Goal: Transaction & Acquisition: Purchase product/service

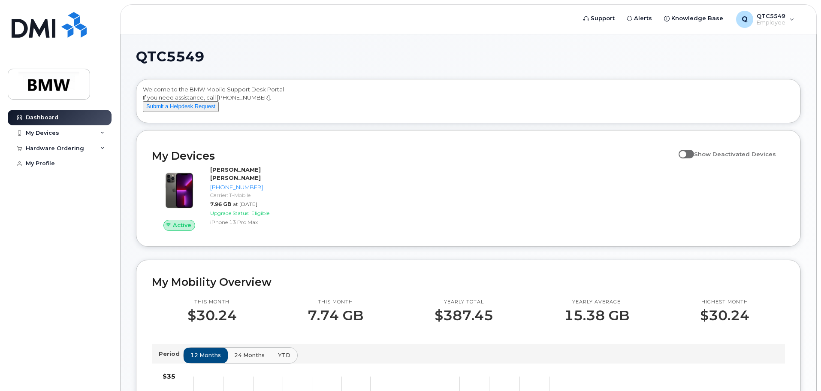
click at [91, 83] on div "Dashboard My Devices Add Device 864-605-8880 (Satish Kumar Francis Jonnalagadda…" at bounding box center [58, 195] width 116 height 391
click at [66, 84] on img at bounding box center [49, 84] width 66 height 25
click at [11, 187] on div "Dashboard My Devices Add Device [PHONE_NUMBER] ([PERSON_NAME] [PERSON_NAME]) Ha…" at bounding box center [61, 244] width 106 height 268
click at [71, 84] on img at bounding box center [49, 84] width 66 height 25
click at [612, 16] on span "Support" at bounding box center [603, 18] width 24 height 9
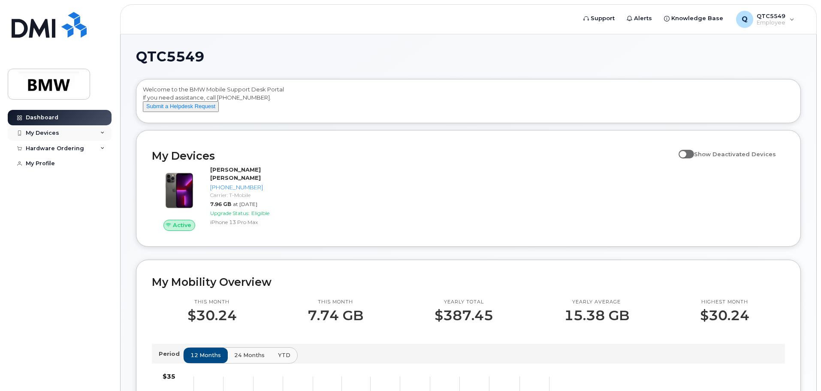
click at [88, 134] on div "My Devices" at bounding box center [60, 132] width 104 height 15
click at [58, 200] on div "Hardware Ordering" at bounding box center [55, 196] width 58 height 7
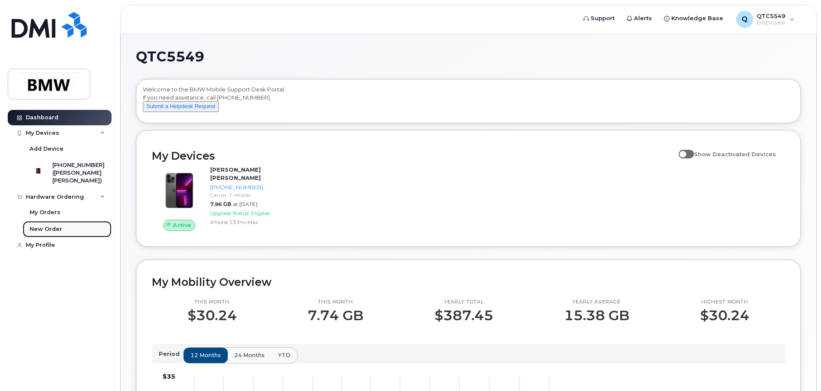
click at [52, 233] on div "New Order" at bounding box center [46, 229] width 33 height 8
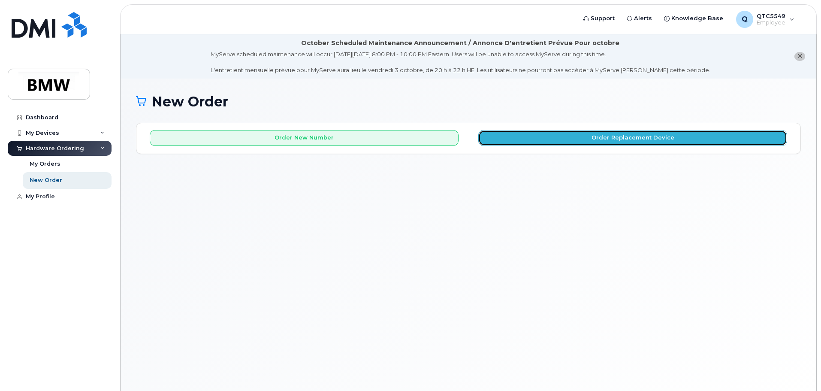
click at [660, 140] on button "Order Replacement Device" at bounding box center [632, 138] width 309 height 16
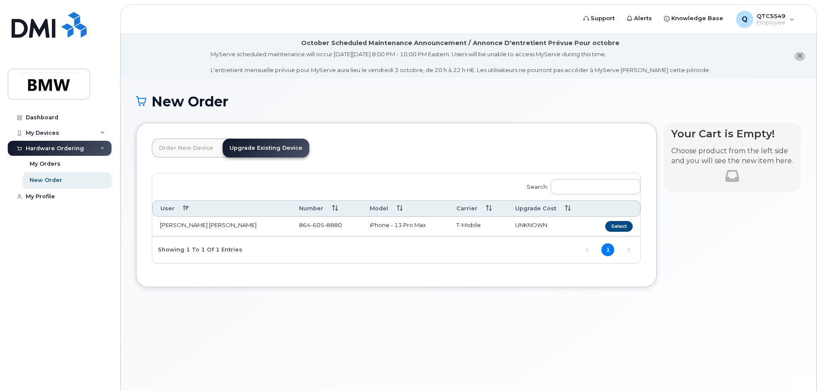
click at [168, 150] on link "Order New Device" at bounding box center [186, 148] width 68 height 19
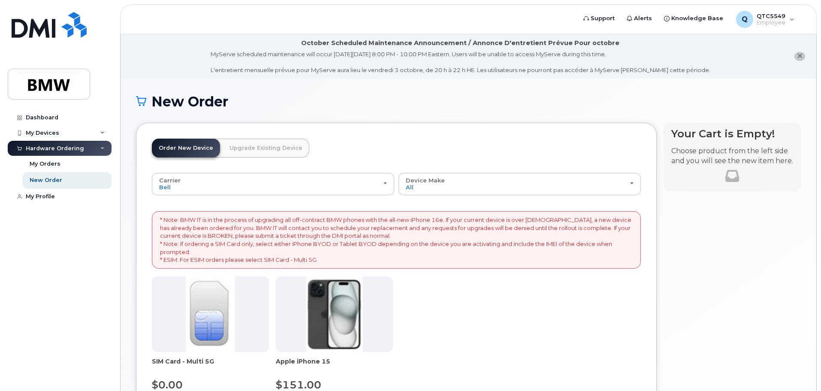
click at [274, 151] on link "Upgrade Existing Device" at bounding box center [266, 148] width 87 height 19
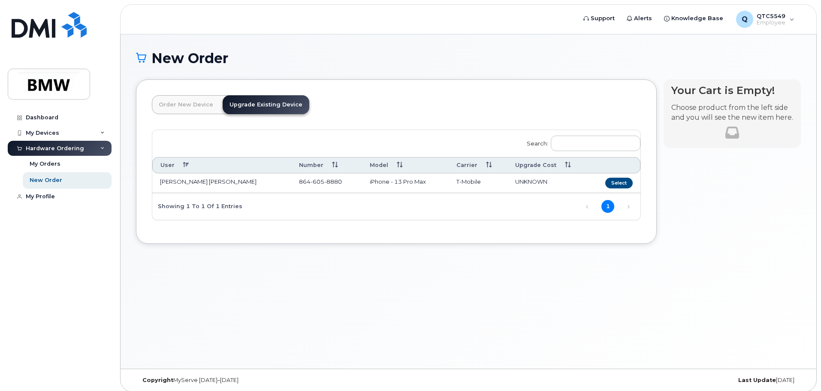
scroll to position [48, 0]
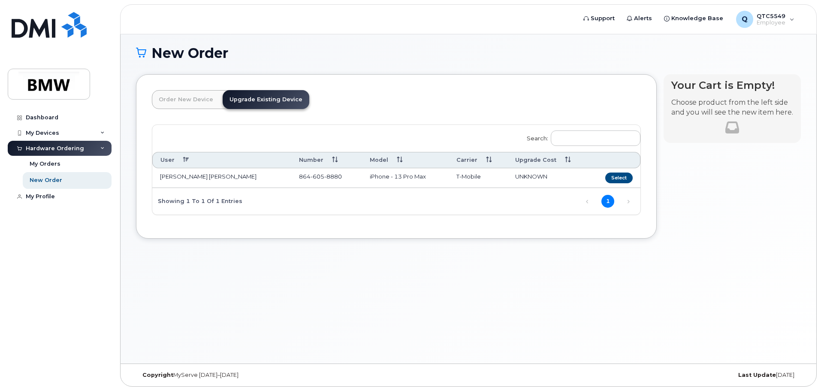
click at [185, 99] on link "Order New Device" at bounding box center [186, 99] width 68 height 19
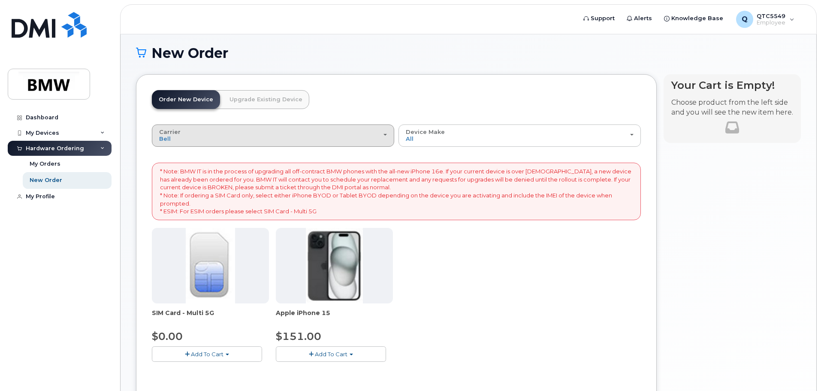
click at [325, 136] on div "Carrier Bell T-Mobile" at bounding box center [273, 135] width 228 height 13
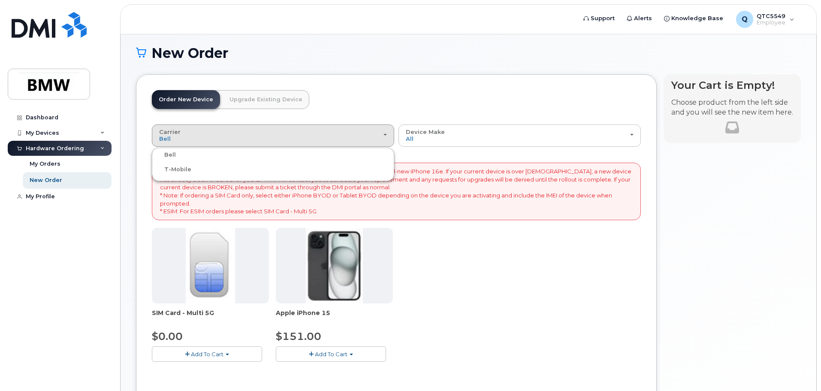
click at [235, 178] on ul "Bell T-Mobile" at bounding box center [273, 164] width 242 height 33
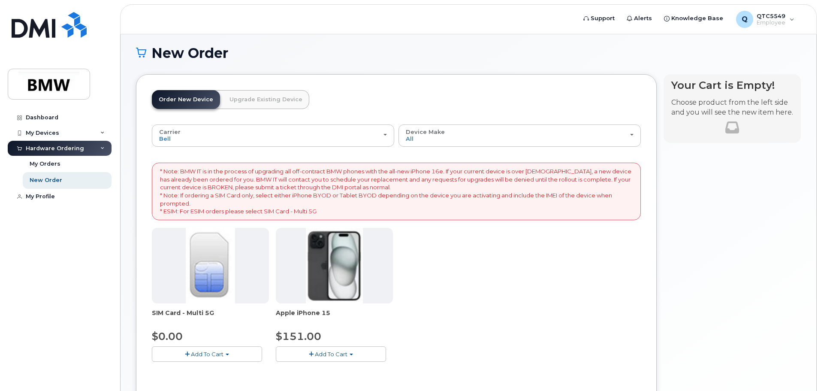
click at [276, 122] on div "Order New Device Upgrade Existing Device Order new device and new line Order ne…" at bounding box center [230, 107] width 157 height 34
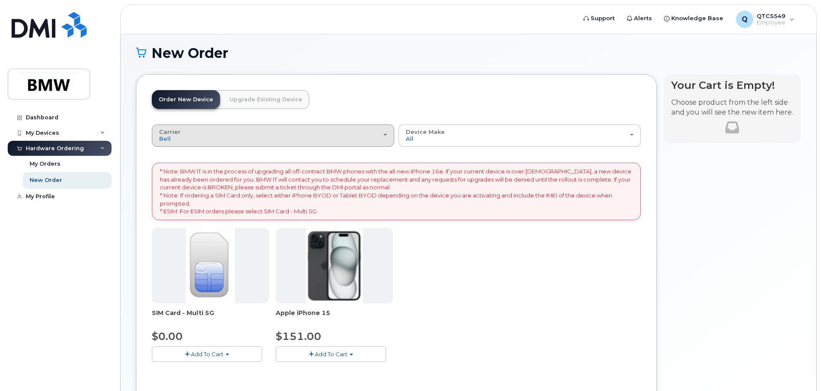
click at [241, 142] on button "Carrier Bell T-Mobile" at bounding box center [273, 135] width 242 height 22
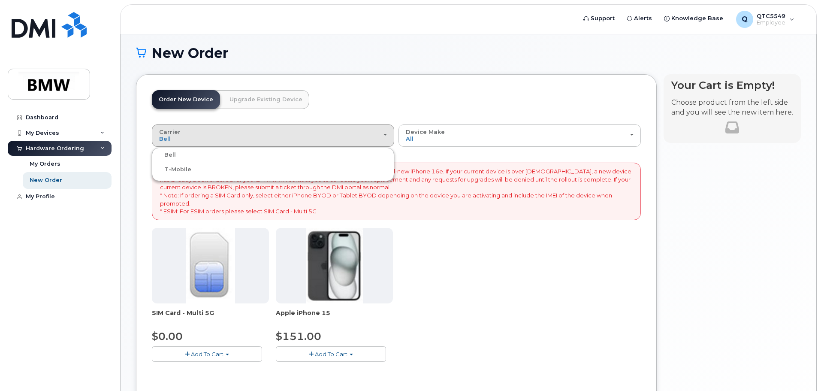
click at [183, 168] on label "T-Mobile" at bounding box center [172, 169] width 37 height 10
click at [0, 0] on input "T-Mobile" at bounding box center [0, 0] width 0 height 0
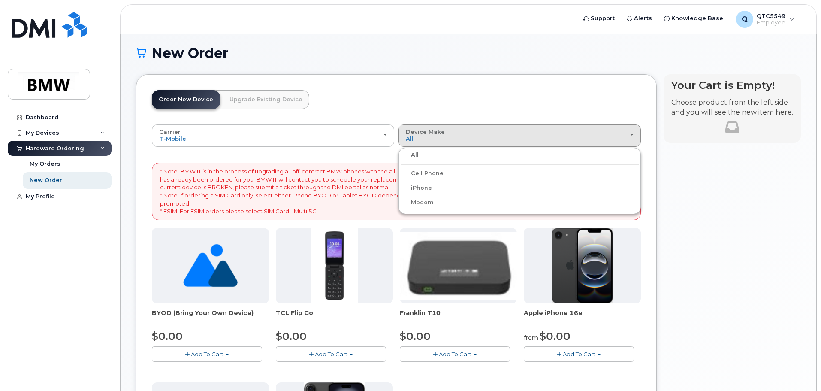
click at [429, 184] on label "iPhone" at bounding box center [416, 188] width 31 height 10
click at [0, 0] on input "iPhone" at bounding box center [0, 0] width 0 height 0
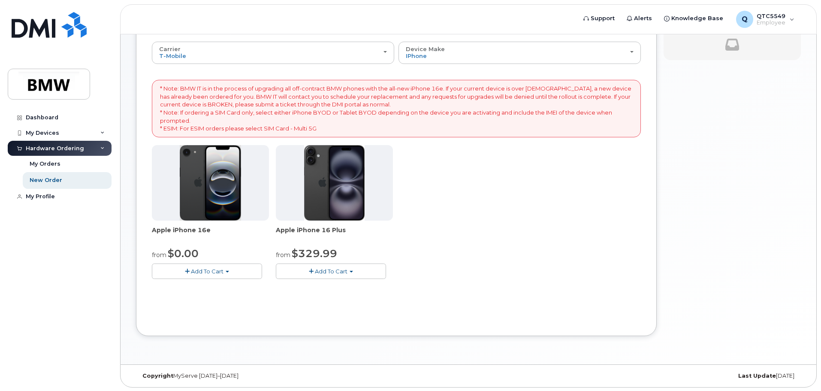
scroll to position [132, 0]
click at [238, 269] on button "Add To Cart" at bounding box center [207, 270] width 110 height 15
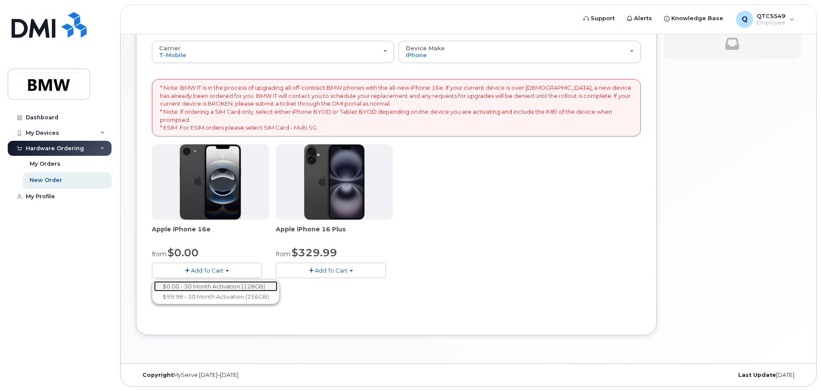
click at [202, 286] on link "$0.00 - 30 Month Activation (128GB)" at bounding box center [216, 286] width 124 height 11
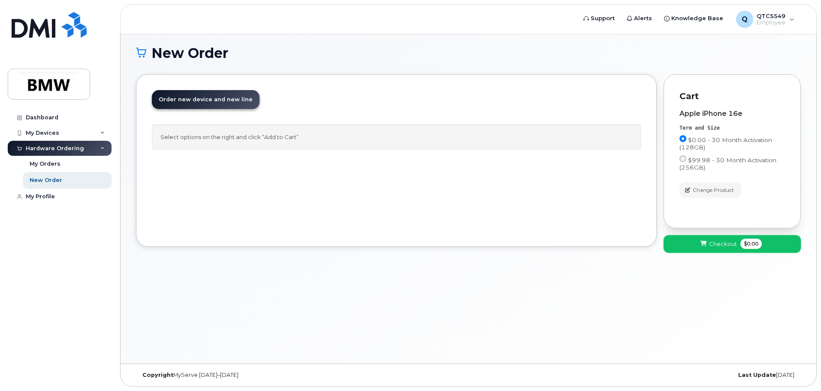
click at [707, 240] on span at bounding box center [704, 244] width 8 height 8
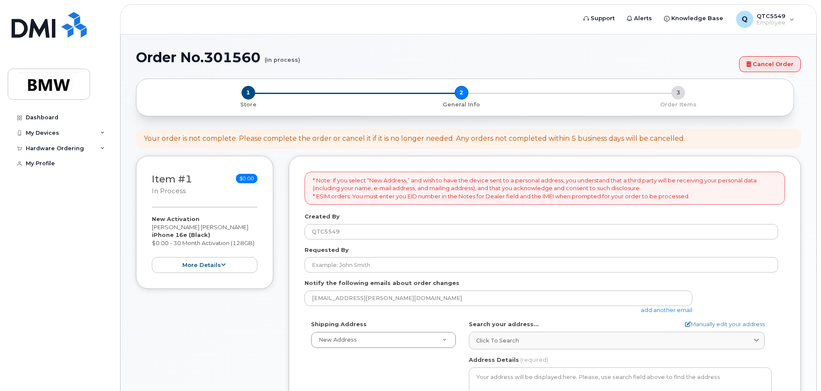
select select
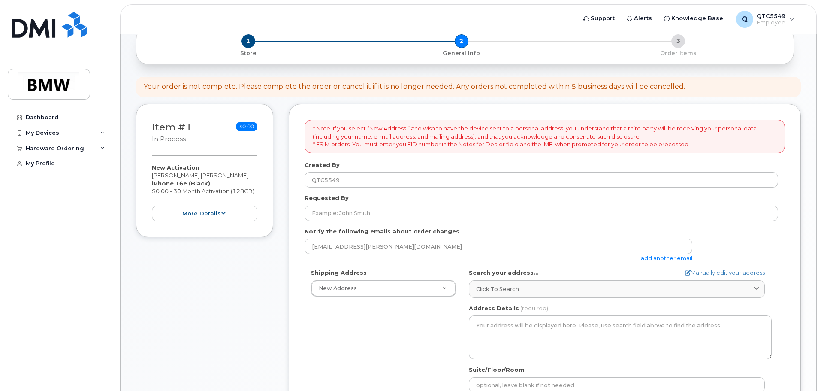
scroll to position [10, 0]
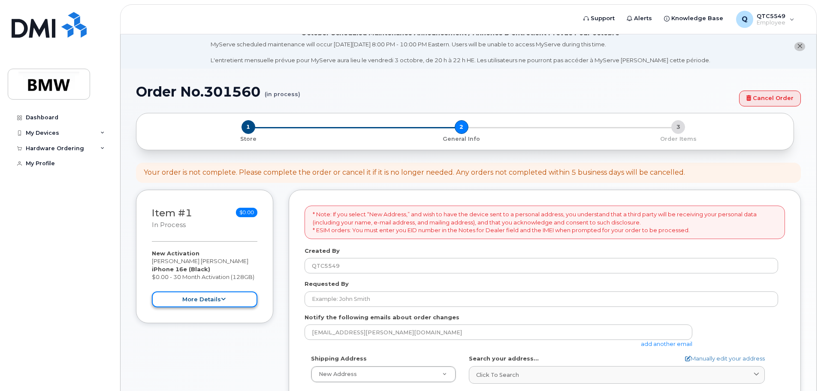
click at [196, 298] on button "more details" at bounding box center [205, 299] width 106 height 16
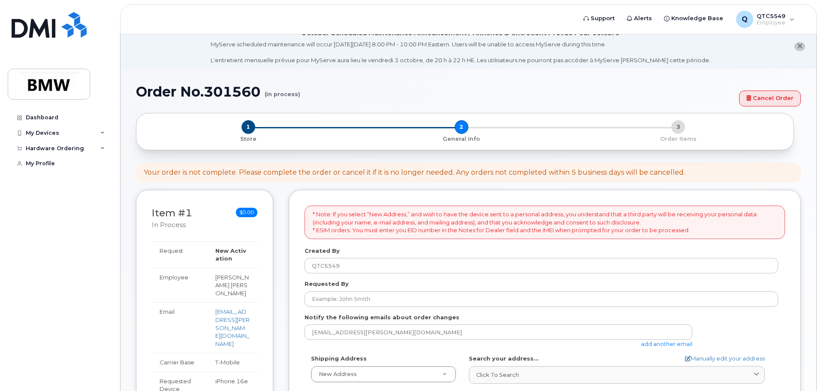
scroll to position [0, 0]
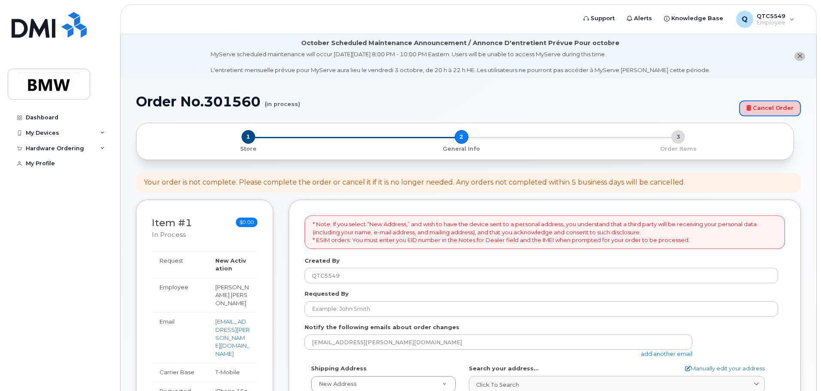
drag, startPoint x: 769, startPoint y: 103, endPoint x: 455, endPoint y: 29, distance: 322.6
click at [769, 103] on link "Cancel Order" at bounding box center [770, 108] width 62 height 16
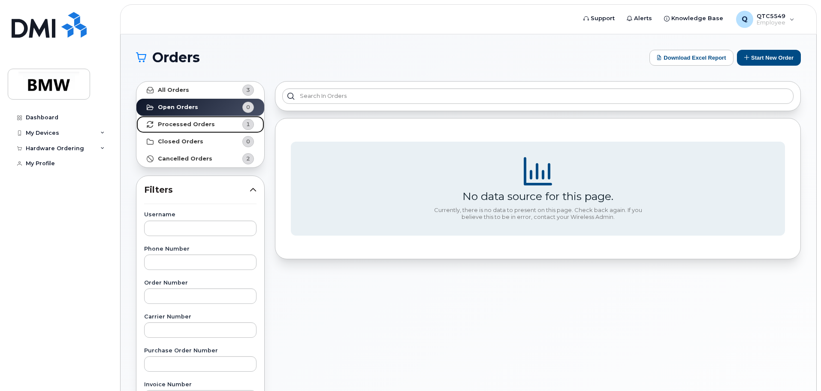
click at [199, 124] on strong "Processed Orders" at bounding box center [186, 124] width 57 height 7
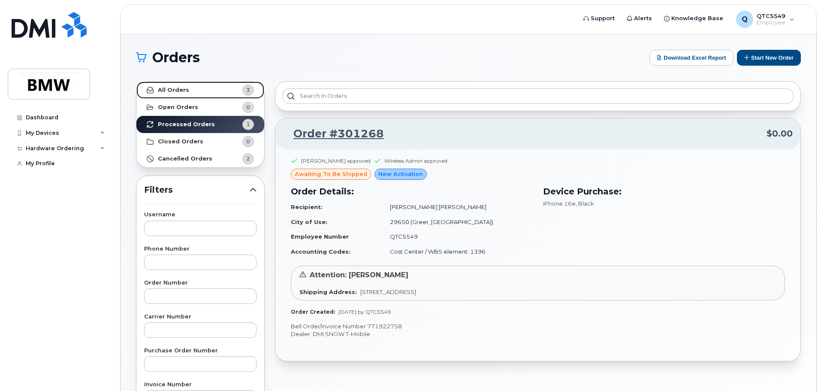
click at [193, 90] on link "All Orders 3" at bounding box center [200, 89] width 128 height 17
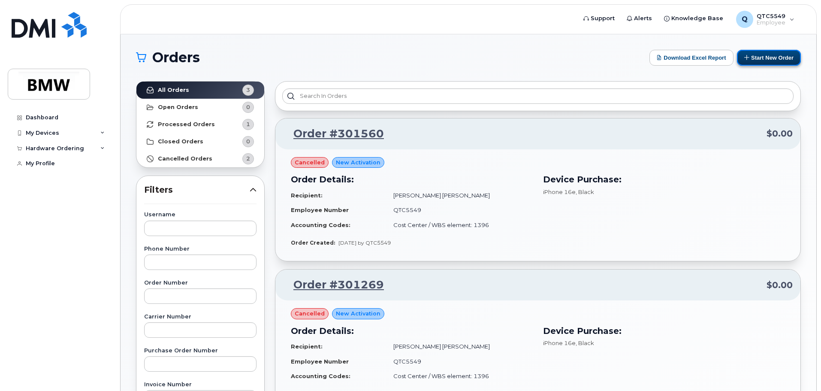
click at [755, 59] on button "Start New Order" at bounding box center [769, 58] width 64 height 16
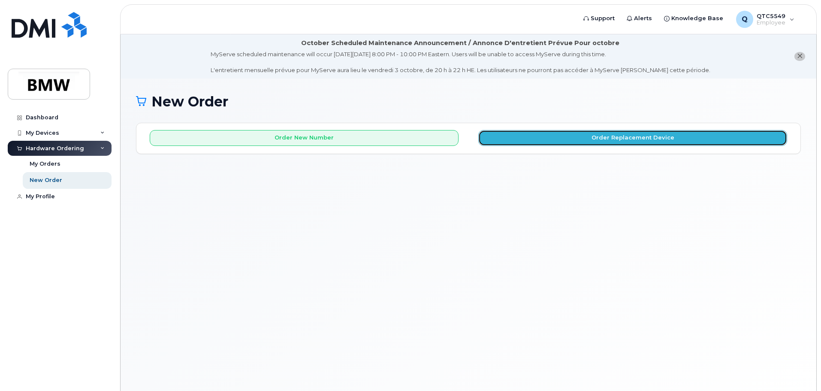
click at [646, 136] on button "Order Replacement Device" at bounding box center [632, 138] width 309 height 16
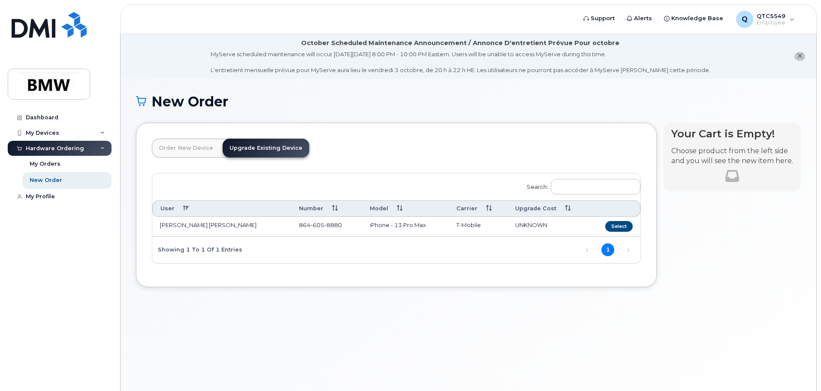
click at [184, 143] on link "Order New Device" at bounding box center [186, 148] width 68 height 19
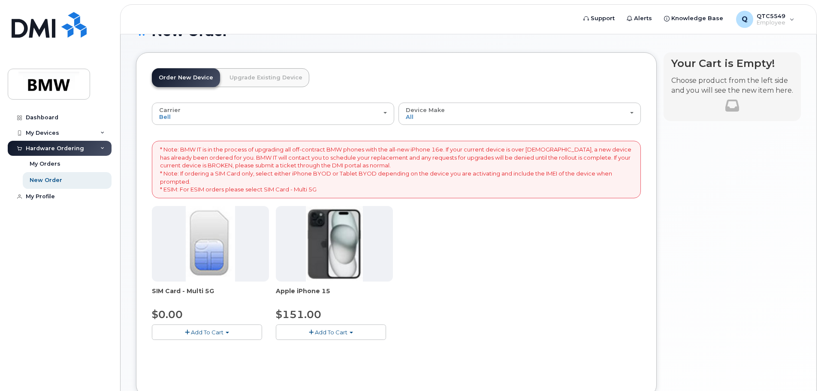
scroll to position [86, 0]
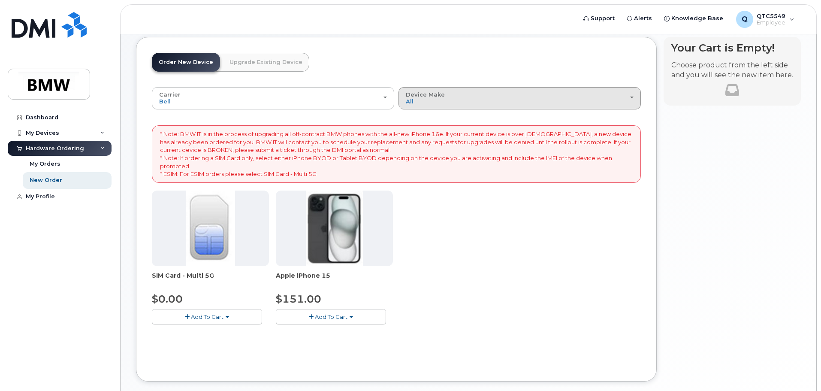
click at [487, 93] on div "Device Make All iPhone" at bounding box center [520, 97] width 228 height 13
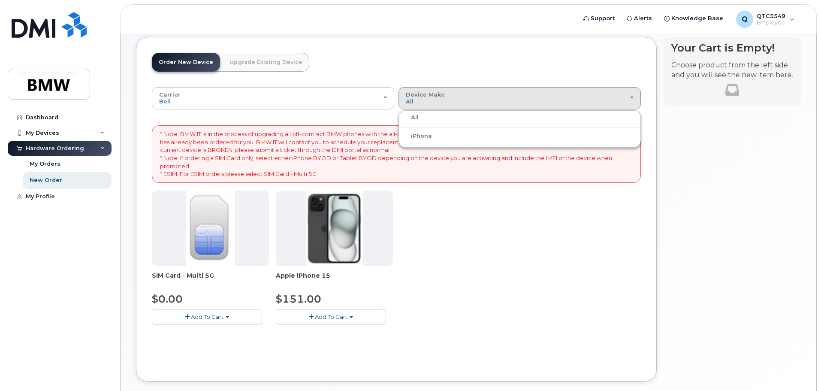
click at [413, 250] on div "SIM Card - Multi 5G $0.00 Add To Cart $0.00 - New Activation Apple iPhone 15 $1…" at bounding box center [396, 264] width 489 height 148
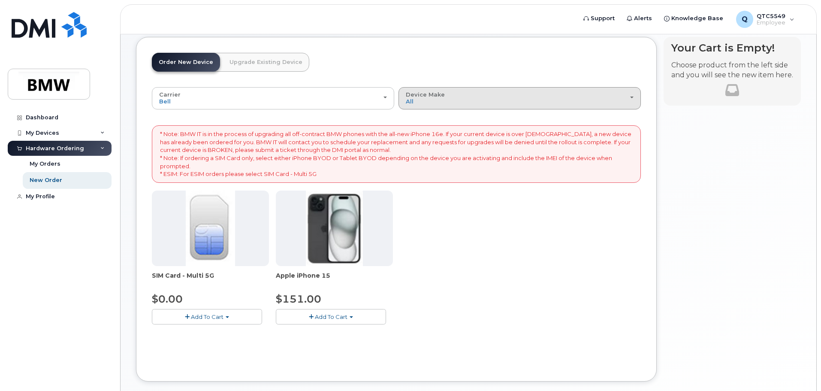
click at [540, 104] on div "Device Make All iPhone" at bounding box center [520, 97] width 228 height 13
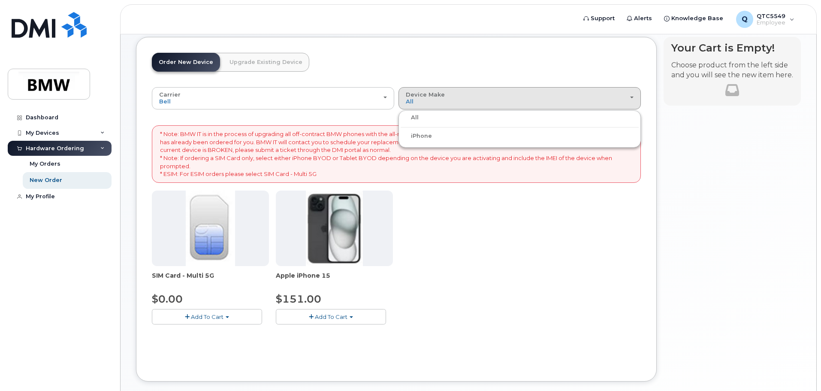
click at [438, 136] on div "iPhone" at bounding box center [520, 136] width 238 height 10
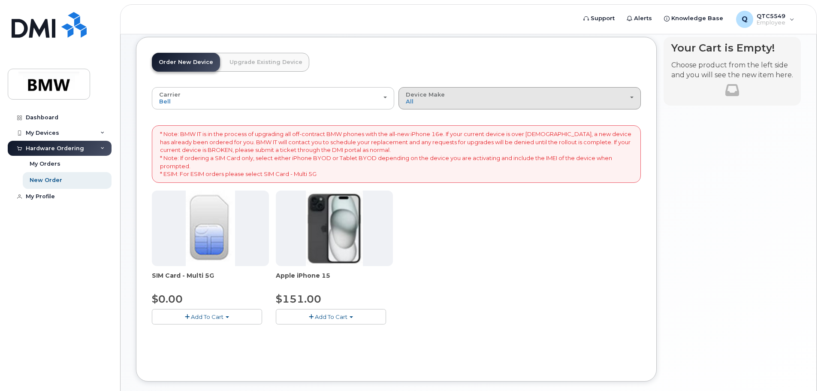
click at [456, 91] on button "Device Make All iPhone" at bounding box center [519, 98] width 242 height 22
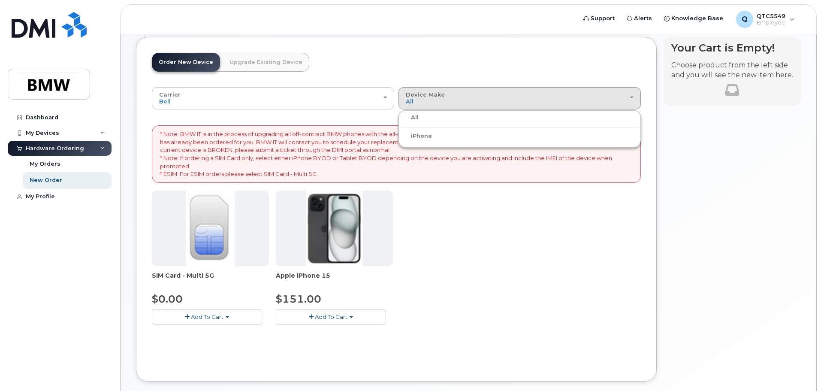
click at [418, 135] on label "iPhone" at bounding box center [416, 136] width 31 height 10
click at [0, 0] on input "iPhone" at bounding box center [0, 0] width 0 height 0
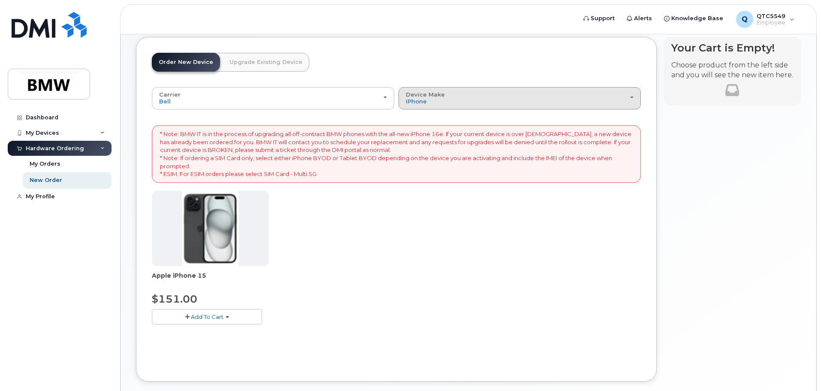
click at [479, 91] on button "Device Make All iPhone" at bounding box center [519, 98] width 242 height 22
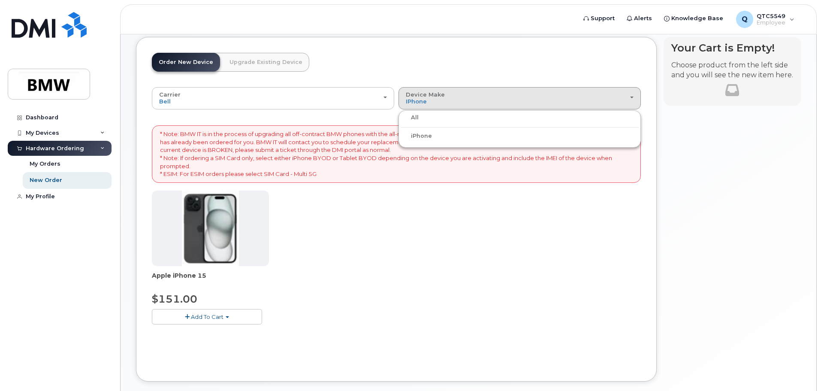
click at [411, 113] on label "All" at bounding box center [410, 117] width 18 height 10
click at [0, 0] on input "All" at bounding box center [0, 0] width 0 height 0
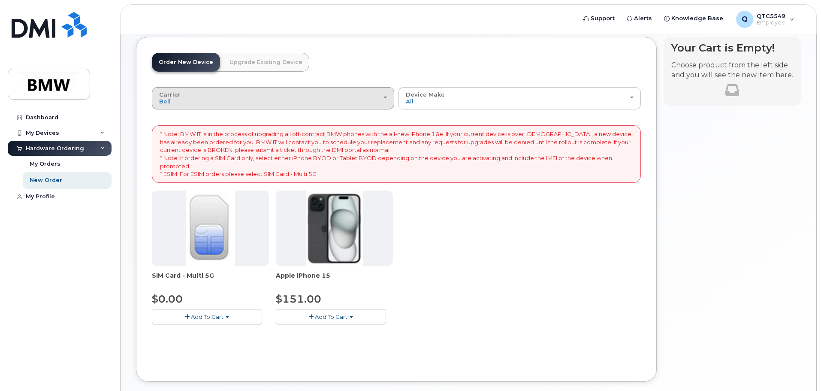
click at [374, 93] on div "Carrier Bell T-Mobile" at bounding box center [273, 97] width 228 height 13
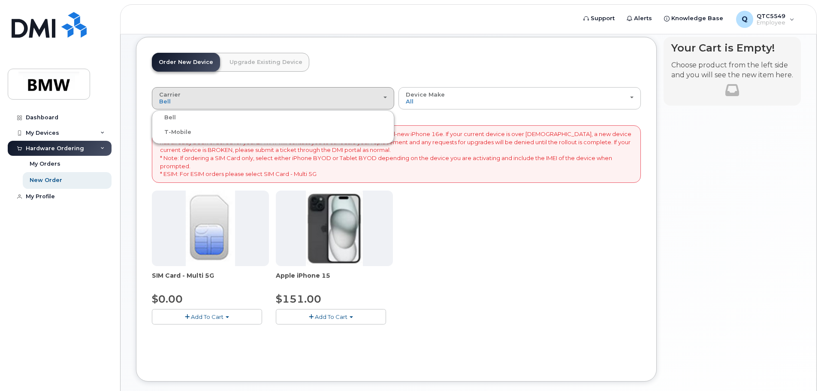
click at [170, 131] on label "T-Mobile" at bounding box center [172, 132] width 37 height 10
click at [0, 0] on input "T-Mobile" at bounding box center [0, 0] width 0 height 0
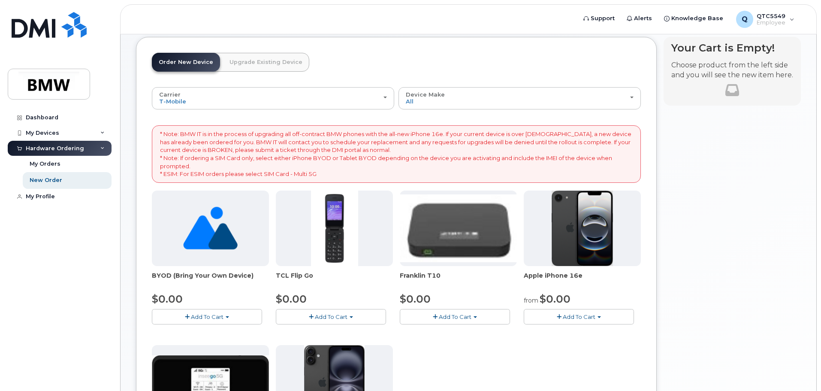
click at [447, 144] on p "* Note: BMW IT is in the process of upgrading all off-contract BMW phones with …" at bounding box center [396, 154] width 473 height 48
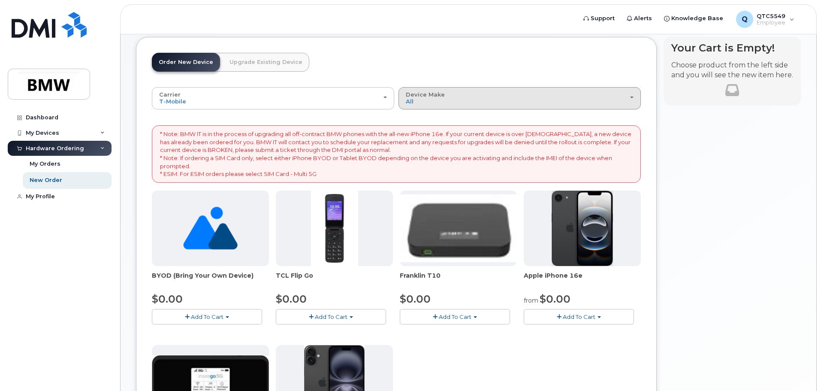
click at [480, 102] on div "Device Make All Cell Phone iPhone Modem" at bounding box center [520, 97] width 228 height 13
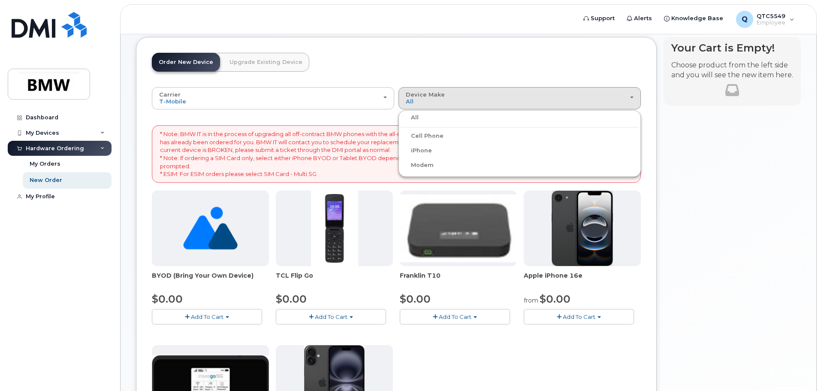
click at [428, 154] on label "iPhone" at bounding box center [416, 150] width 31 height 10
click at [0, 0] on input "iPhone" at bounding box center [0, 0] width 0 height 0
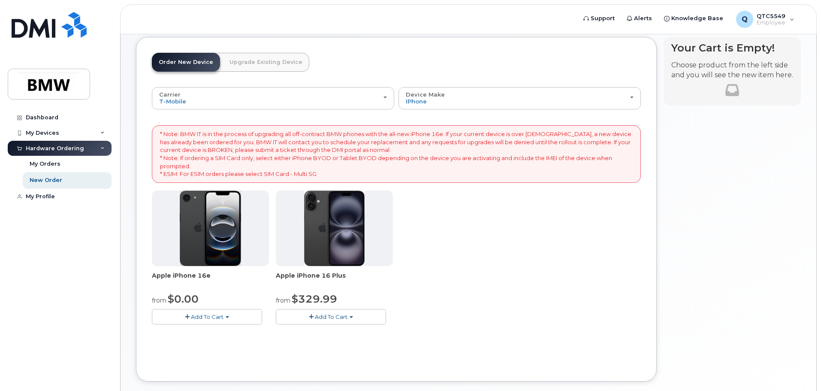
click at [236, 257] on img at bounding box center [211, 227] width 62 height 75
click at [199, 251] on img at bounding box center [211, 227] width 62 height 75
click at [187, 312] on button "Add To Cart" at bounding box center [207, 316] width 110 height 15
click at [201, 335] on link "$0.00 - 30 Month Activation (128GB)" at bounding box center [216, 332] width 124 height 11
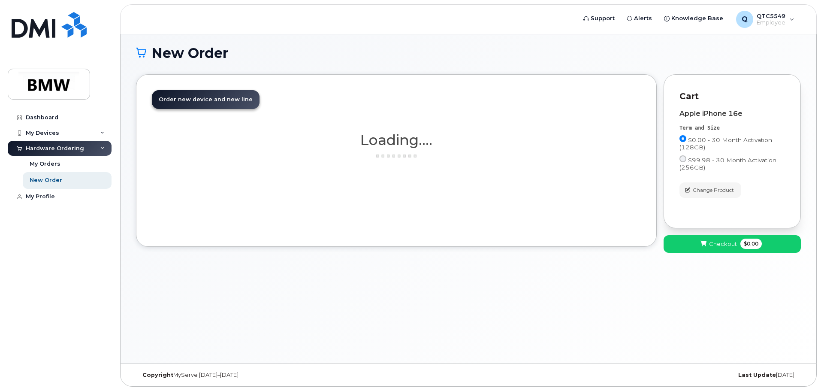
scroll to position [48, 0]
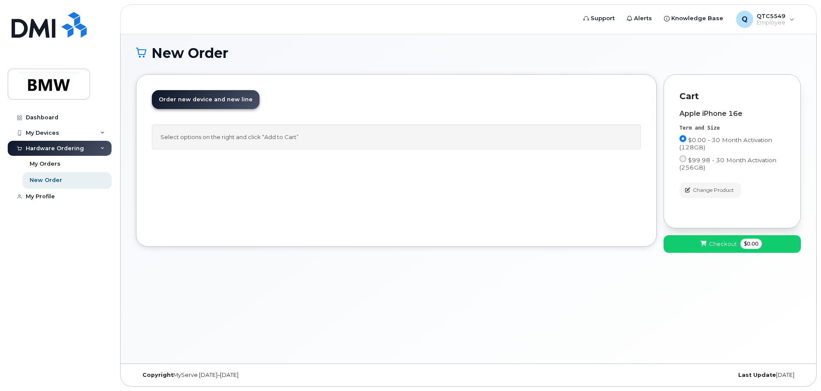
click at [221, 136] on div "Select options on the right and click “Add to Cart”" at bounding box center [396, 136] width 489 height 25
click at [333, 133] on div "Select options on the right and click “Add to Cart”" at bounding box center [396, 136] width 489 height 25
click at [259, 131] on div "Select options on the right and click “Add to Cart”" at bounding box center [396, 136] width 489 height 25
click at [370, 138] on div "Select options on the right and click “Add to Cart”" at bounding box center [396, 136] width 489 height 25
drag, startPoint x: 460, startPoint y: 112, endPoint x: 365, endPoint y: 136, distance: 98.2
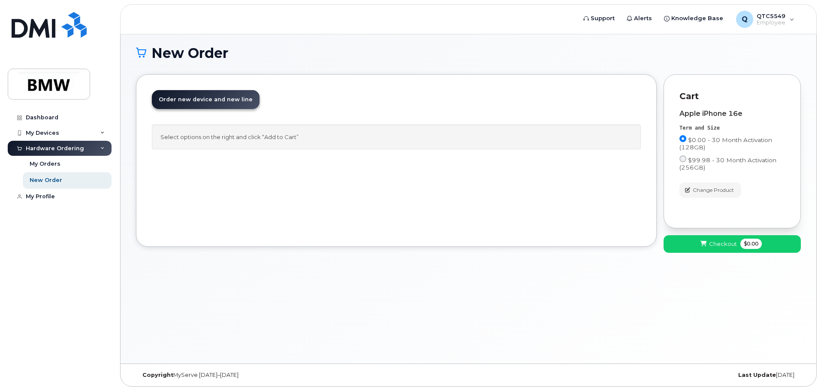
click at [454, 112] on header "Order New Device Upgrade Existing Device Order new device and new line Order ne…" at bounding box center [396, 107] width 489 height 34
drag, startPoint x: 360, startPoint y: 138, endPoint x: 258, endPoint y: 136, distance: 101.7
click at [258, 136] on div "Select options on the right and click “Add to Cart”" at bounding box center [396, 136] width 489 height 25
click at [304, 136] on div "Select options on the right and click “Add to Cart”" at bounding box center [396, 136] width 489 height 25
click at [283, 188] on div "Order New Device Upgrade Existing Device Order new device and new line Order ne…" at bounding box center [396, 160] width 521 height 172
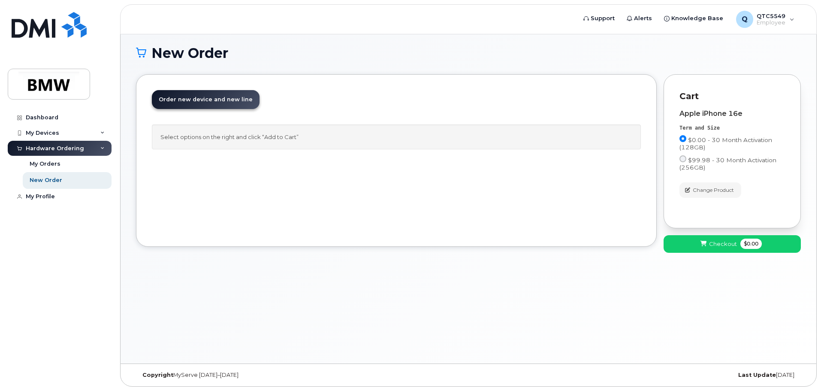
click at [270, 140] on div "Select options on the right and click “Add to Cart”" at bounding box center [396, 136] width 489 height 25
click at [274, 154] on div "All new mobile devices come with Selected device does not include Wall Charger …" at bounding box center [396, 141] width 489 height 34
drag, startPoint x: 311, startPoint y: 139, endPoint x: 143, endPoint y: 139, distance: 167.3
click at [143, 139] on div "Order New Device Upgrade Existing Device Order new device and new line Order ne…" at bounding box center [396, 160] width 521 height 172
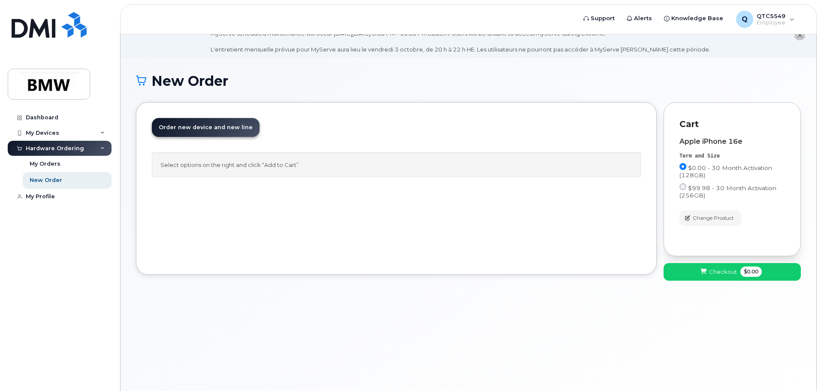
scroll to position [6, 0]
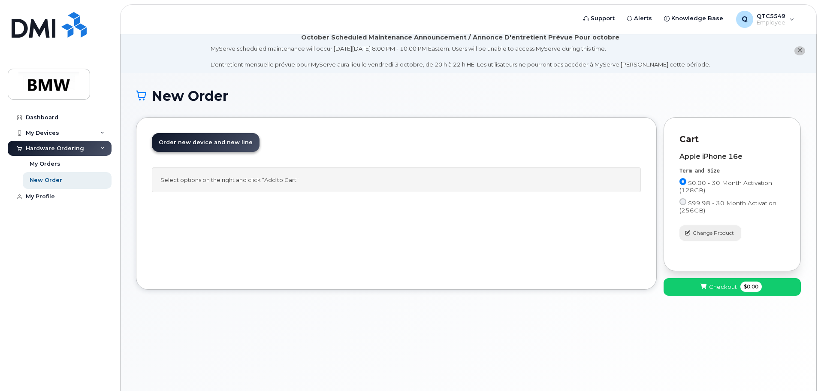
click at [715, 233] on span "Change Product" at bounding box center [713, 233] width 41 height 8
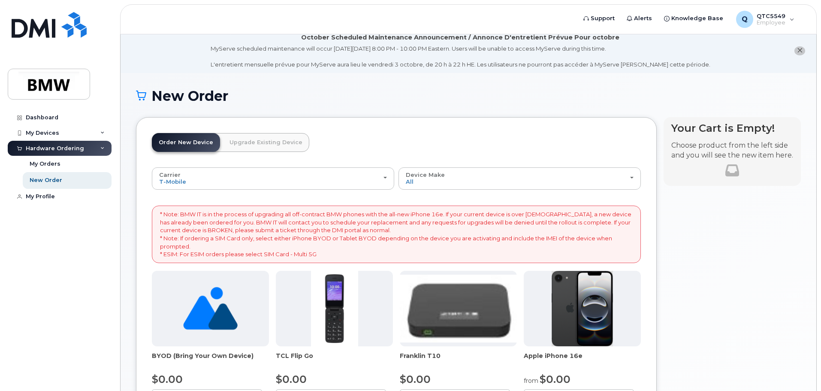
click at [259, 142] on link "Upgrade Existing Device" at bounding box center [266, 142] width 87 height 19
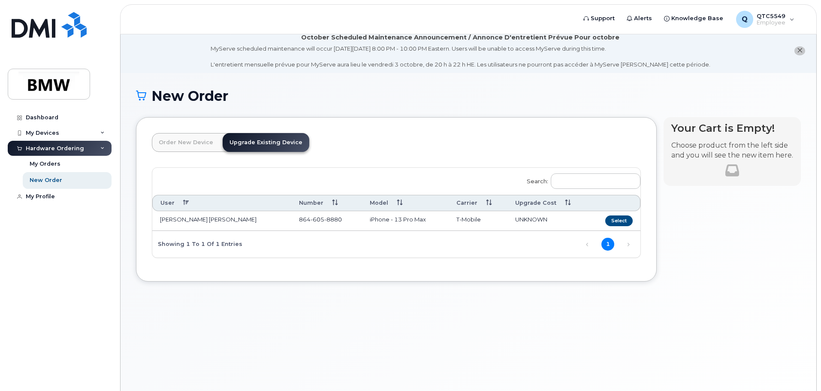
click at [453, 287] on div "Order New Device Upgrade Existing Device Order new device and new line Order ne…" at bounding box center [468, 205] width 665 height 177
click at [600, 187] on input "Search:" at bounding box center [596, 180] width 90 height 15
drag, startPoint x: 600, startPoint y: 187, endPoint x: 42, endPoint y: 179, distance: 558.1
click at [42, 179] on div "New Order" at bounding box center [46, 180] width 33 height 8
click at [164, 148] on link "Order New Device" at bounding box center [186, 142] width 68 height 19
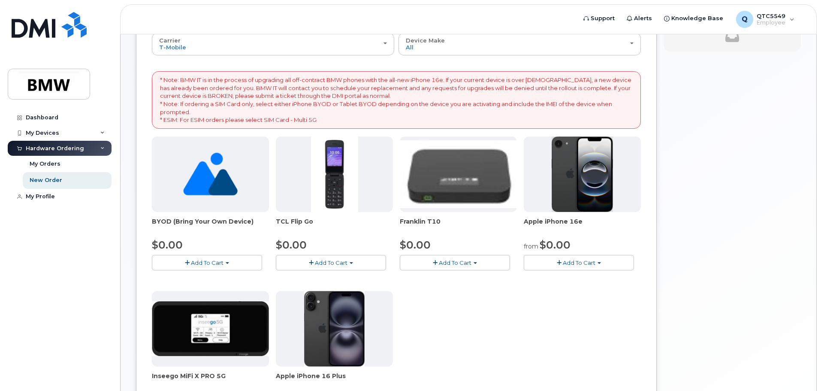
scroll to position [177, 0]
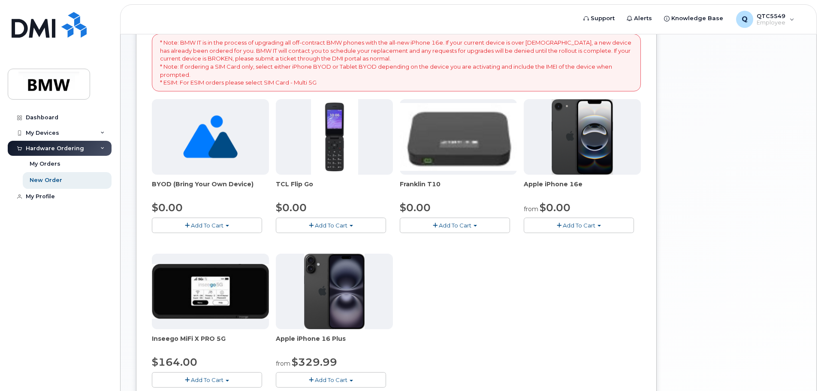
click at [585, 223] on span "Add To Cart" at bounding box center [579, 225] width 33 height 7
click at [201, 227] on span "Add To Cart" at bounding box center [207, 225] width 33 height 7
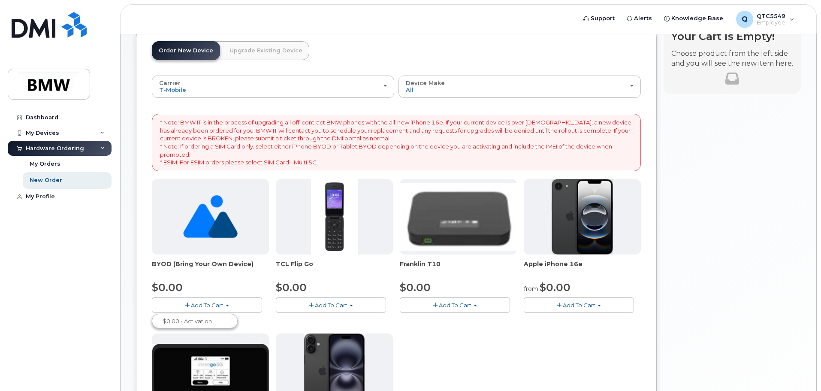
scroll to position [91, 0]
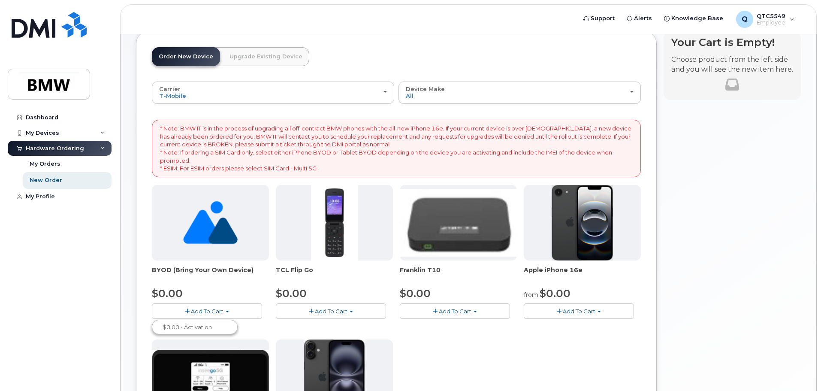
click at [195, 314] on button "Add To Cart" at bounding box center [207, 310] width 110 height 15
click at [222, 307] on button "Add To Cart" at bounding box center [207, 310] width 110 height 15
click at [199, 328] on link "$0.00 - Activation" at bounding box center [194, 327] width 81 height 11
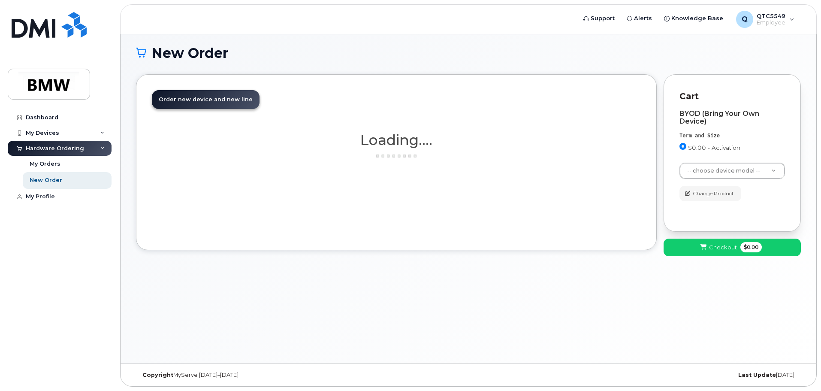
scroll to position [48, 0]
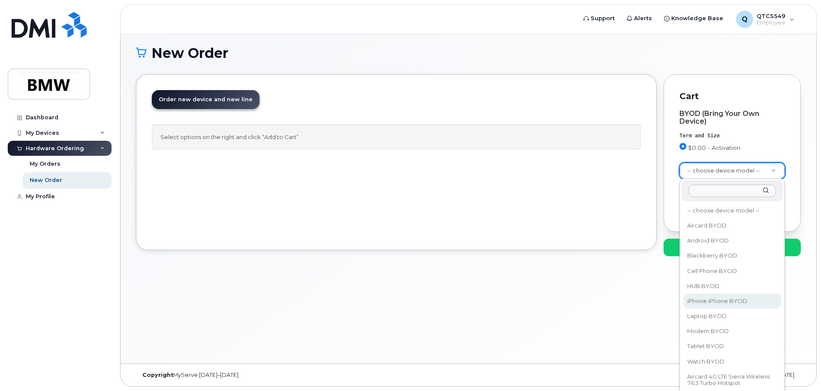
select select "2421"
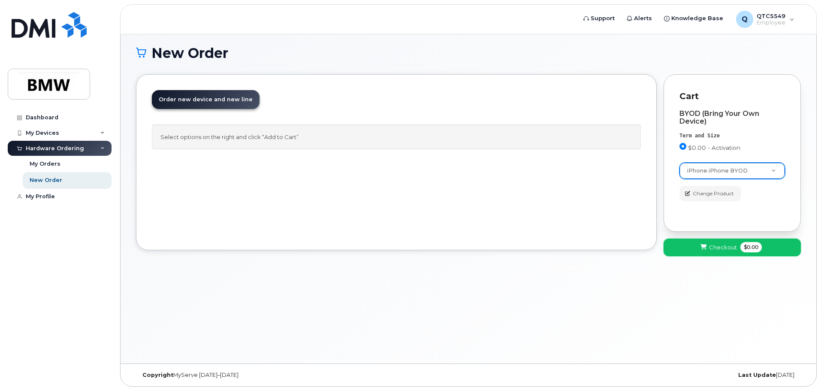
click at [725, 247] on span "Checkout" at bounding box center [723, 247] width 28 height 8
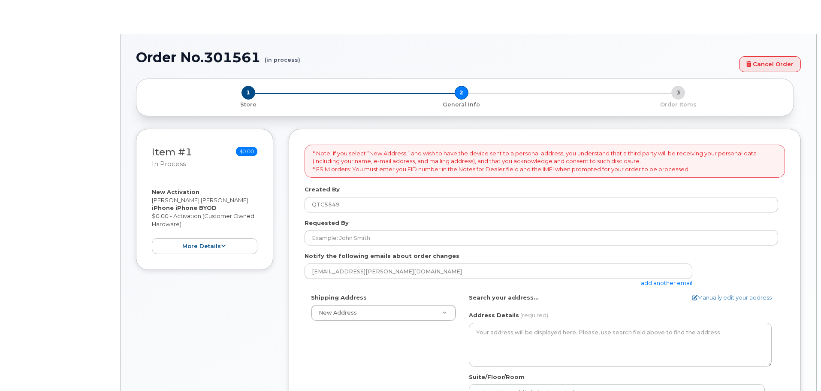
select select
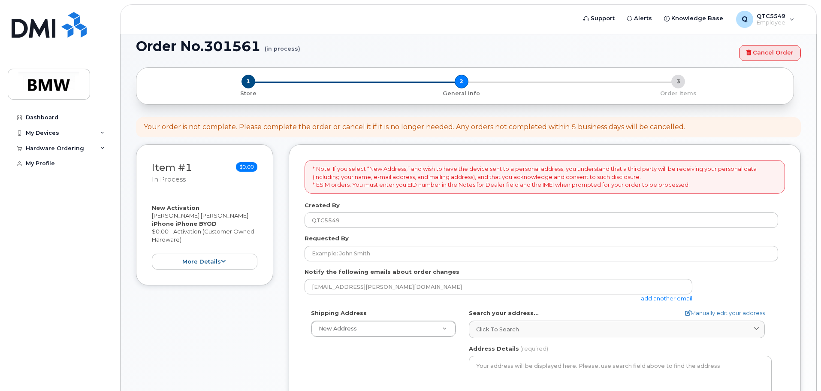
scroll to position [43, 0]
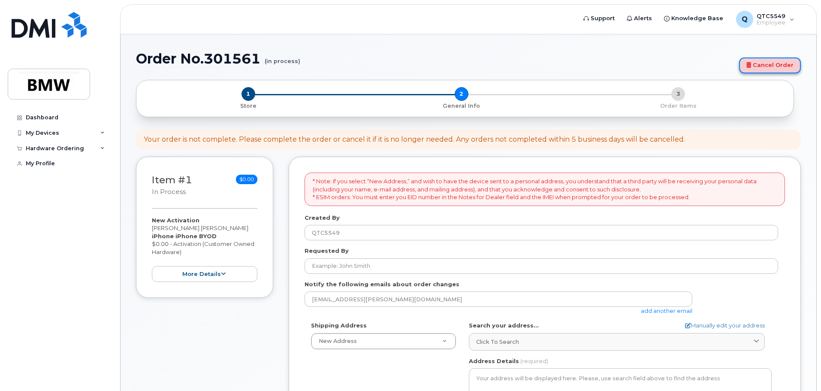
click at [785, 66] on link "Cancel Order" at bounding box center [770, 65] width 62 height 16
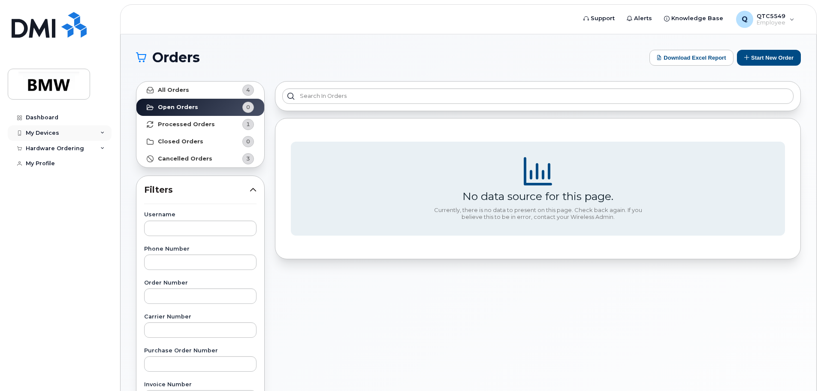
click at [48, 136] on div "My Devices" at bounding box center [60, 132] width 104 height 15
click at [67, 200] on div "Hardware Ordering" at bounding box center [55, 196] width 58 height 7
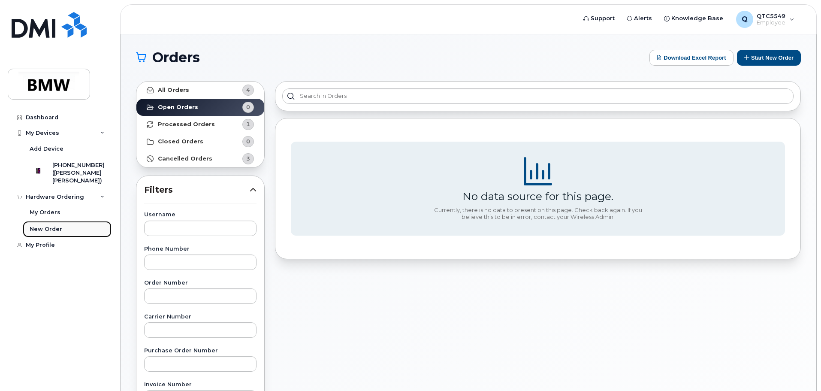
click at [53, 233] on div "New Order" at bounding box center [46, 229] width 33 height 8
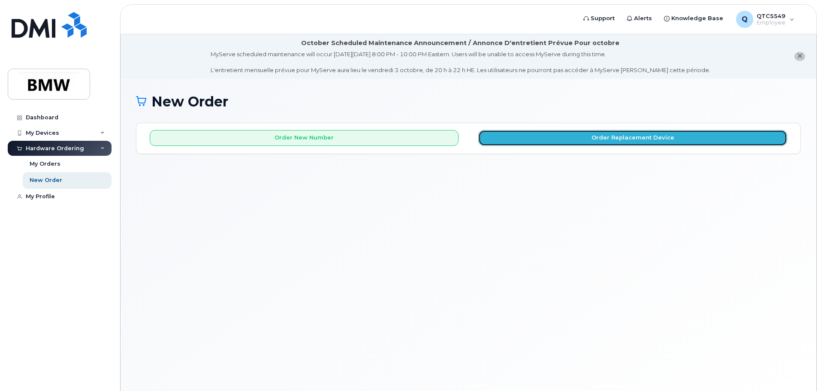
click at [600, 139] on button "Order Replacement Device" at bounding box center [632, 138] width 309 height 16
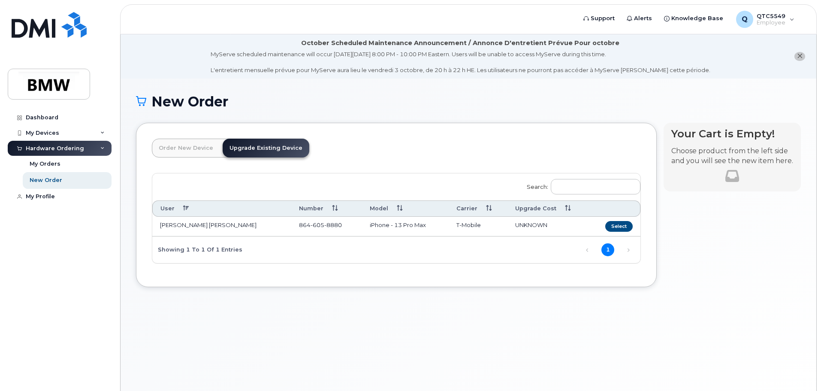
click at [187, 144] on link "Order New Device" at bounding box center [186, 148] width 68 height 19
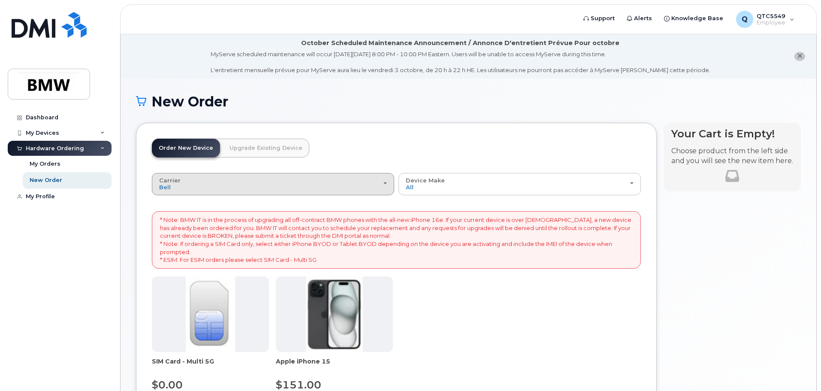
click at [370, 185] on div "Carrier Bell T-Mobile" at bounding box center [273, 183] width 228 height 13
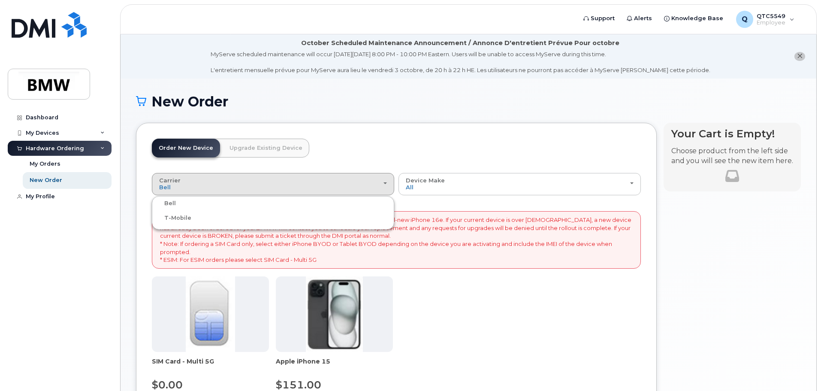
click at [183, 217] on label "T-Mobile" at bounding box center [172, 218] width 37 height 10
click at [0, 0] on input "T-Mobile" at bounding box center [0, 0] width 0 height 0
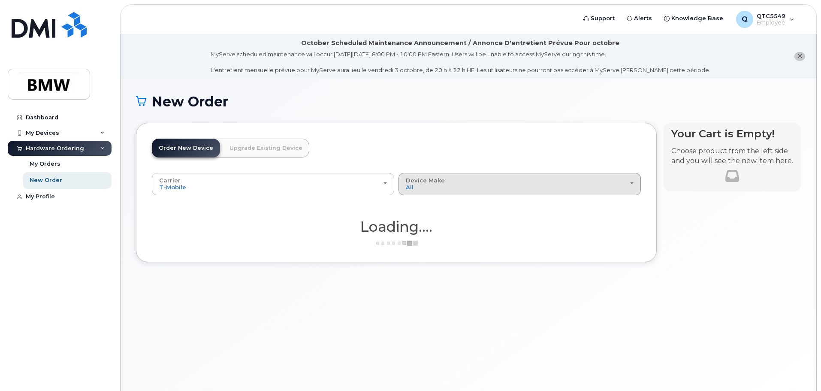
click at [428, 182] on span "Device Make" at bounding box center [425, 180] width 39 height 7
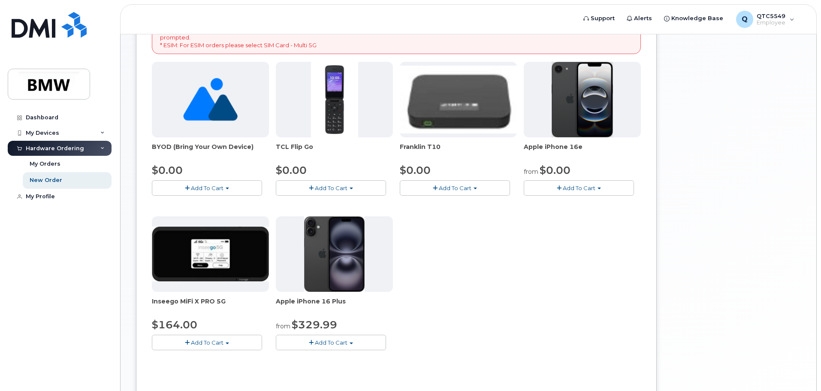
scroll to position [172, 0]
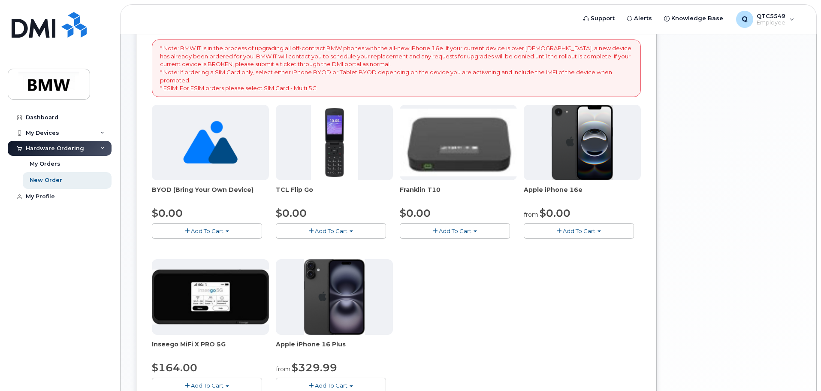
click at [558, 235] on button "Add To Cart" at bounding box center [579, 230] width 110 height 15
click at [568, 246] on link "$0.00 - 30 Month Activation (128GB)" at bounding box center [588, 246] width 124 height 11
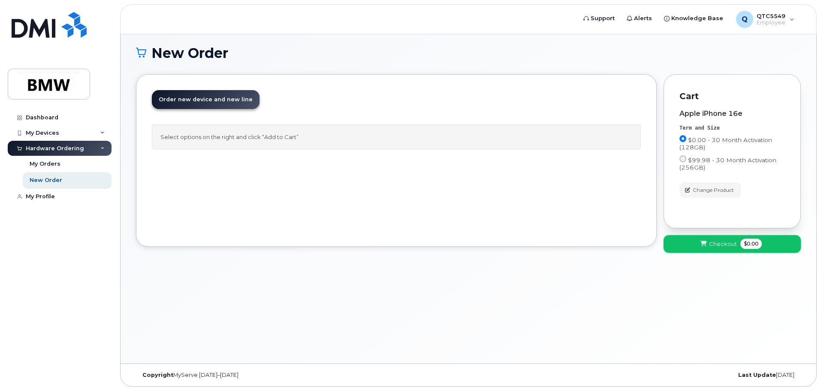
click at [716, 241] on span "Checkout" at bounding box center [723, 244] width 28 height 8
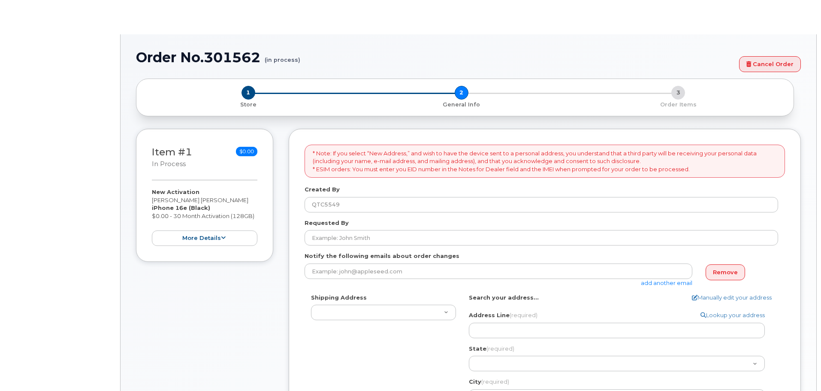
select select
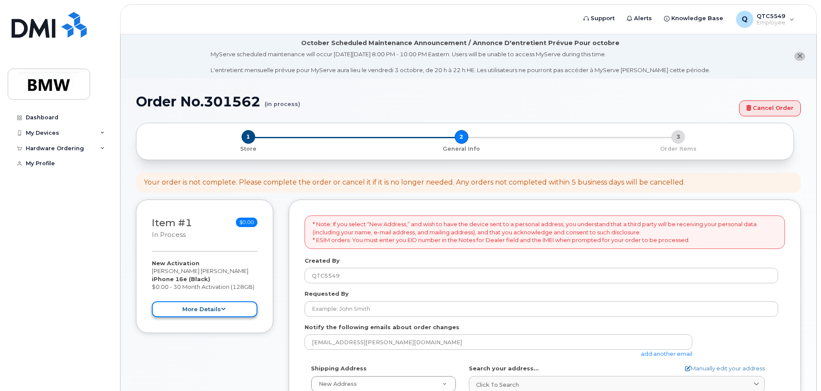
click at [212, 309] on button "more details" at bounding box center [205, 309] width 106 height 16
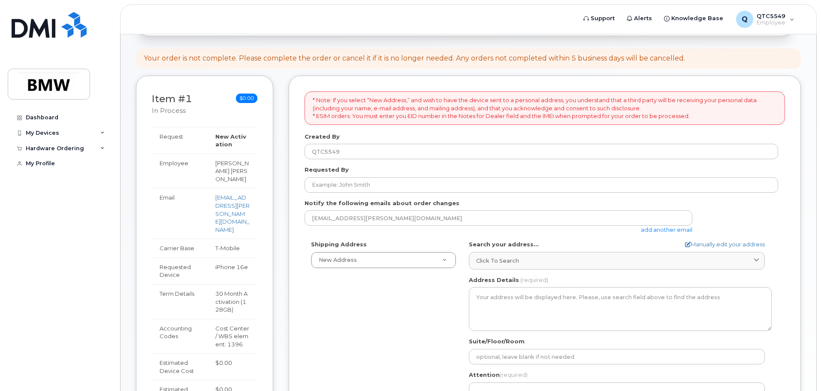
scroll to position [129, 0]
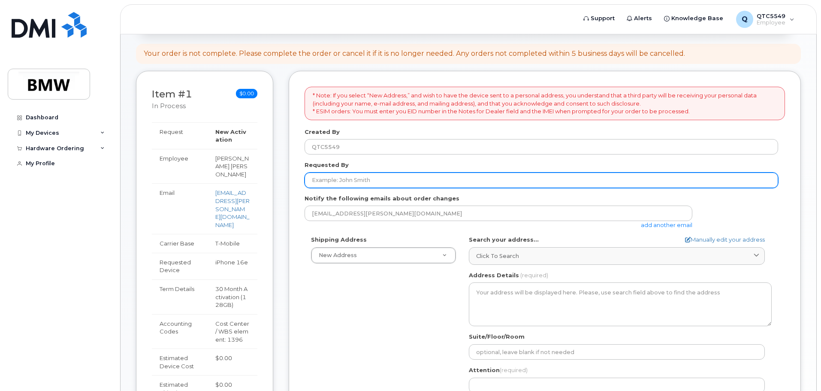
click at [400, 181] on input "Requested By" at bounding box center [542, 179] width 474 height 15
type input "[PERSON_NAME]"
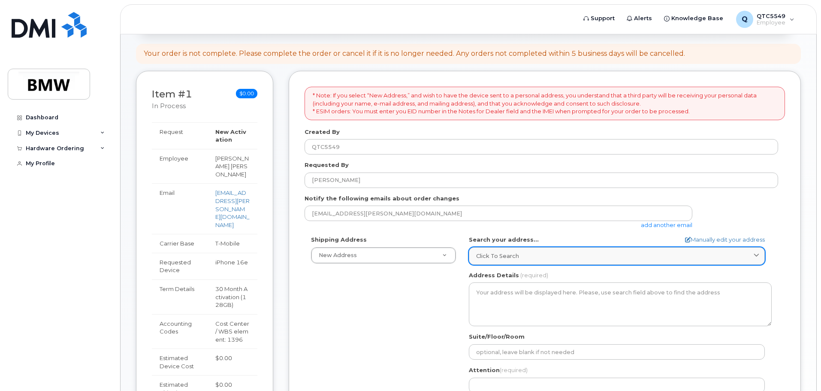
click at [515, 250] on link "Click to search" at bounding box center [617, 256] width 296 height 18
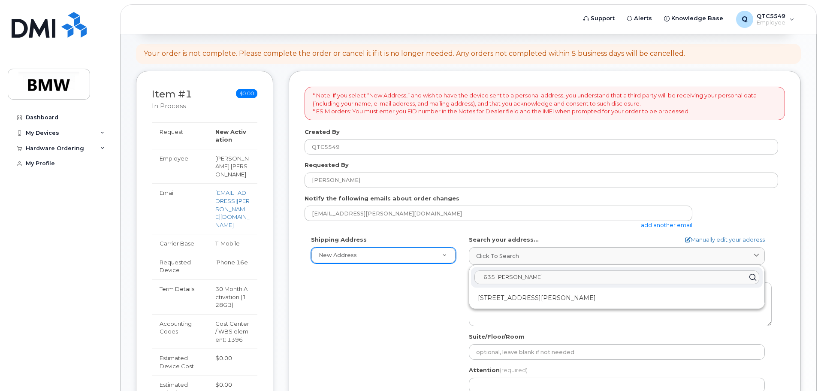
type input "635 [PERSON_NAME]"
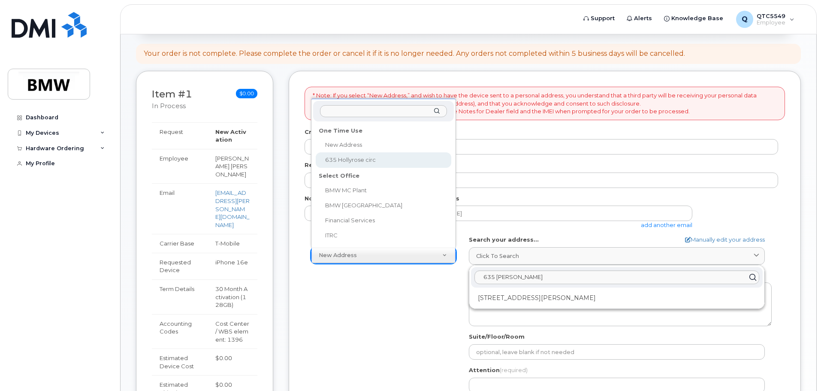
select select "635 Hollyrose circ"
type input "[PERSON_NAME]"
type input "8646058880"
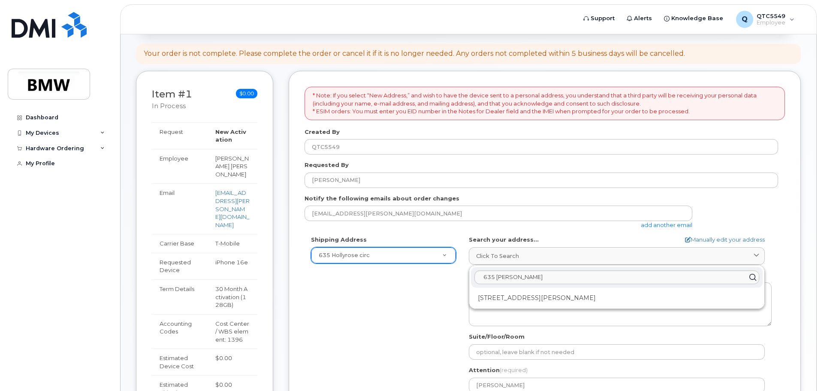
click at [796, 273] on div "* Note: If you select “New Address,” and wish to have the device sent to a pers…" at bounding box center [545, 294] width 512 height 446
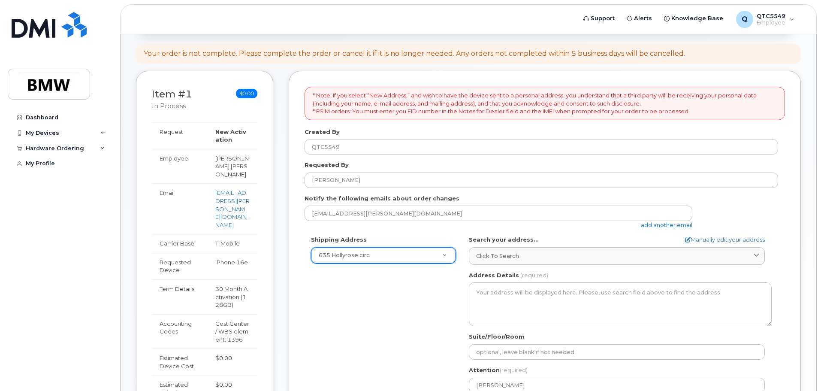
click at [374, 274] on div "Shipping Address [STREET_ADDRESS] BMW MC Plant BMW North America Financial Serv…" at bounding box center [542, 333] width 474 height 197
click at [373, 293] on div "Shipping Address [STREET_ADDRESS] BMW MC Plant BMW North America Financial Serv…" at bounding box center [542, 333] width 474 height 197
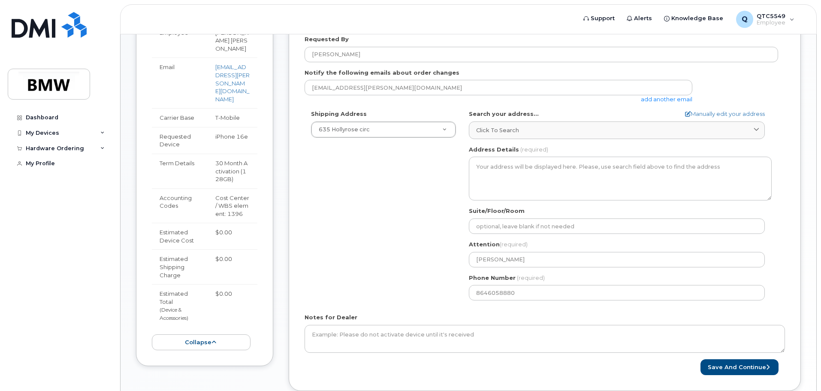
scroll to position [257, 0]
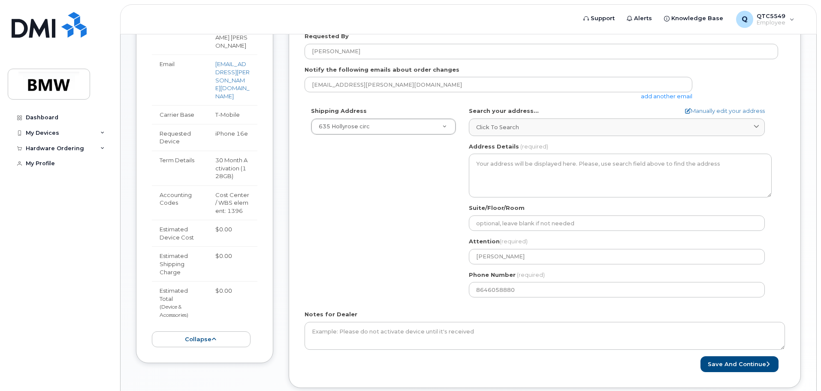
click at [419, 241] on div "Shipping Address [STREET_ADDRESS] BMW MC Plant BMW North America Financial Serv…" at bounding box center [542, 205] width 474 height 197
click at [709, 111] on link "Manually edit your address" at bounding box center [725, 111] width 80 height 8
select select
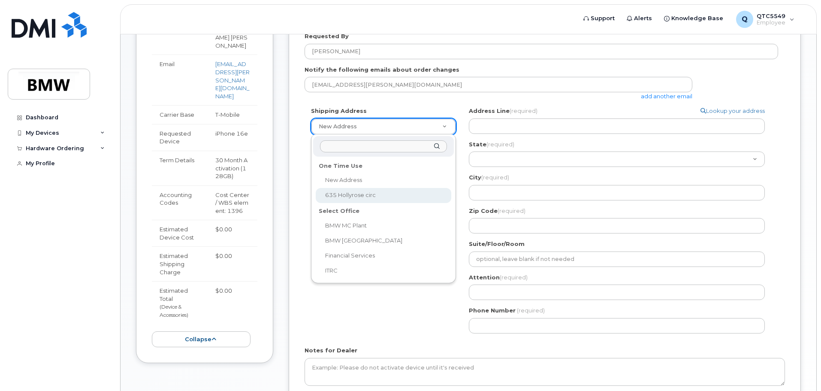
select select "635 Hollyrose circ"
type input "[PERSON_NAME]"
type input "8646058880"
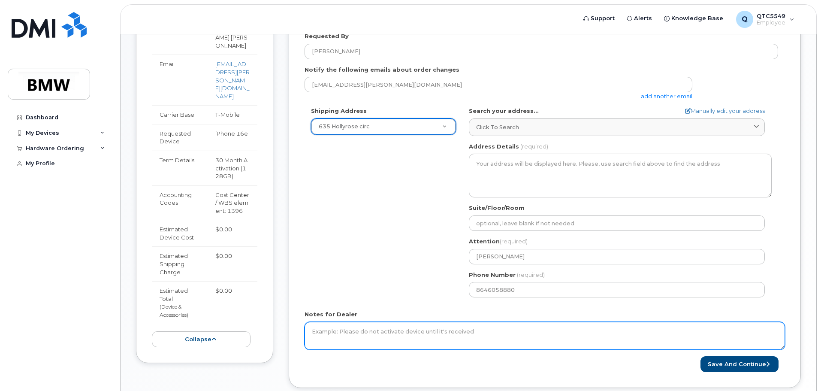
click at [447, 337] on textarea "Notes for Dealer" at bounding box center [545, 336] width 480 height 28
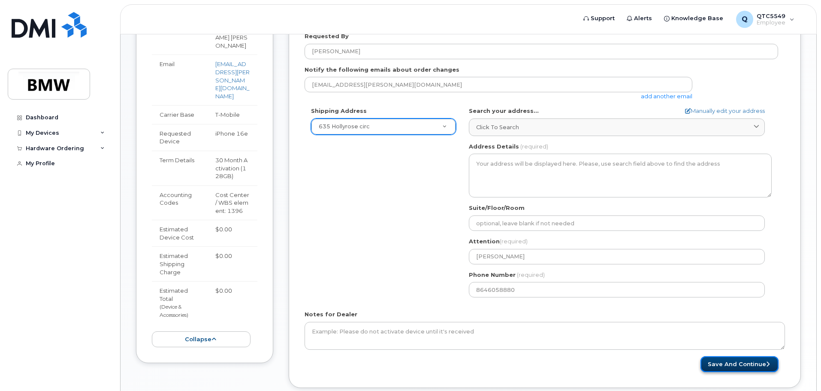
click at [732, 362] on button "Save and Continue" at bounding box center [739, 364] width 78 height 16
click at [744, 365] on button "Save and Continue" at bounding box center [739, 364] width 78 height 16
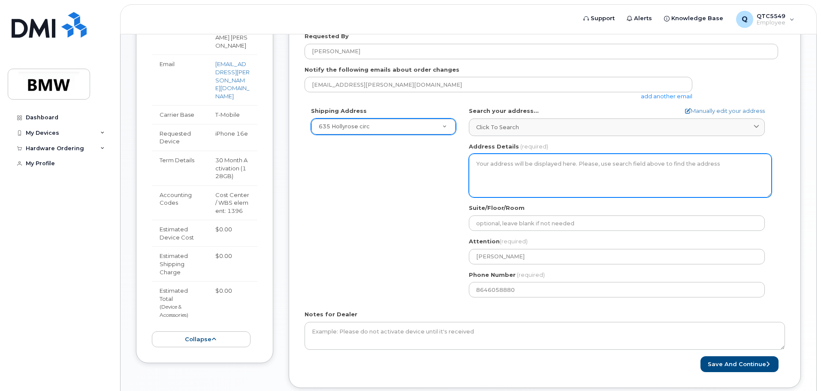
click at [544, 155] on textarea "Address Details" at bounding box center [620, 176] width 303 height 44
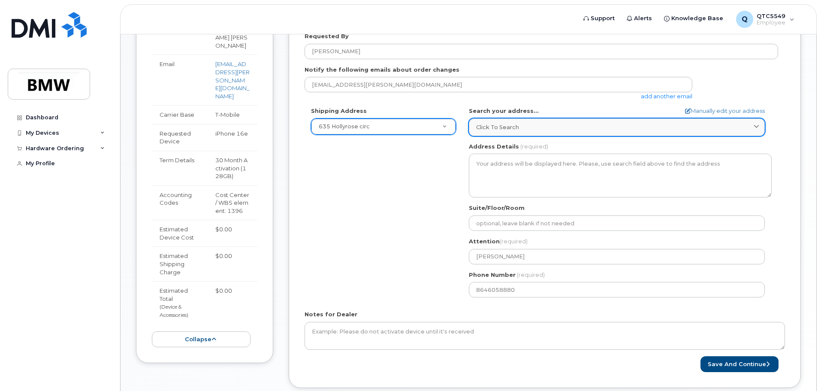
click at [525, 119] on link "Click to search" at bounding box center [617, 127] width 296 height 18
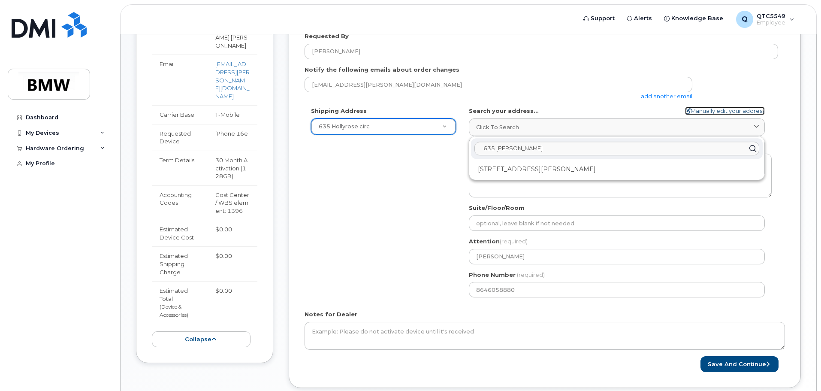
click at [739, 107] on link "Manually edit your address" at bounding box center [725, 111] width 80 height 8
select select "New Address"
select select
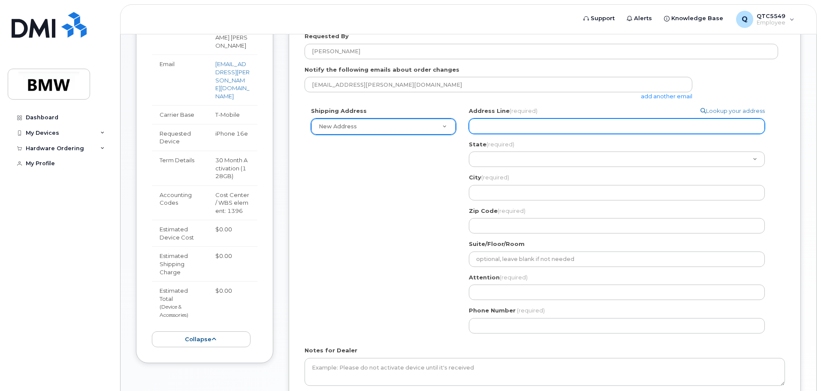
click at [624, 129] on input "Address Line (required)" at bounding box center [617, 125] width 296 height 15
select select "635 Hollyrose circ"
type input "[PERSON_NAME]"
type input "8646058880"
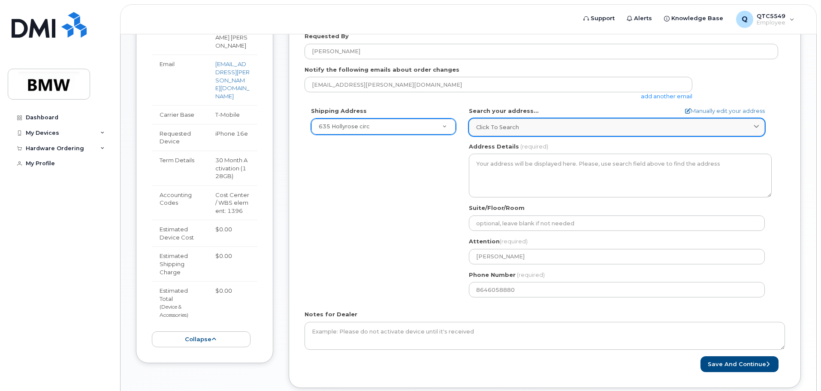
click at [567, 128] on div "Click to search" at bounding box center [616, 127] width 281 height 8
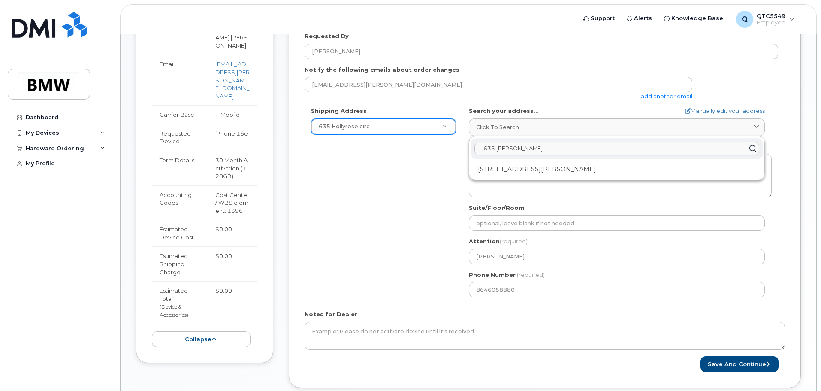
click at [564, 210] on div "Suite/Floor/Room" at bounding box center [620, 217] width 303 height 27
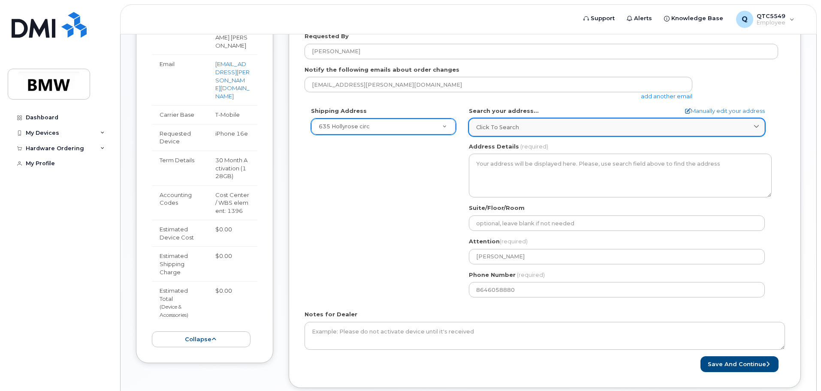
click at [513, 121] on link "Click to search" at bounding box center [617, 127] width 296 height 18
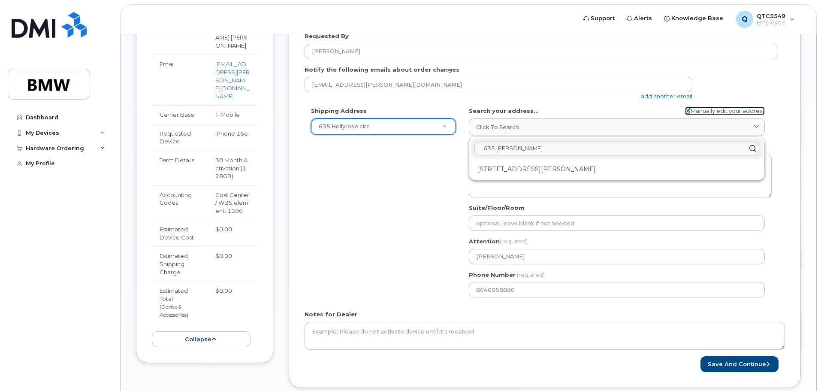
click at [729, 111] on link "Manually edit your address" at bounding box center [725, 111] width 80 height 8
select select "New Address"
select select
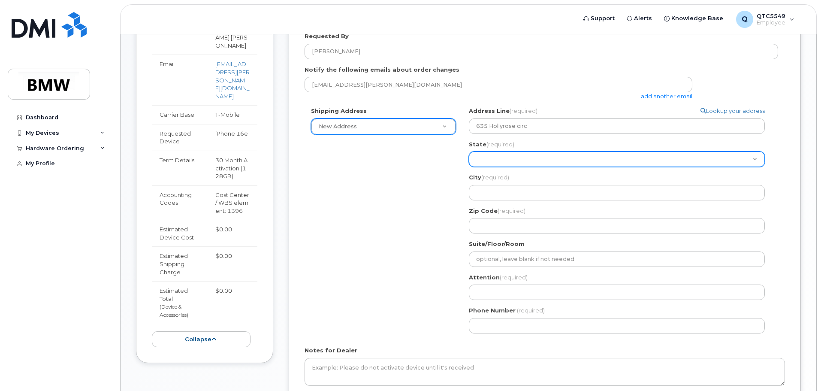
click at [523, 158] on select "Alabama Alaska American Samoa Arizona Arkansas California Colorado Connecticut …" at bounding box center [617, 158] width 296 height 15
select select "SC"
click at [469, 151] on select "Alabama Alaska American Samoa Arizona Arkansas California Colorado Connecticut …" at bounding box center [617, 158] width 296 height 15
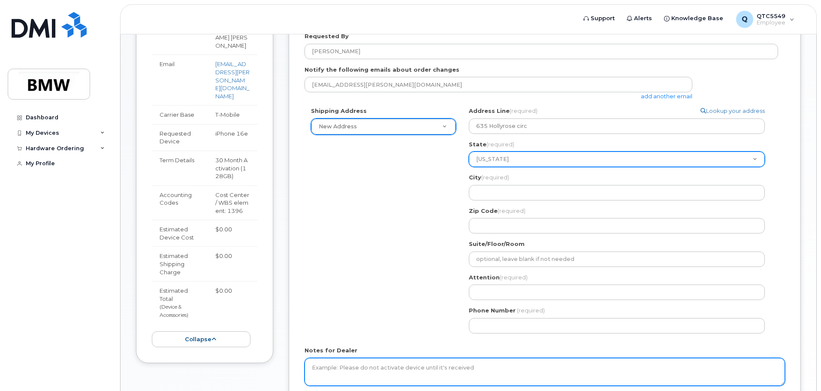
select select
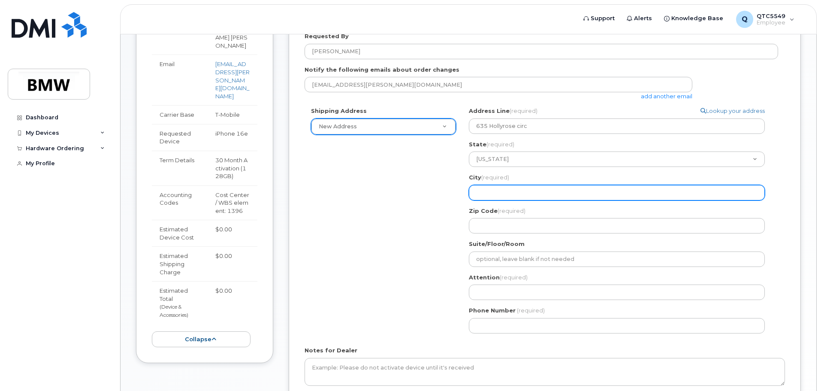
click at [504, 194] on input "City (required)" at bounding box center [617, 192] width 296 height 15
type input "greenville"
select select "635 Hollyrose circ"
type input "29605"
type input "Francis Jonnalagadda"
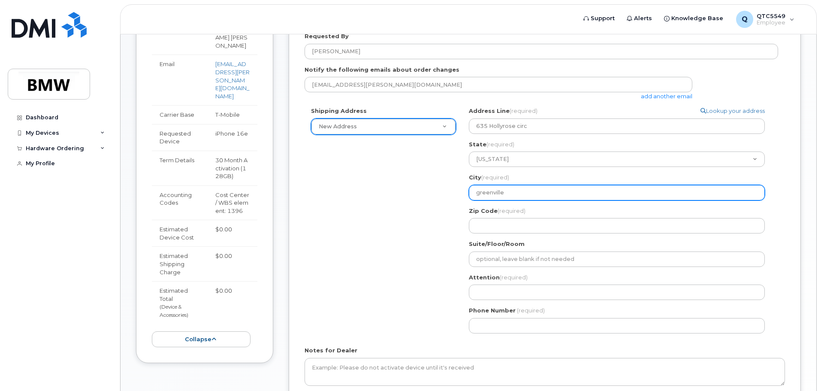
type input "8646058880"
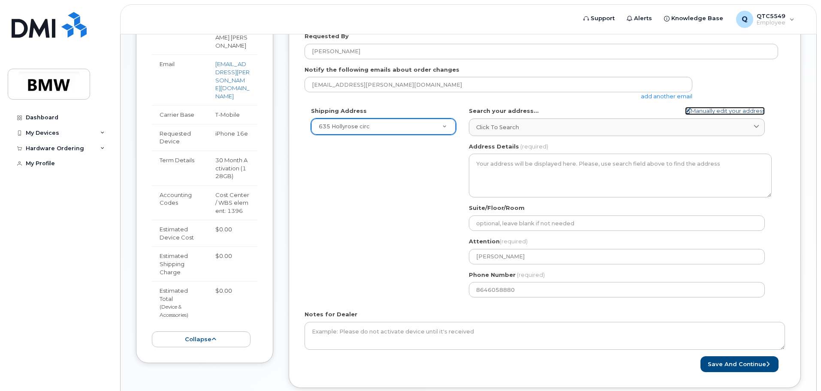
click at [730, 109] on link "Manually edit your address" at bounding box center [725, 111] width 80 height 8
select select "New Address"
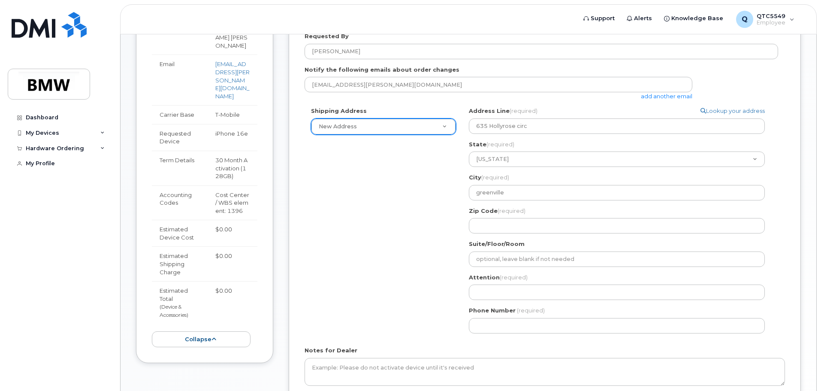
click at [491, 235] on div "SC greenville Search your address... Manually edit your address Click to search…" at bounding box center [620, 223] width 316 height 233
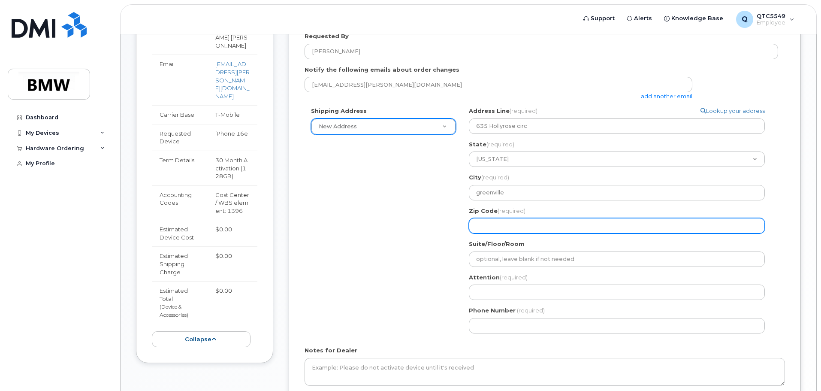
click at [494, 231] on input "Zip Code (required)" at bounding box center [617, 225] width 296 height 15
type input "29605"
select select "635 Hollyrose circ"
type input "Francis Jonnalagadda"
type input "8646058880"
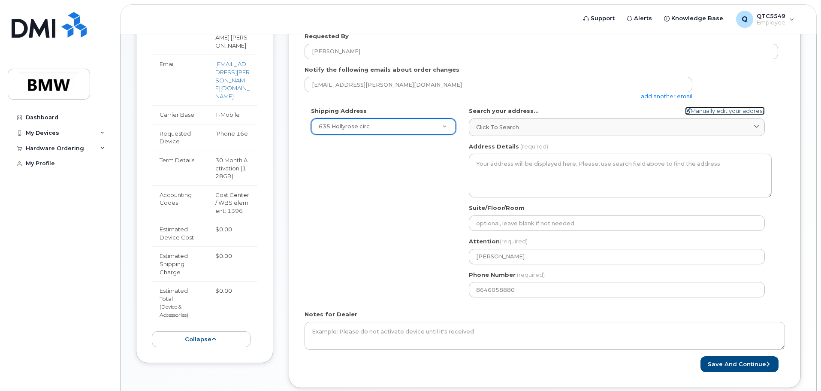
click at [739, 111] on link "Manually edit your address" at bounding box center [725, 111] width 80 height 8
select select "New Address"
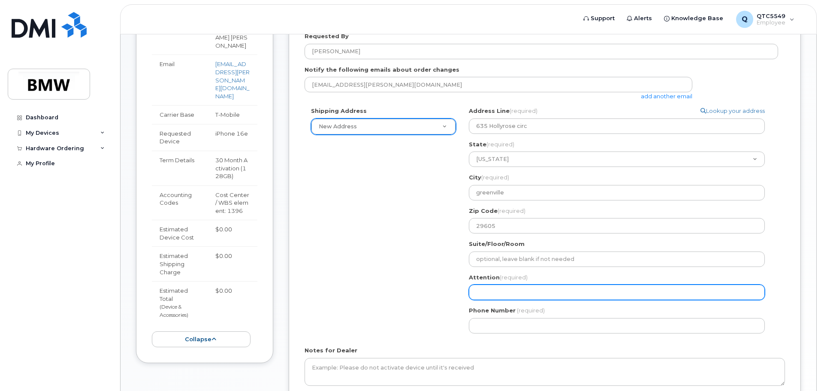
click at [514, 291] on input "Attention (required)" at bounding box center [617, 291] width 296 height 15
type input "Francis Jonnalagadda"
select select
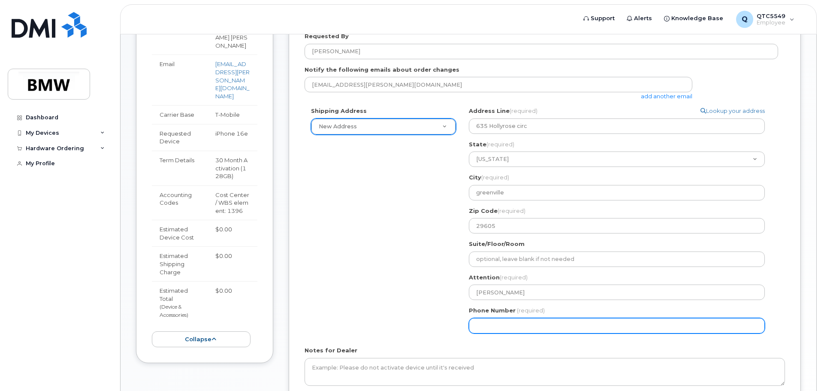
click at [537, 324] on input "Phone Number" at bounding box center [617, 325] width 296 height 15
type input "864705352"
select select
click at [529, 322] on input "8647053521" at bounding box center [617, 325] width 296 height 15
type input "8647053521"
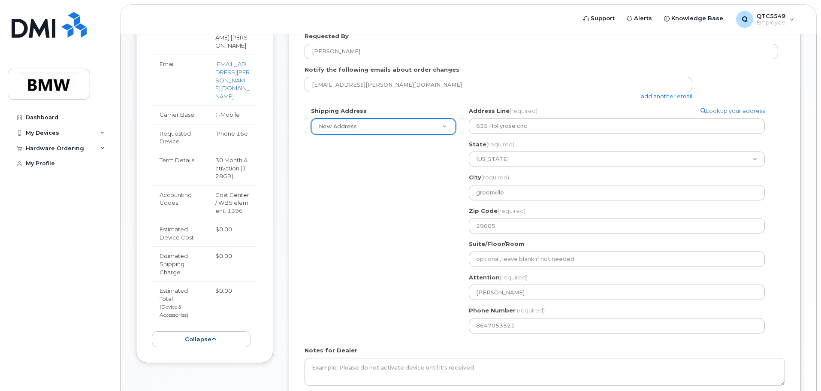
click at [607, 302] on div "SC greenville Search your address... Manually edit your address Click to search…" at bounding box center [620, 223] width 316 height 233
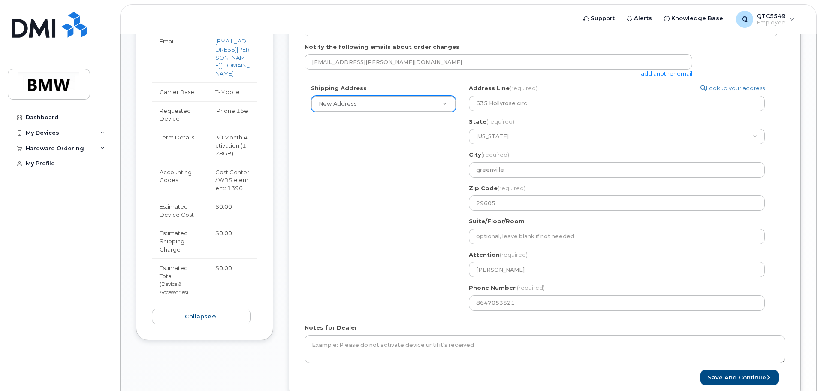
scroll to position [346, 0]
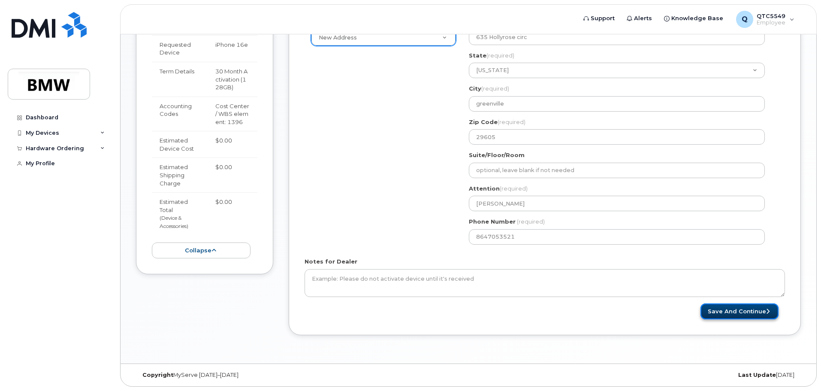
click at [751, 310] on button "Save and Continue" at bounding box center [739, 311] width 78 height 16
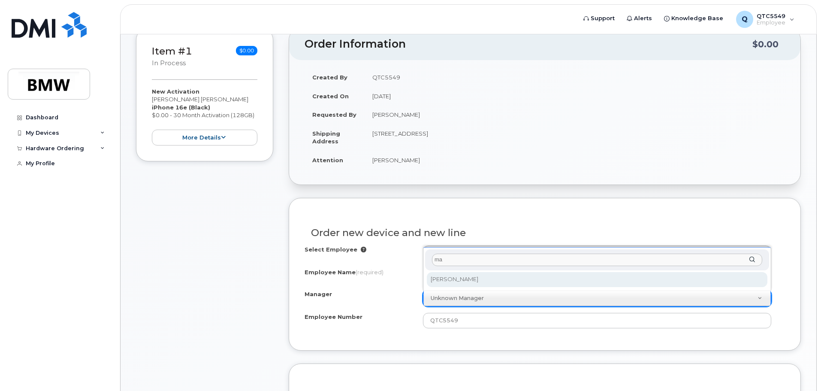
type input "m"
type input "jung"
select select "1895508"
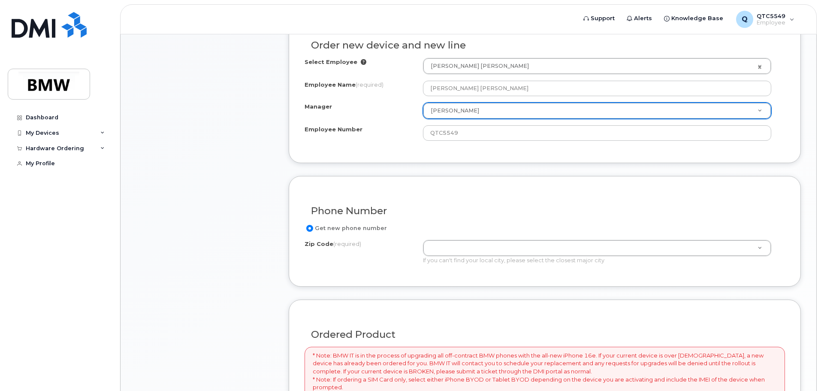
scroll to position [386, 0]
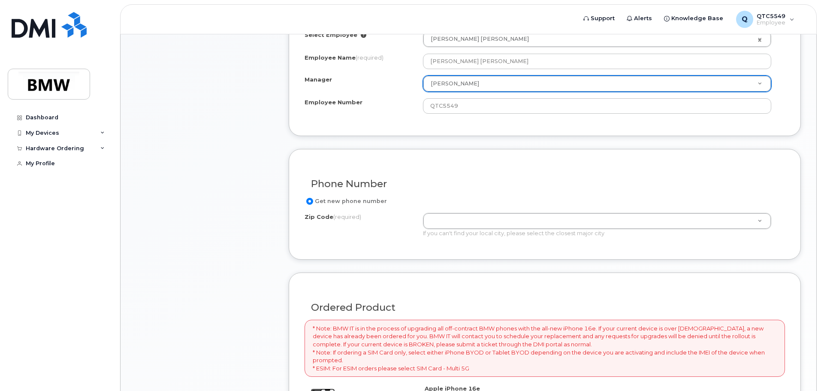
click at [312, 199] on input "Get new phone number" at bounding box center [309, 201] width 7 height 7
click at [311, 199] on input "Get new phone number" at bounding box center [309, 201] width 7 height 7
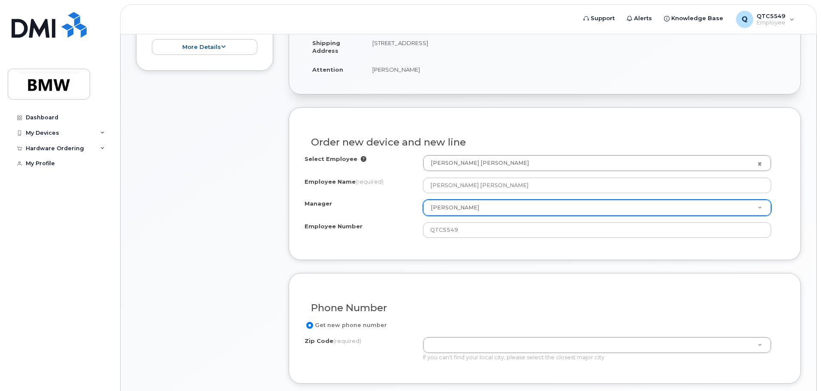
scroll to position [237, 0]
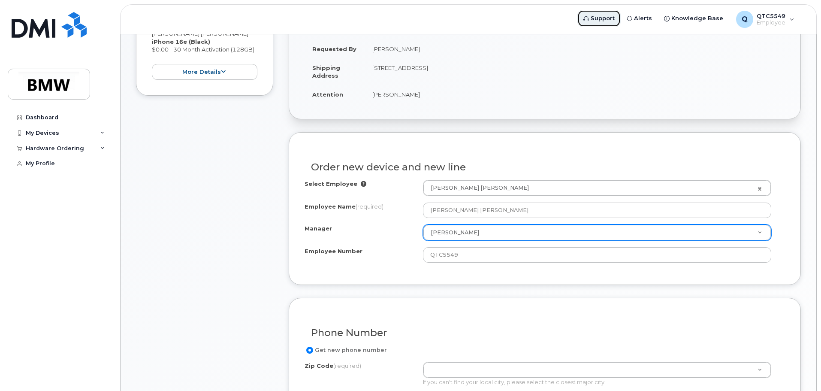
click at [604, 17] on span "Support" at bounding box center [603, 18] width 24 height 9
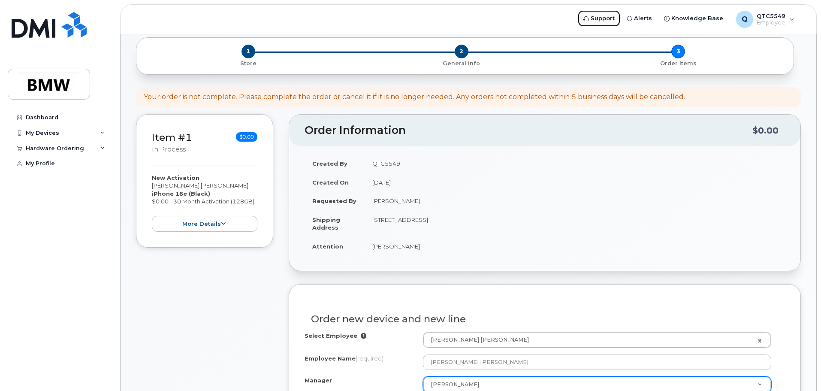
scroll to position [0, 0]
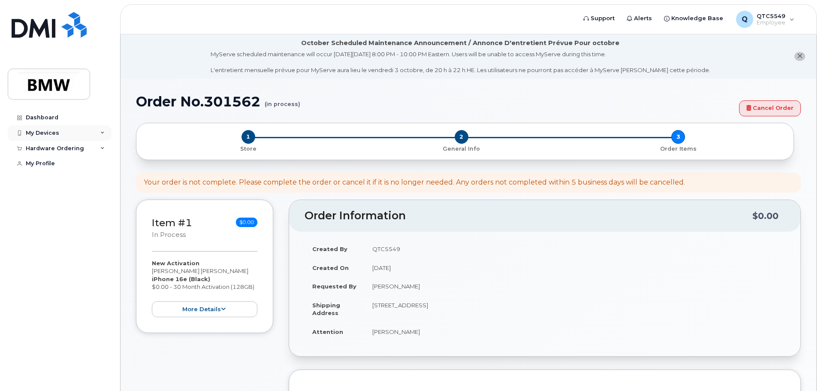
click at [89, 131] on div "My Devices" at bounding box center [60, 132] width 104 height 15
click at [90, 201] on div "Hardware Ordering" at bounding box center [60, 196] width 104 height 15
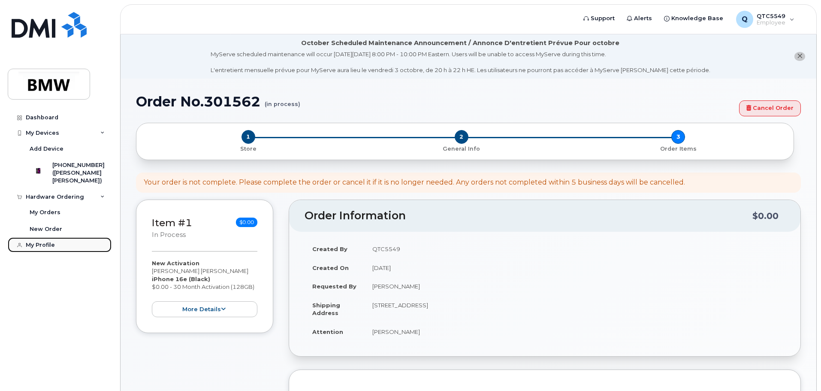
click at [43, 248] on div "My Profile" at bounding box center [40, 244] width 29 height 7
click at [45, 237] on link "New Order" at bounding box center [67, 229] width 89 height 16
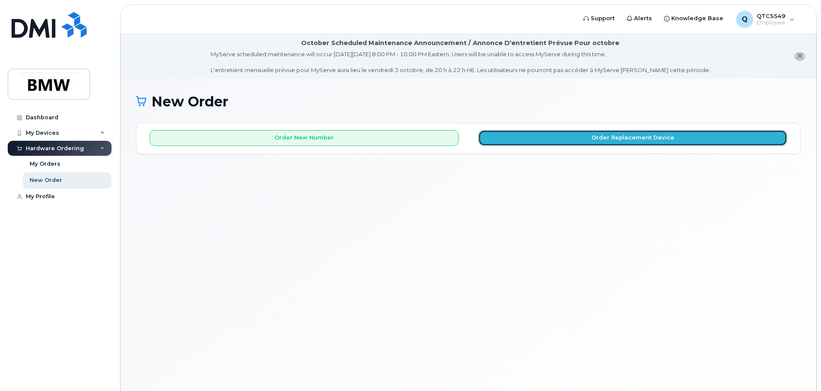
click at [589, 140] on button "Order Replacement Device" at bounding box center [632, 138] width 309 height 16
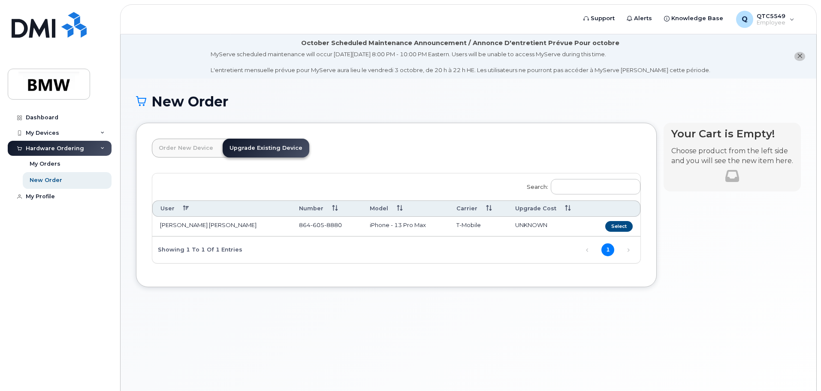
click at [259, 147] on link "Upgrade Existing Device" at bounding box center [266, 148] width 87 height 19
click at [195, 155] on link "Order New Device" at bounding box center [186, 148] width 68 height 19
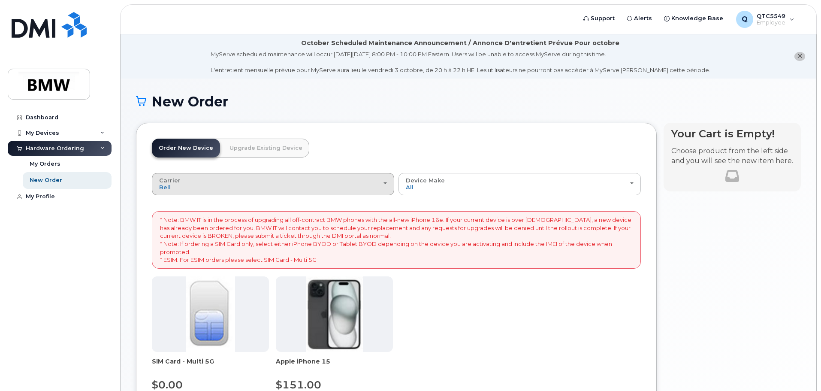
click at [275, 191] on button "Carrier Bell T-Mobile" at bounding box center [273, 184] width 242 height 22
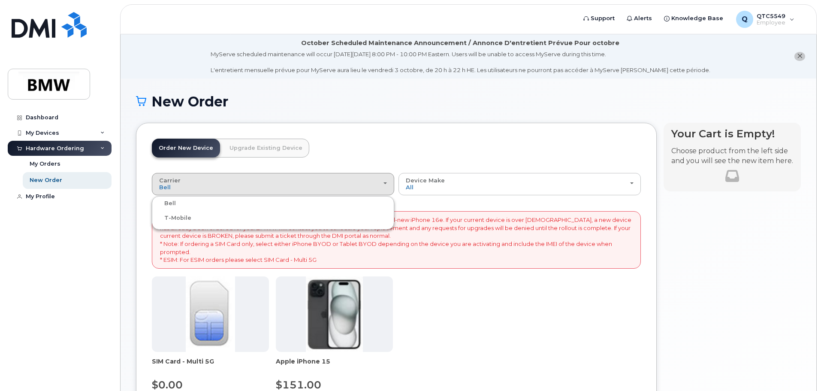
click at [224, 223] on ul "Bell T-Mobile" at bounding box center [273, 212] width 242 height 33
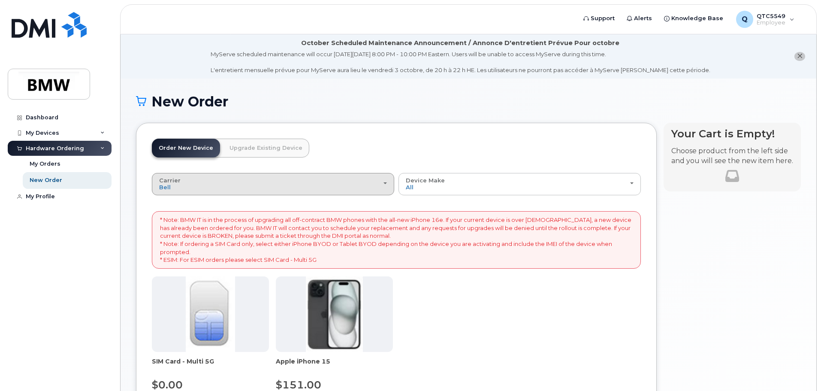
click at [204, 190] on div "Carrier Bell T-Mobile" at bounding box center [273, 183] width 228 height 13
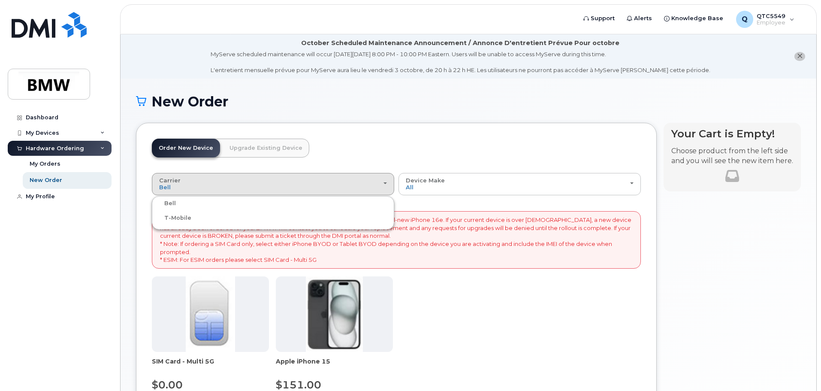
click at [166, 215] on label "T-Mobile" at bounding box center [172, 218] width 37 height 10
click at [0, 0] on input "T-Mobile" at bounding box center [0, 0] width 0 height 0
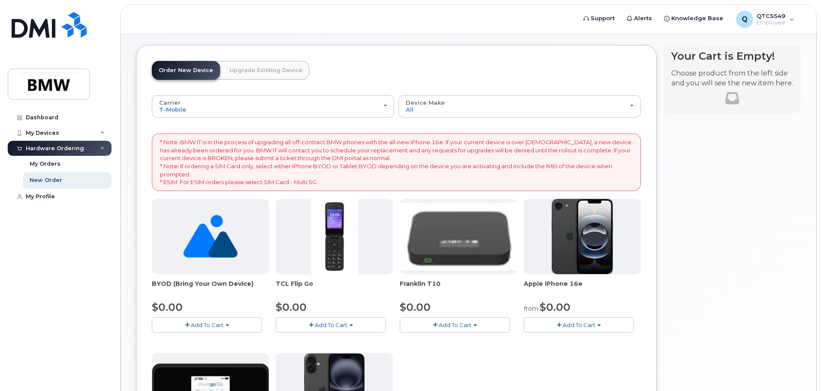
scroll to position [129, 0]
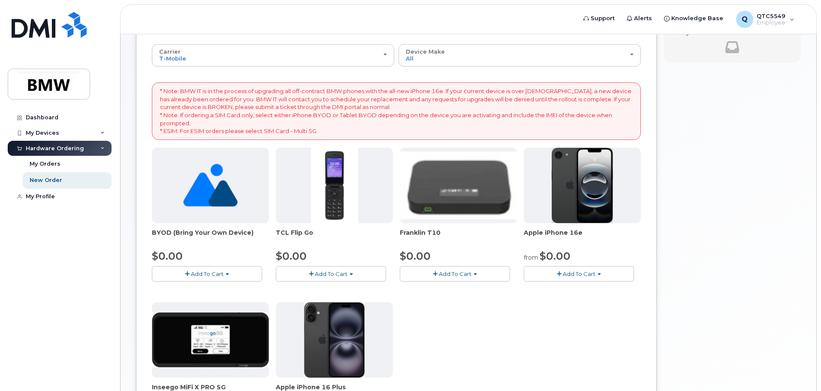
click at [211, 279] on button "Add To Cart" at bounding box center [207, 273] width 110 height 15
click at [199, 291] on link "$0.00 - Activation" at bounding box center [194, 289] width 81 height 11
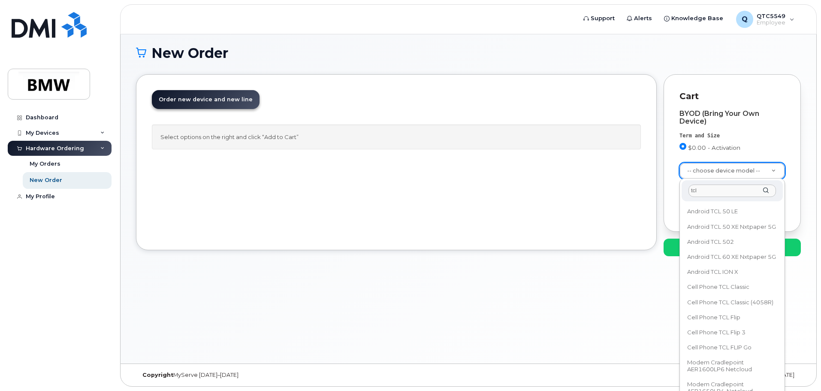
scroll to position [0, 0]
type input "tcl"
select select "3163"
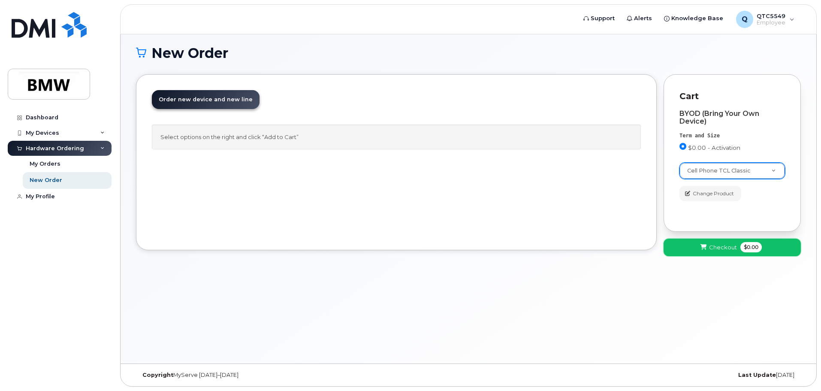
click at [721, 242] on button "Checkout $0.00" at bounding box center [732, 247] width 137 height 18
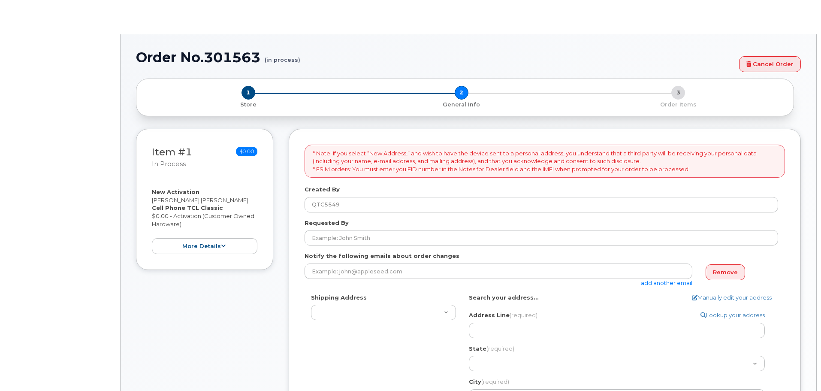
select select
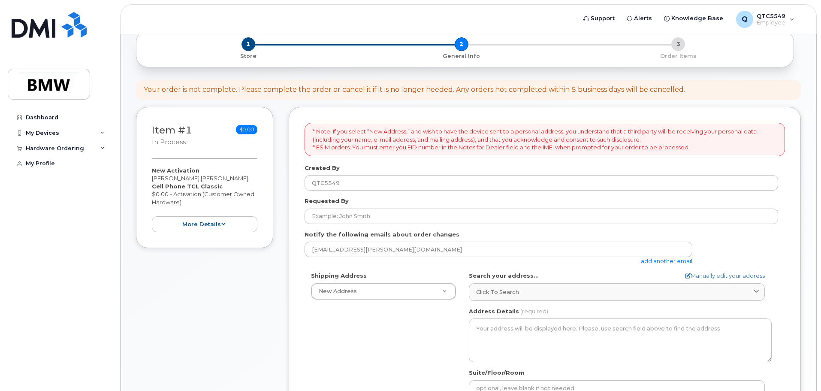
scroll to position [43, 0]
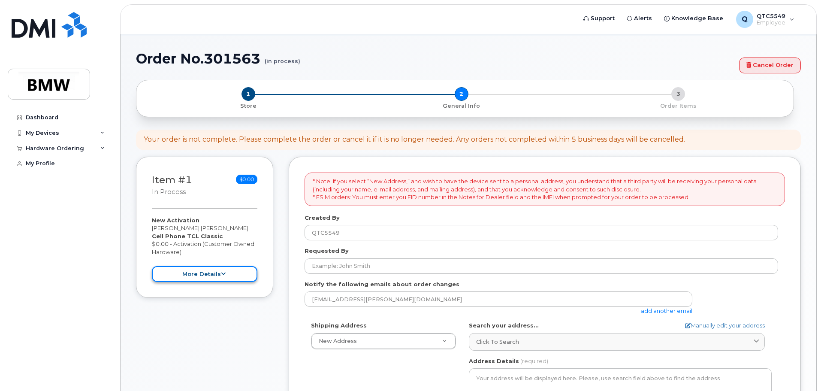
click at [223, 272] on icon at bounding box center [223, 274] width 5 height 6
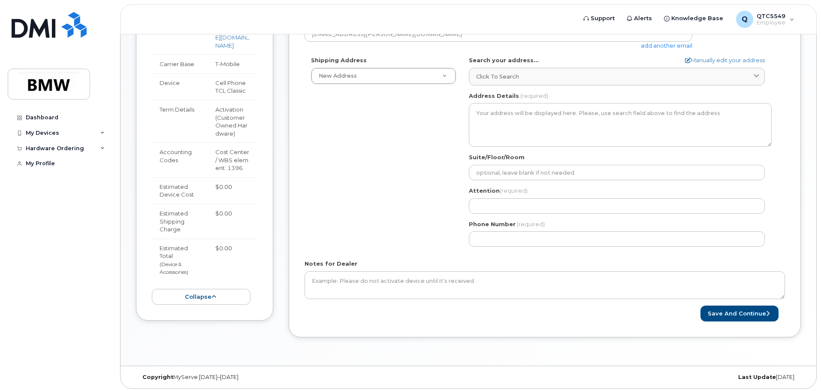
scroll to position [310, 0]
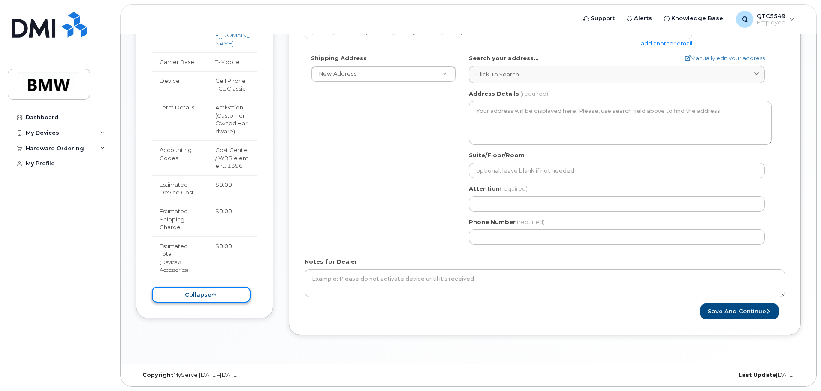
click at [209, 291] on button "collapse" at bounding box center [201, 295] width 99 height 16
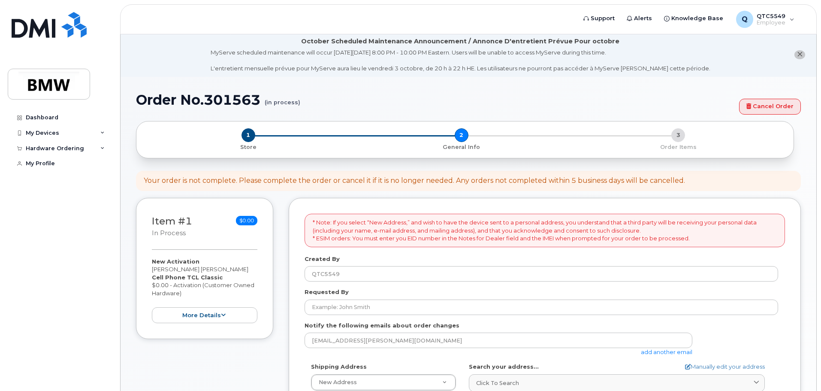
scroll to position [0, 0]
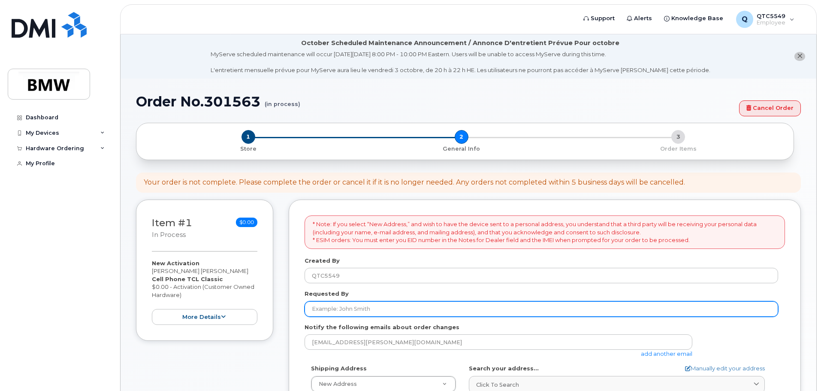
click at [366, 312] on input "Requested By" at bounding box center [542, 308] width 474 height 15
type input "[PERSON_NAME]"
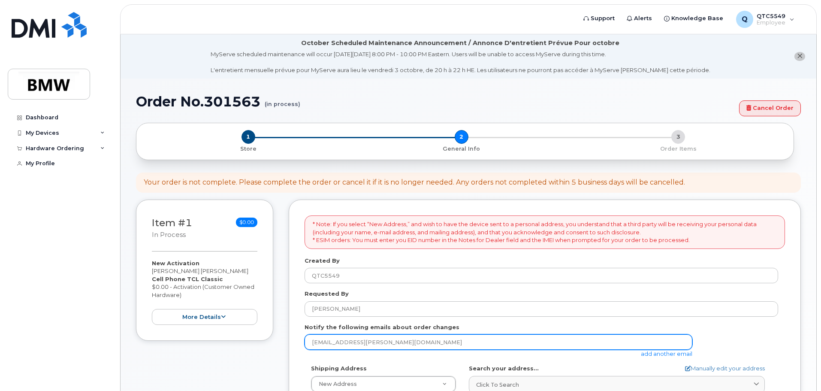
click at [369, 335] on input "[EMAIL_ADDRESS][PERSON_NAME][DOMAIN_NAME]" at bounding box center [499, 341] width 388 height 15
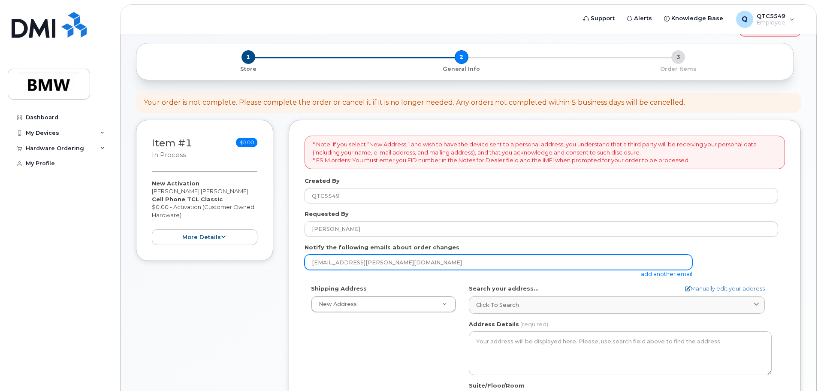
scroll to position [129, 0]
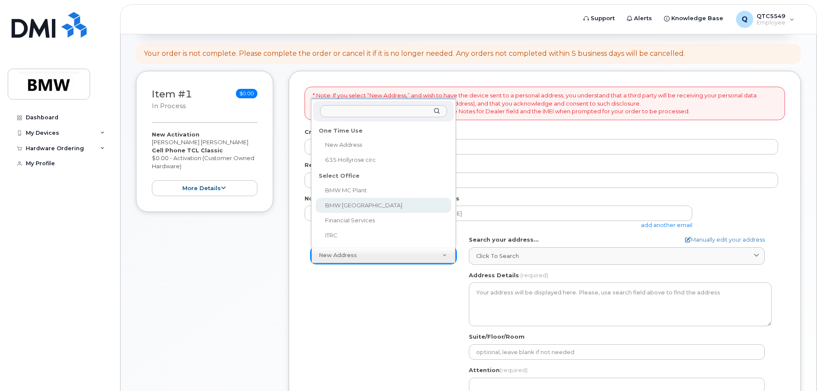
select select
type textarea "200 BMW Drive Woodcliff Lake NJ 07677 Woodcliff Lake New Jersey 07677"
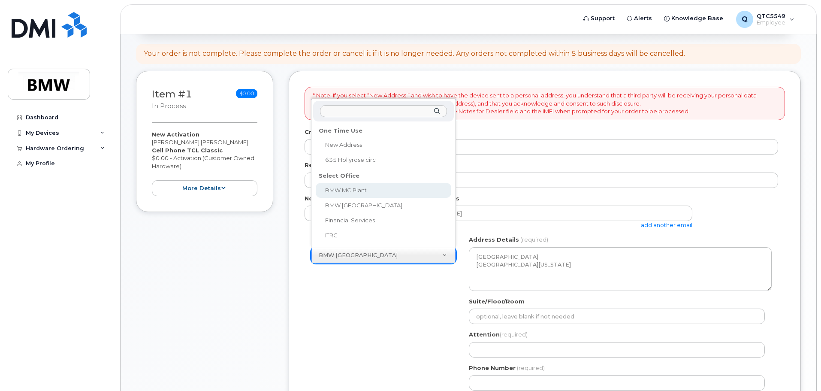
select select
type textarea "1400 Highway 101 S GREER SC 29651-6731 UNITED STATES Greer South Carolina 29651…"
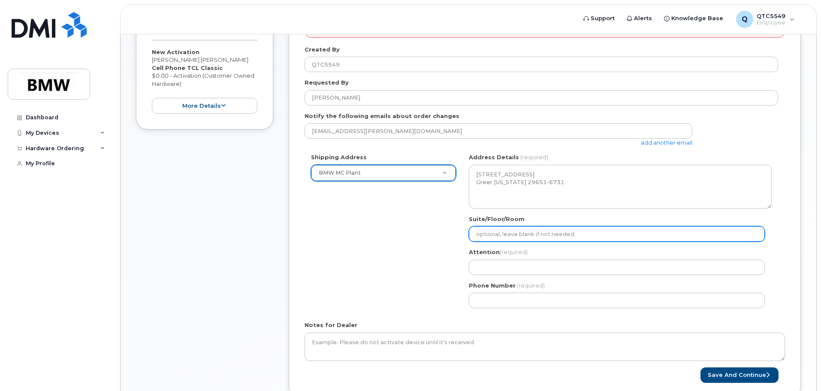
scroll to position [214, 0]
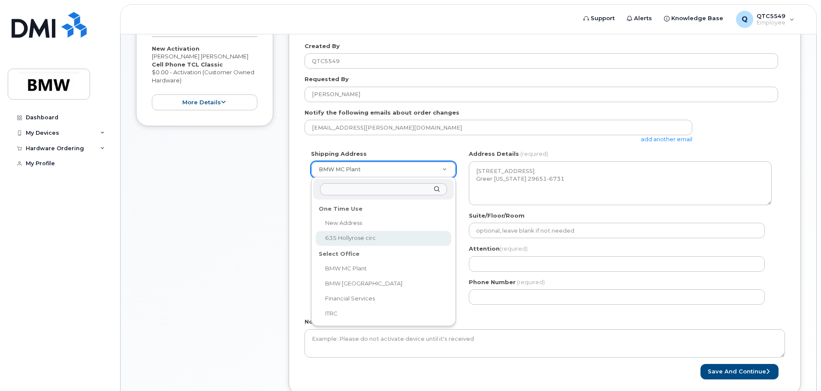
select select "635 Hollyrose circ"
type input "[PERSON_NAME]"
type input "8646058880"
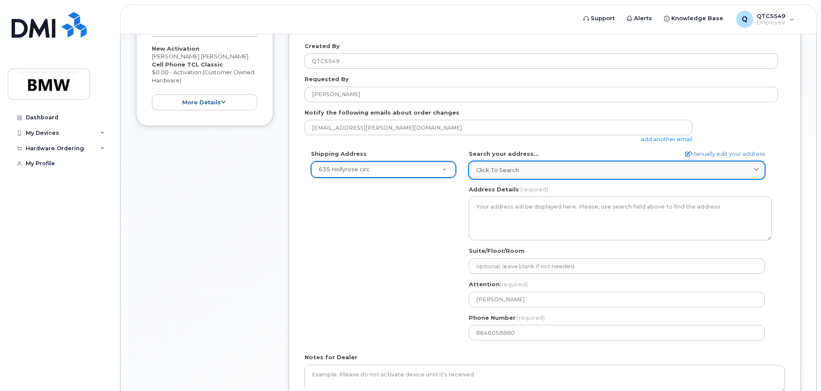
click at [736, 167] on div "Click to search" at bounding box center [616, 170] width 281 height 8
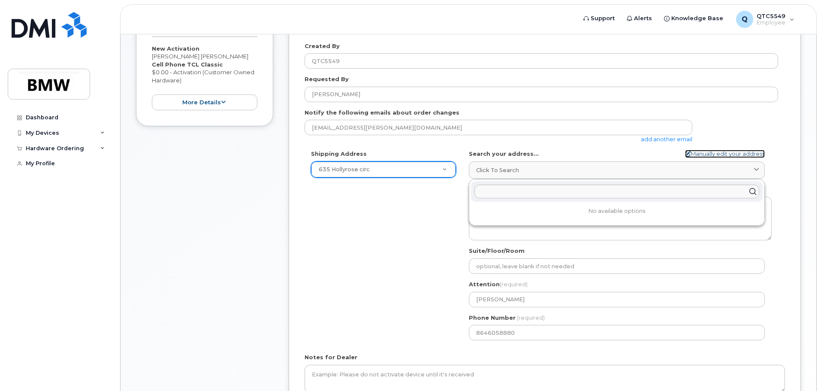
click at [745, 155] on link "Manually edit your address" at bounding box center [725, 154] width 80 height 8
select select
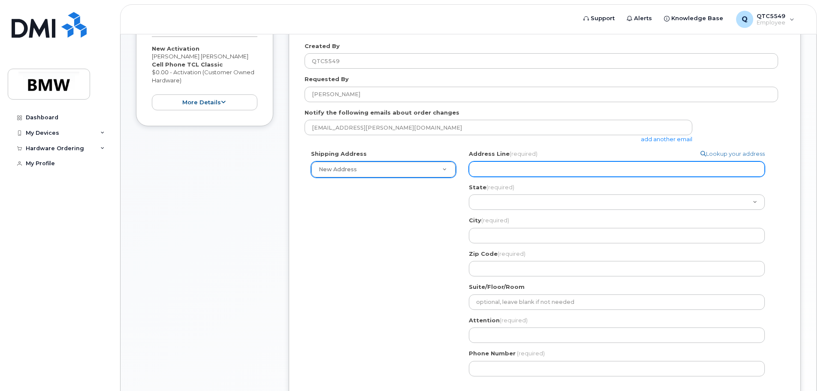
click at [579, 169] on input "Address Line (required)" at bounding box center [617, 168] width 296 height 15
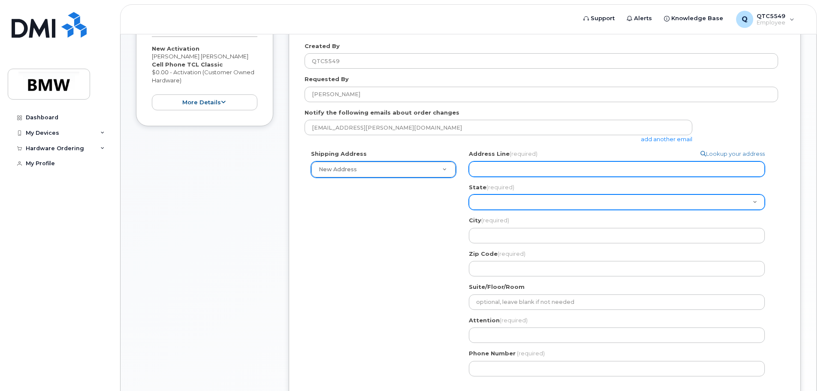
type input "635 Hollyrose circ"
select select "635 Hollyrose circ"
select select "SC"
type input "greenville"
type input "29605"
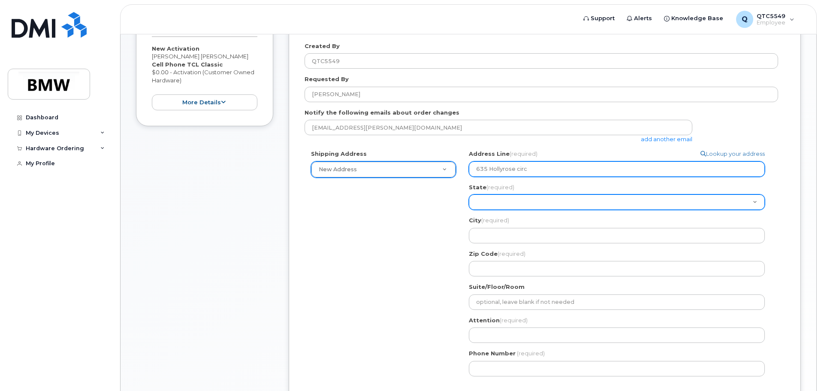
type input "Francis Jonnalagadda"
type input "8646058880"
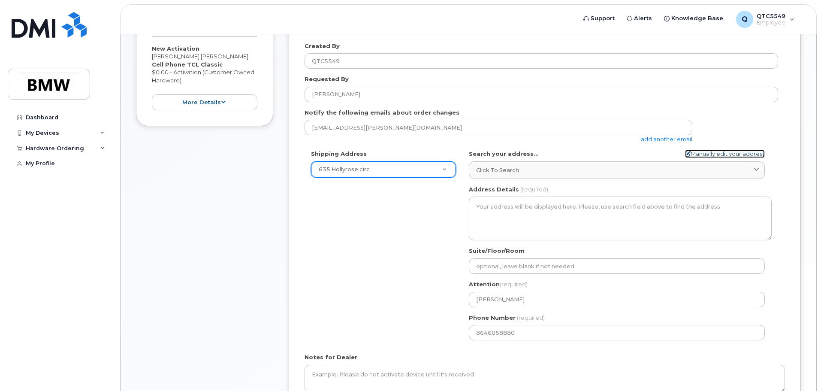
click at [698, 153] on link "Manually edit your address" at bounding box center [725, 154] width 80 height 8
select select "New Address"
select select
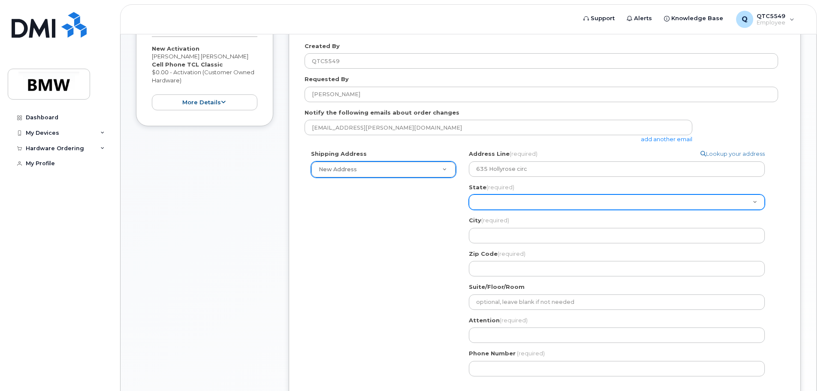
click at [555, 202] on select "Alabama Alaska American Samoa Arizona Arkansas California Colorado Connecticut …" at bounding box center [617, 201] width 296 height 15
select select "SC"
click at [469, 194] on select "Alabama Alaska American Samoa Arizona Arkansas California Colorado Connecticut …" at bounding box center [617, 201] width 296 height 15
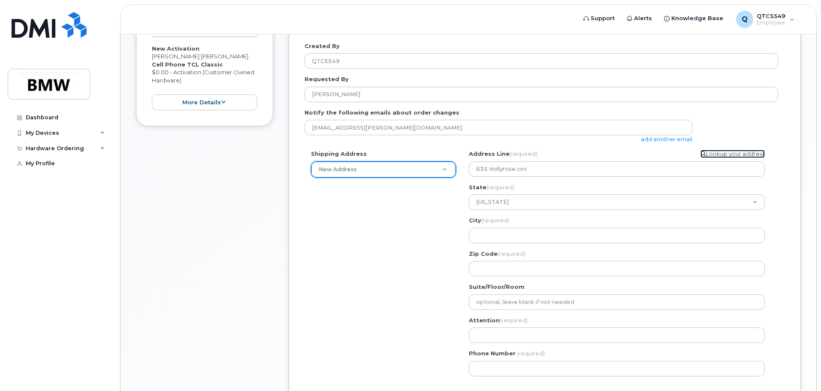
click at [745, 155] on link "Lookup your address" at bounding box center [732, 154] width 64 height 8
select select "635 Hollyrose circ"
type input "greenville"
type input "29605"
type input "Francis Jonnalagadda"
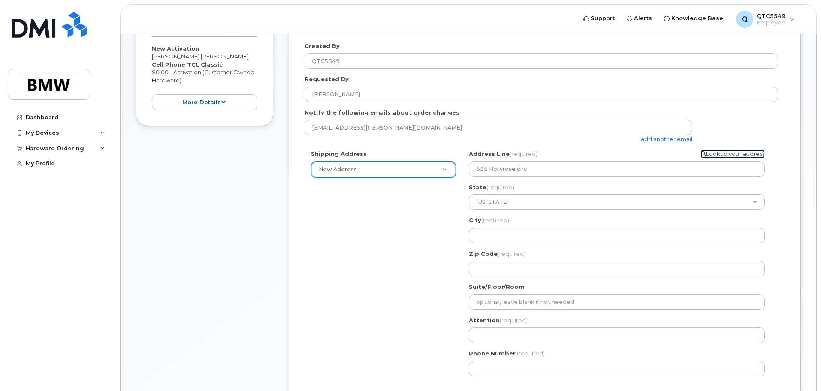
type input "8646058880"
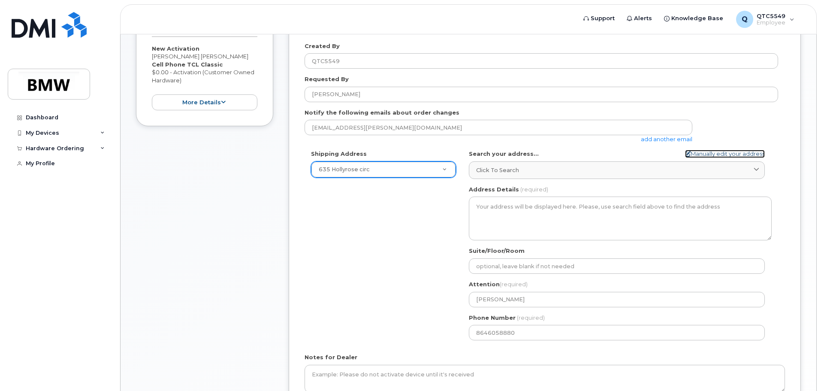
click at [710, 154] on link "Manually edit your address" at bounding box center [725, 154] width 80 height 8
select select "New Address"
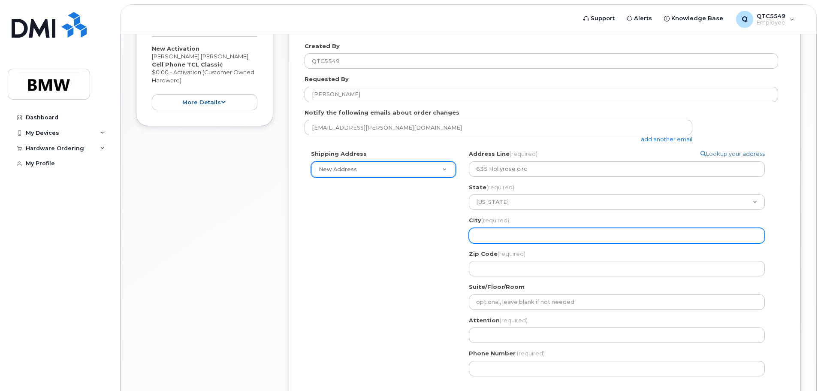
click at [542, 228] on input "City (required)" at bounding box center [617, 235] width 296 height 15
select select "635 Hollyrose circ"
type input "Francis Jonnalagadda"
type input "8646058880"
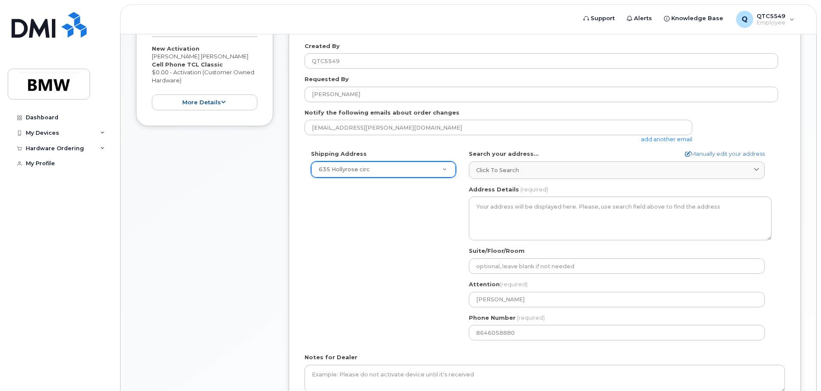
click at [744, 159] on div "Search your address... Manually edit your address Click to search No available …" at bounding box center [620, 164] width 303 height 29
click at [742, 154] on link "Manually edit your address" at bounding box center [725, 154] width 80 height 8
select select "New Address"
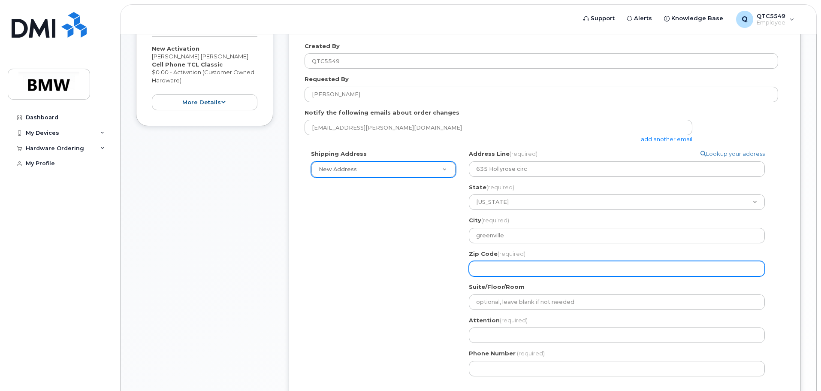
click at [588, 272] on input "Zip Code (required)" at bounding box center [617, 268] width 296 height 15
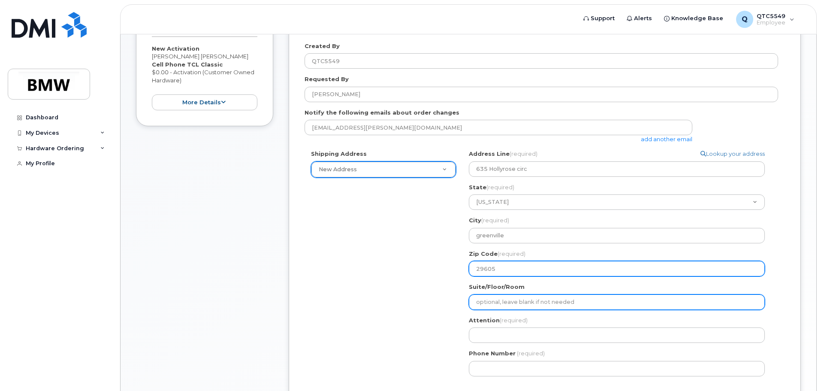
select select "635 Hollyrose circ"
type input "Francis Jonnalagadda"
type input "8646058880"
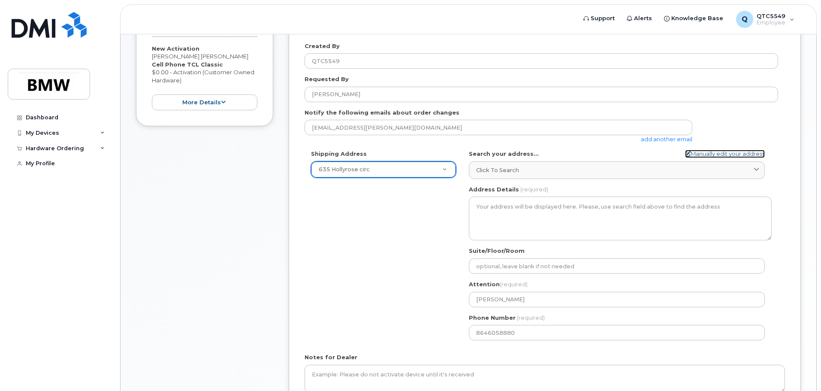
click at [728, 154] on link "Manually edit your address" at bounding box center [725, 154] width 80 height 8
select select "New Address"
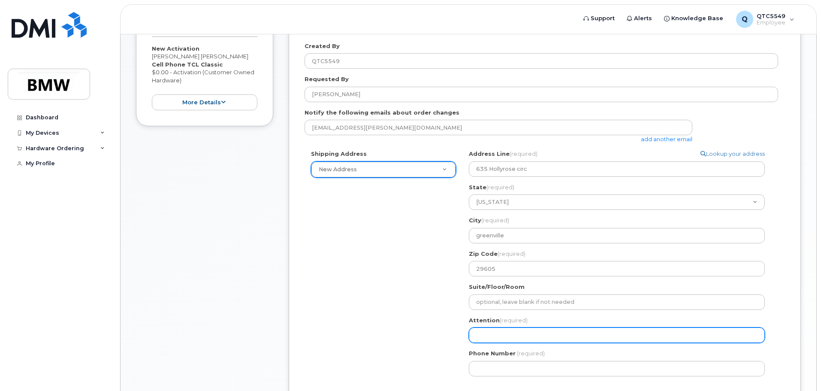
click at [513, 342] on input "Attention (required)" at bounding box center [617, 334] width 296 height 15
type input "Francis Jonnalagadda"
select select
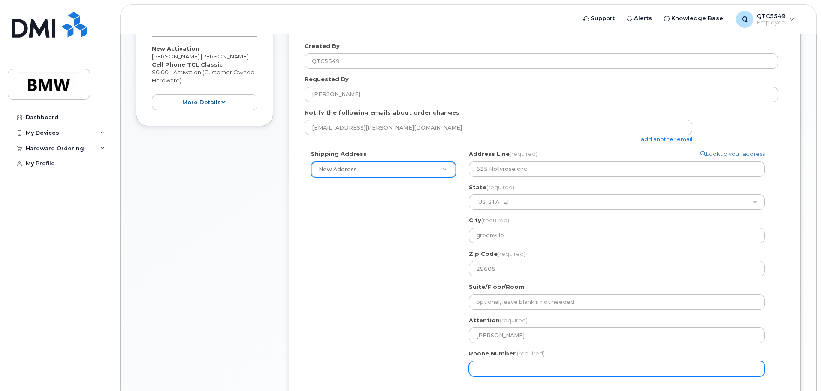
click at [531, 370] on input "Phone Number" at bounding box center [617, 368] width 296 height 15
type input "864605888"
select select
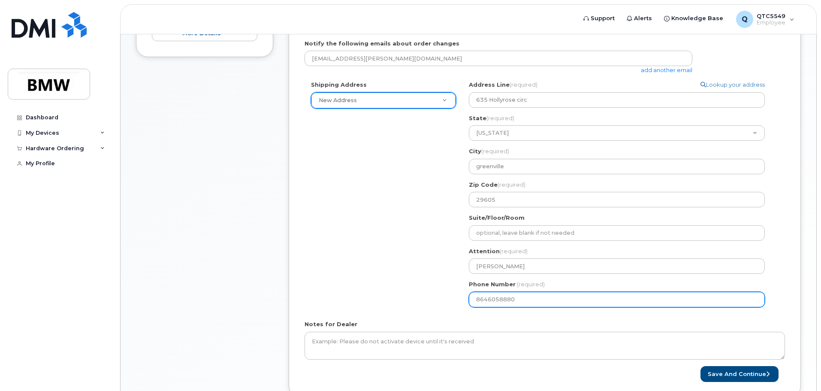
scroll to position [300, 0]
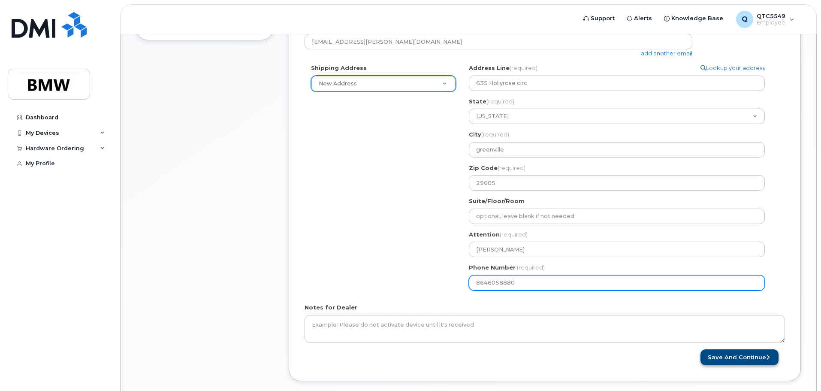
type input "8646058880"
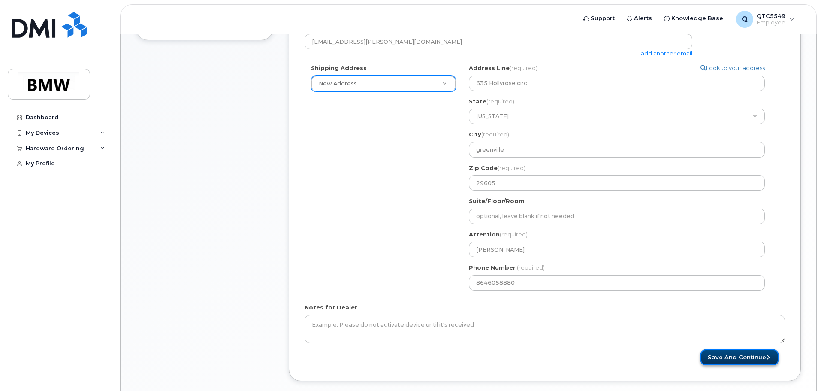
click at [731, 355] on button "Save and Continue" at bounding box center [739, 357] width 78 height 16
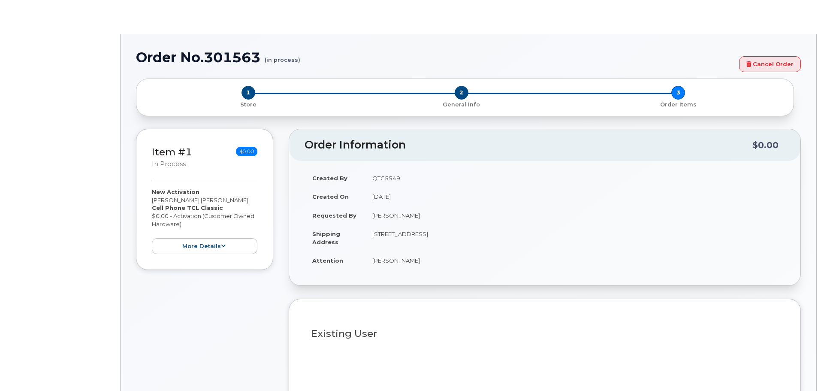
select select "1885307"
radio input "true"
type input "1902333"
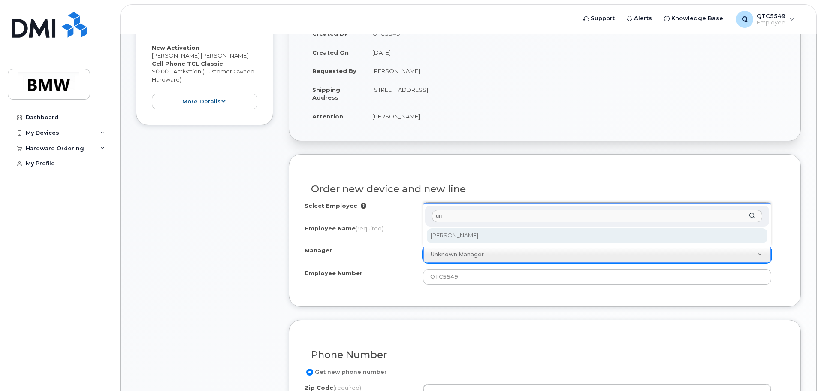
type input "jun"
select select "1895508"
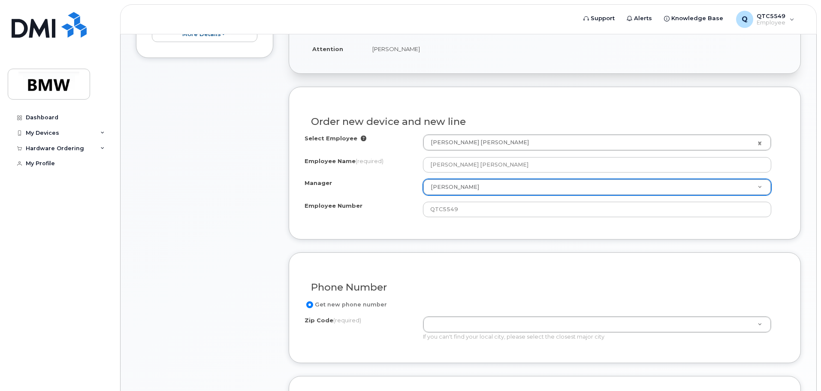
scroll to position [430, 0]
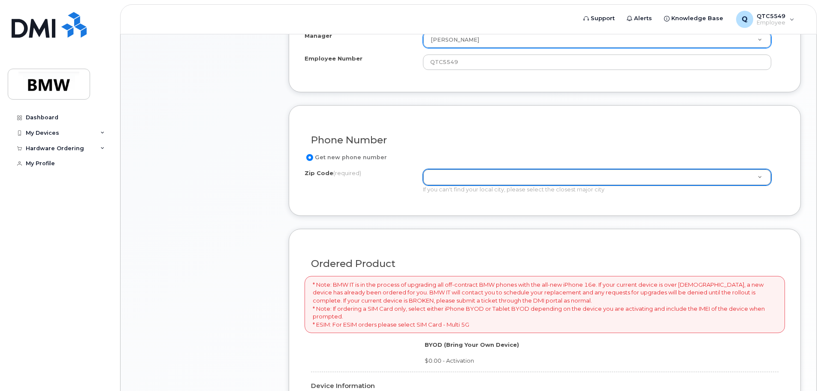
click at [311, 158] on input "Get new phone number" at bounding box center [309, 157] width 7 height 7
click at [310, 158] on input "Get new phone number" at bounding box center [309, 157] width 7 height 7
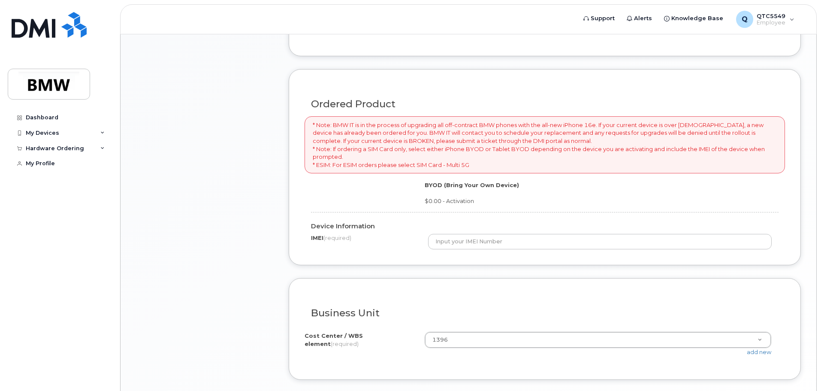
scroll to position [601, 0]
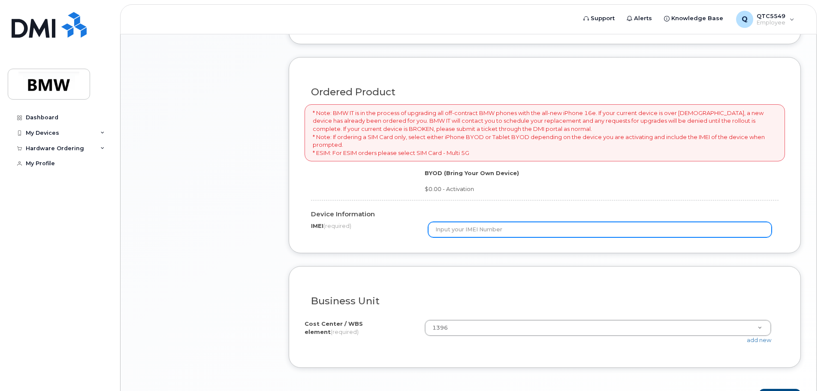
click at [510, 231] on input "text" at bounding box center [600, 229] width 344 height 15
click at [564, 234] on input "text" at bounding box center [600, 229] width 344 height 15
type input "016157000056747"
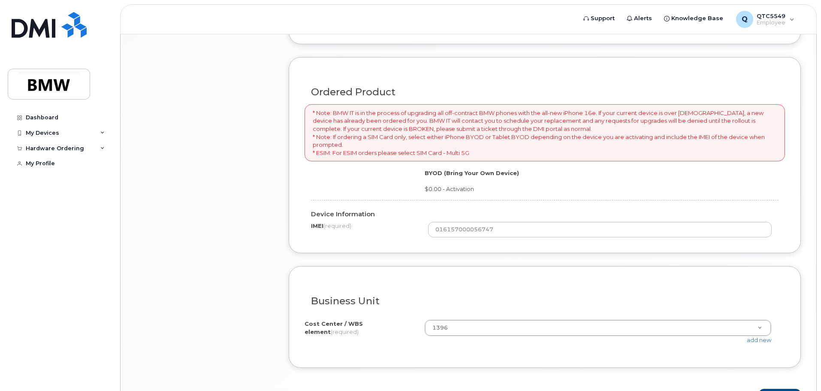
click at [609, 293] on div "Business Unit" at bounding box center [545, 297] width 480 height 31
click at [565, 317] on div "I know the accounting codes Cost Center / WBS element (required) 1396 1396 add …" at bounding box center [545, 332] width 480 height 39
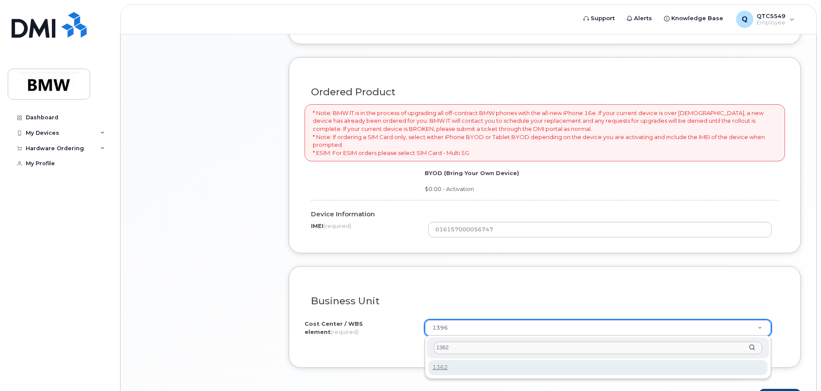
type input "1362"
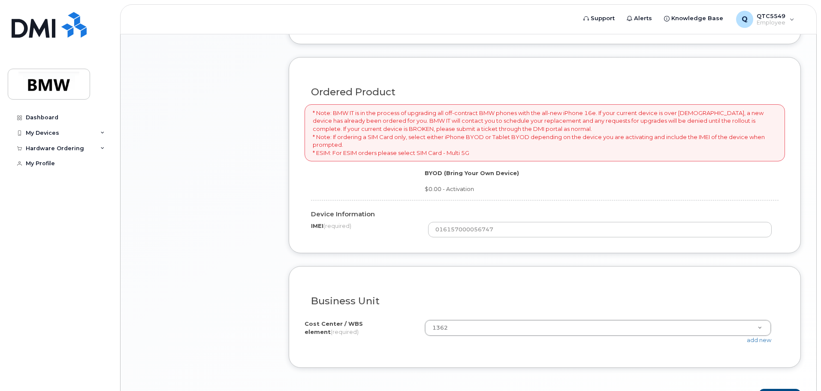
click at [529, 248] on div "Ordered Product * Note: BMW IT is in the process of upgrading all off-contract …" at bounding box center [545, 155] width 512 height 196
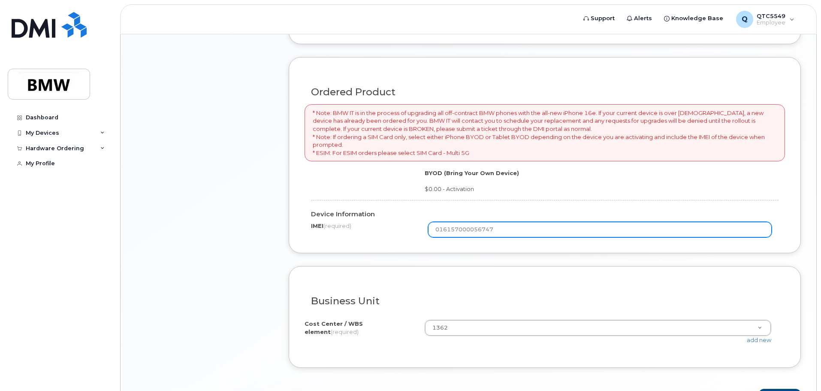
click at [519, 229] on input "016157000056747" at bounding box center [600, 229] width 344 height 15
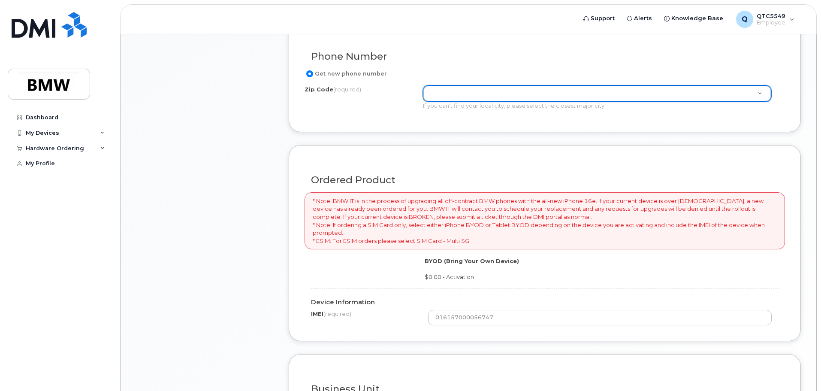
scroll to position [516, 0]
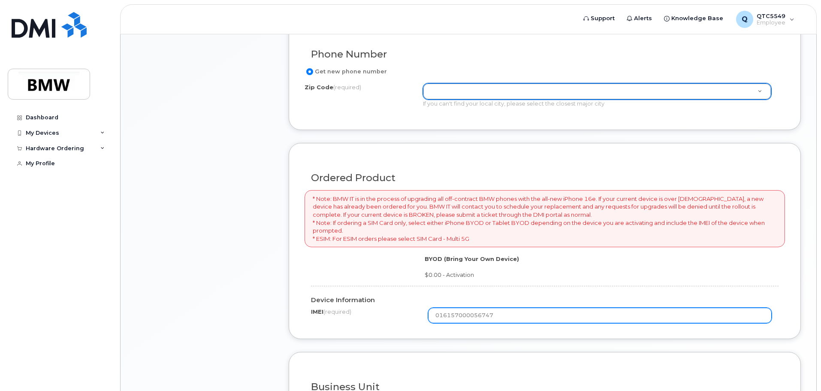
click at [510, 315] on input "016157000056747" at bounding box center [600, 315] width 344 height 15
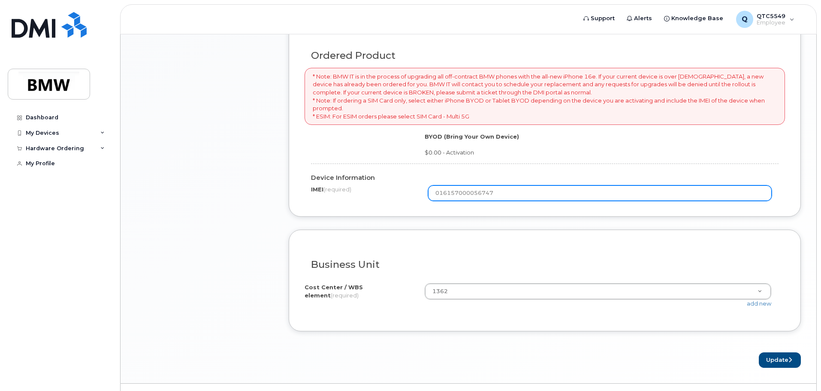
scroll to position [658, 0]
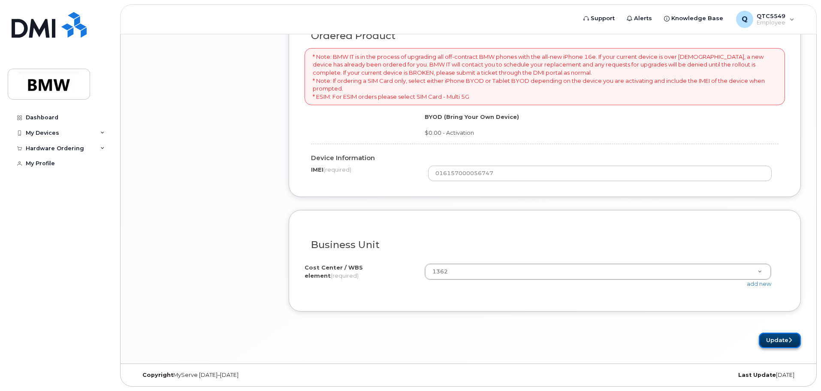
click at [787, 341] on button "Update" at bounding box center [780, 340] width 42 height 16
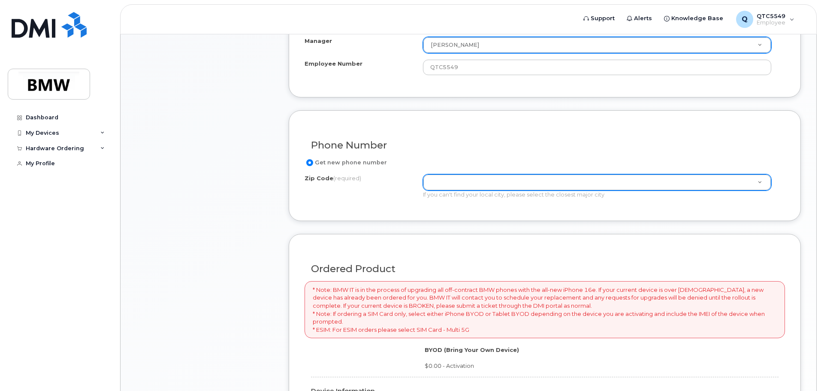
scroll to position [424, 0]
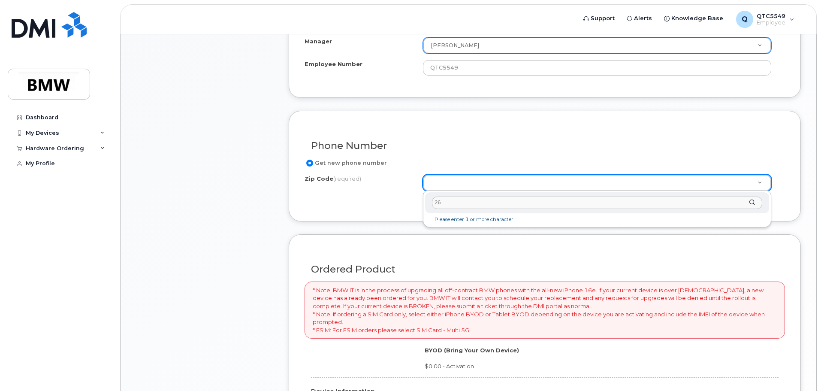
type input "2"
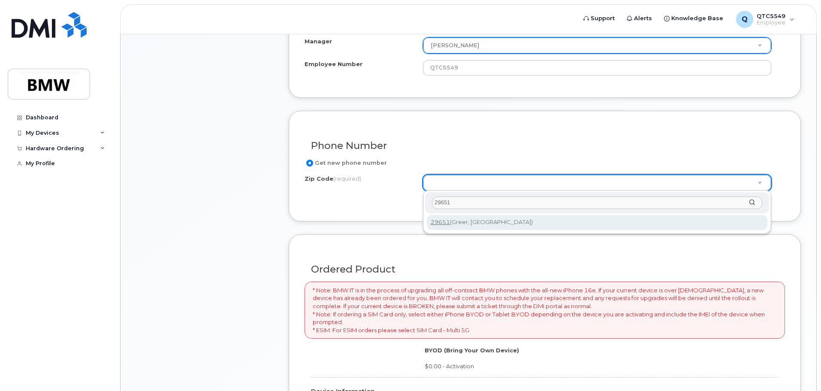
type input "29651"
type input "29651 (Greer, SC)"
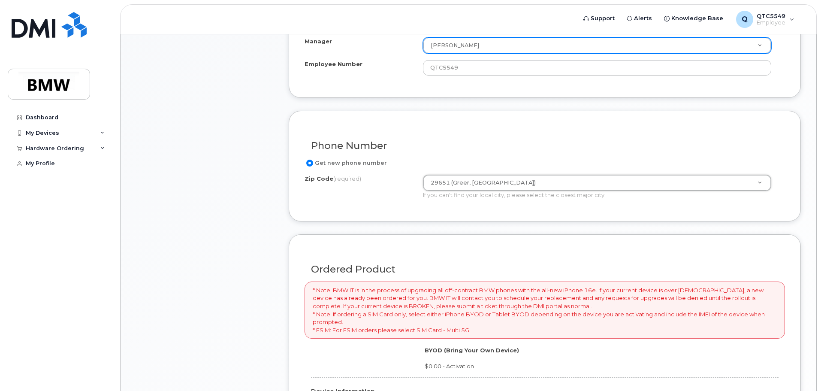
click at [596, 220] on div "Phone Number Get new phone number Zip Code (required) 29651 (Greer, SC) Zip Cod…" at bounding box center [545, 166] width 512 height 111
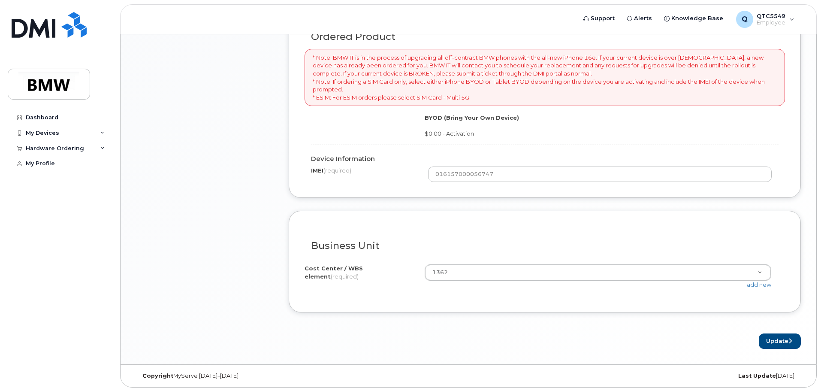
scroll to position [658, 0]
click at [790, 344] on button "Update" at bounding box center [780, 340] width 42 height 16
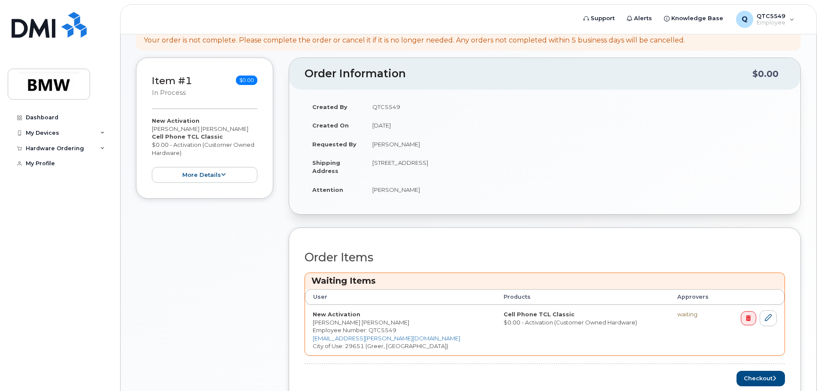
scroll to position [74, 0]
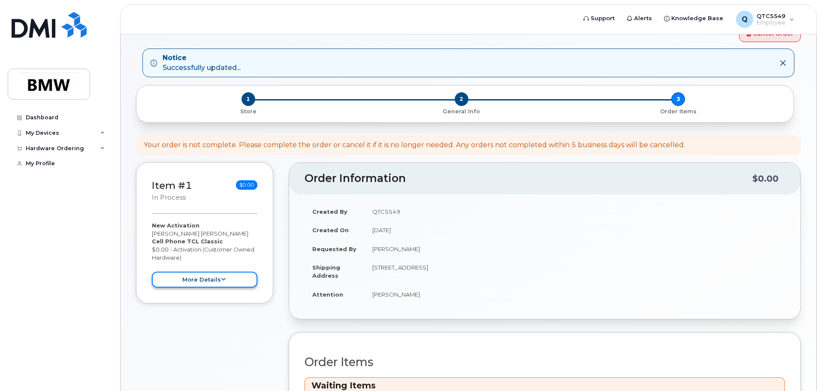
click at [230, 275] on button "more details" at bounding box center [205, 280] width 106 height 16
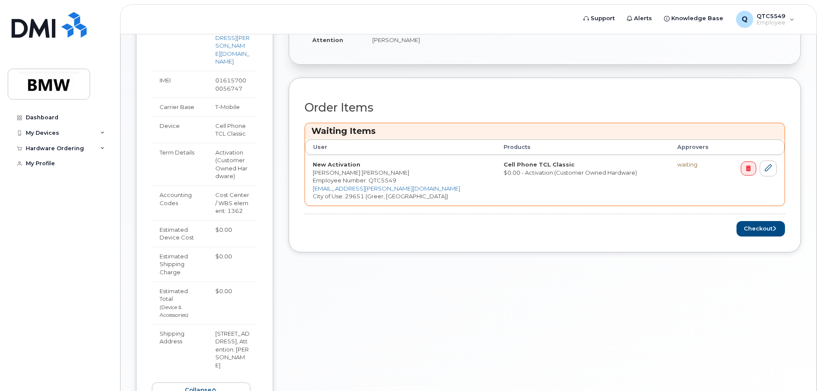
scroll to position [329, 0]
click at [762, 226] on button "Checkout" at bounding box center [760, 228] width 48 height 16
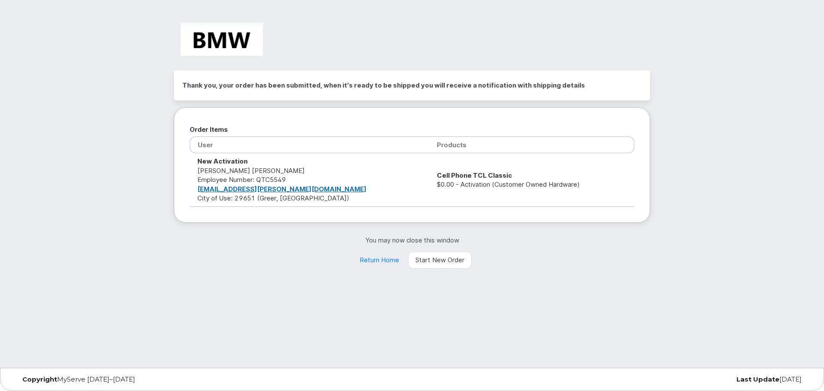
click at [462, 185] on td "Cell Phone TCL Classic $0.00 - Activation (Customer Owned Hardware)" at bounding box center [531, 179] width 205 height 53
click at [502, 185] on td "Cell Phone TCL Classic $0.00 - Activation (Customer Owned Hardware)" at bounding box center [531, 179] width 205 height 53
click at [525, 186] on td "Cell Phone TCL Classic $0.00 - Activation (Customer Owned Hardware)" at bounding box center [531, 179] width 205 height 53
click at [256, 254] on div "You may now close this window Return Home Start New Order" at bounding box center [412, 251] width 476 height 33
click at [103, 272] on div "Thank you, your order has been submitted, when it's ready to be shipped you wil…" at bounding box center [412, 184] width 824 height 368
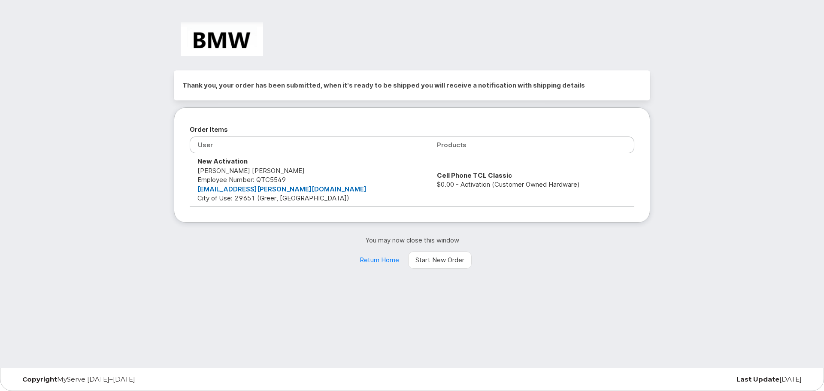
click at [348, 156] on td "New Activation Satish kumar Jonnalagadda Employee Number: QTC5549 satish-kumar.…" at bounding box center [309, 179] width 239 height 53
click at [247, 191] on link "[EMAIL_ADDRESS][PERSON_NAME][DOMAIN_NAME]" at bounding box center [281, 189] width 169 height 8
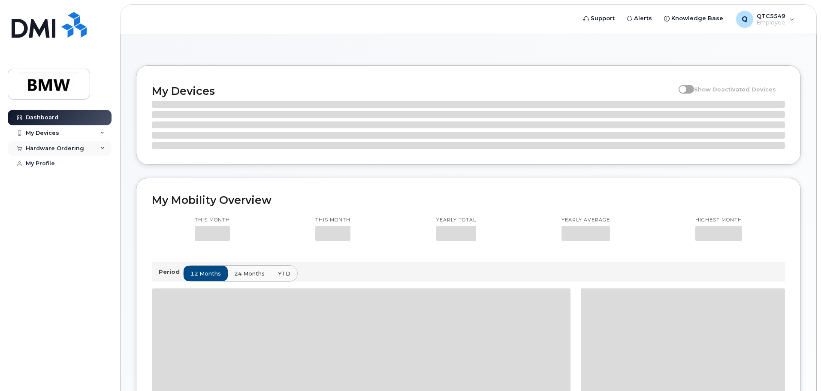
click at [45, 144] on div "Hardware Ordering" at bounding box center [60, 148] width 104 height 15
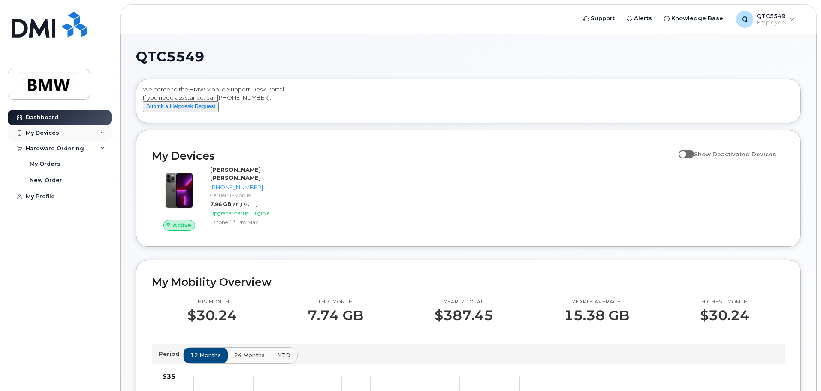
click at [75, 133] on div "My Devices" at bounding box center [60, 132] width 104 height 15
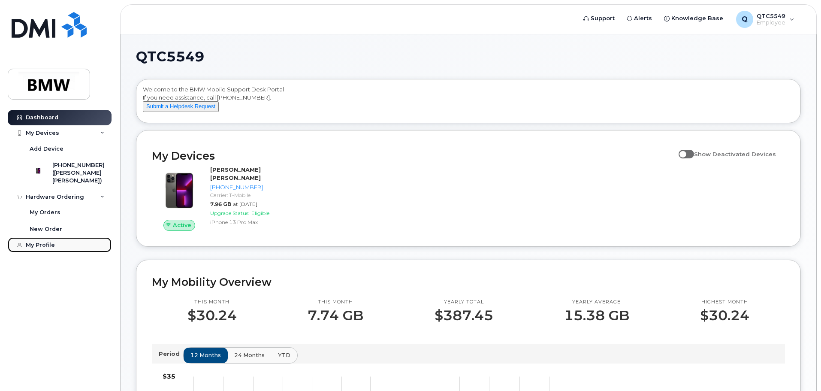
click at [33, 248] on div "My Profile" at bounding box center [40, 244] width 29 height 7
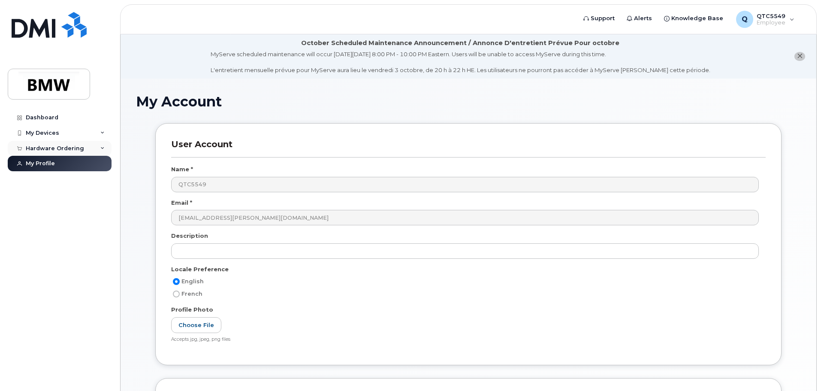
click at [64, 148] on div "Hardware Ordering" at bounding box center [55, 148] width 58 height 7
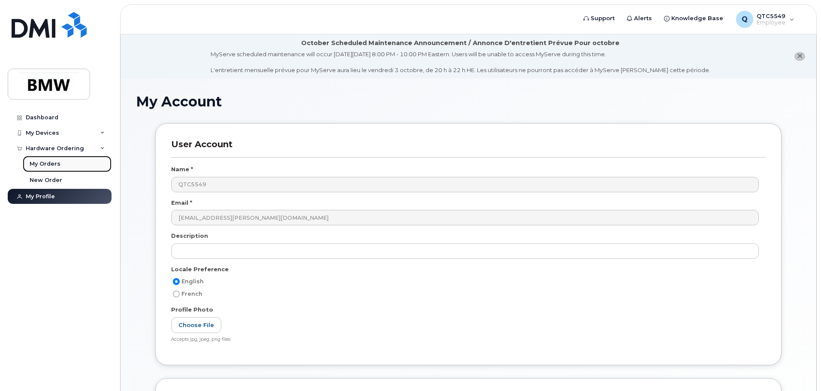
click at [48, 162] on div "My Orders" at bounding box center [45, 164] width 31 height 8
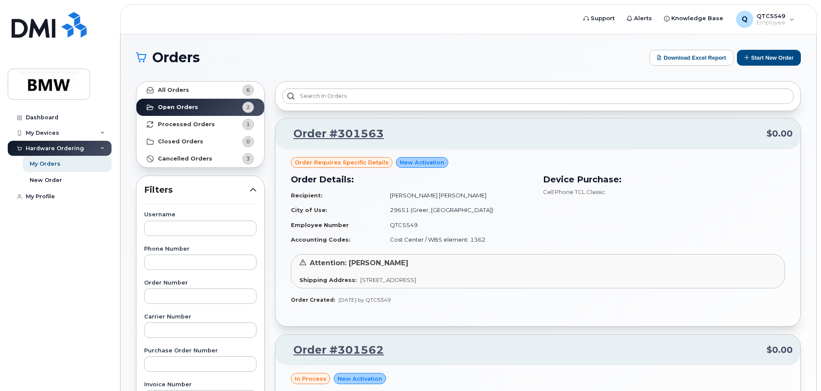
click at [332, 162] on span "Order requires Specific details" at bounding box center [342, 162] width 94 height 8
click at [362, 162] on span "Order requires Specific details" at bounding box center [342, 162] width 94 height 8
drag, startPoint x: 344, startPoint y: 132, endPoint x: 336, endPoint y: 145, distance: 14.4
click at [344, 132] on link "Order #301563" at bounding box center [333, 133] width 101 height 15
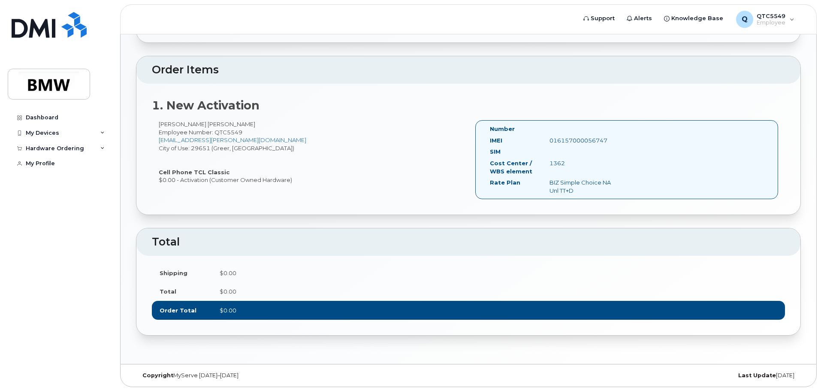
scroll to position [237, 0]
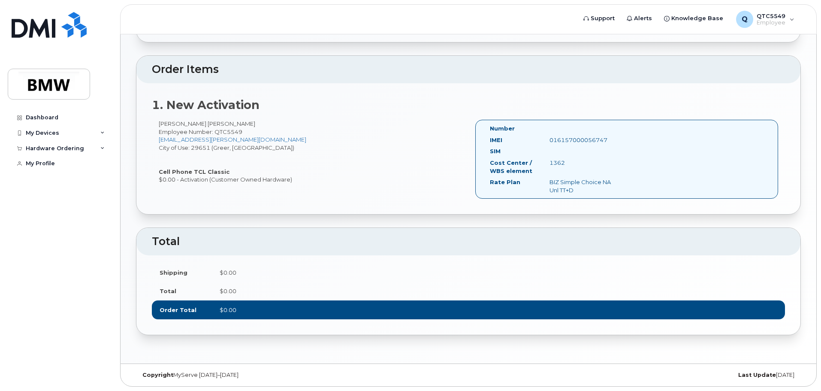
drag, startPoint x: 227, startPoint y: 308, endPoint x: 226, endPoint y: 291, distance: 16.8
click at [227, 308] on span "$0.00" at bounding box center [228, 309] width 17 height 7
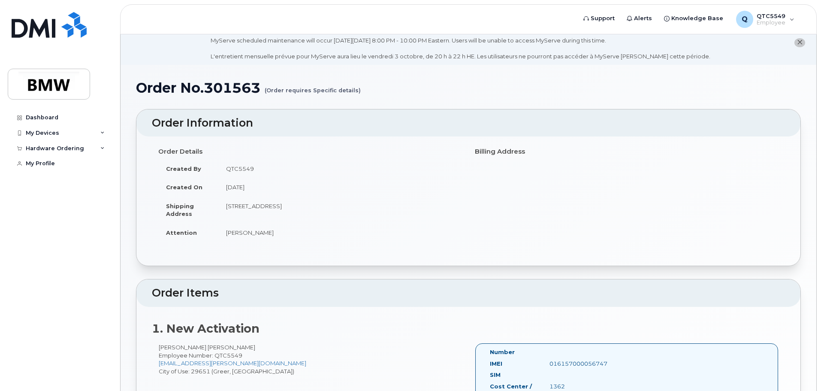
scroll to position [0, 0]
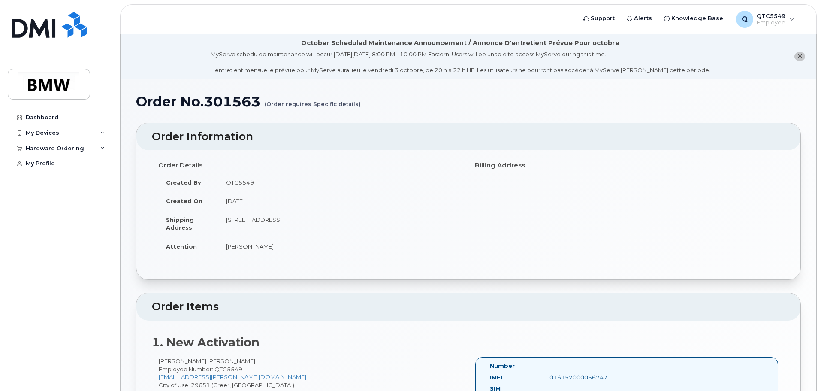
click at [527, 165] on h4 "Billing Address" at bounding box center [627, 165] width 304 height 7
click at [798, 57] on icon "close notification" at bounding box center [800, 56] width 6 height 6
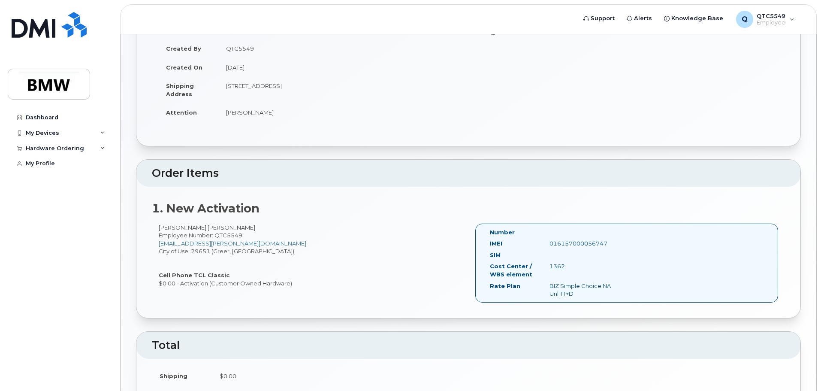
scroll to position [193, 0]
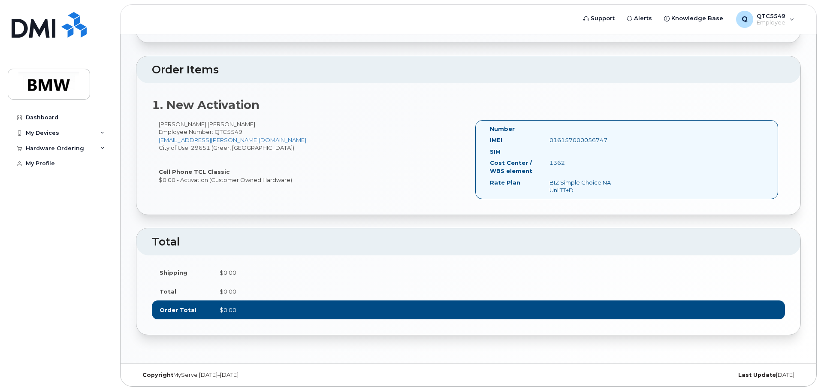
click at [556, 140] on div "016157000056747" at bounding box center [584, 140] width 83 height 8
click at [576, 140] on div "016157000056747" at bounding box center [584, 140] width 83 height 8
click at [598, 157] on div "SIM" at bounding box center [554, 154] width 143 height 12
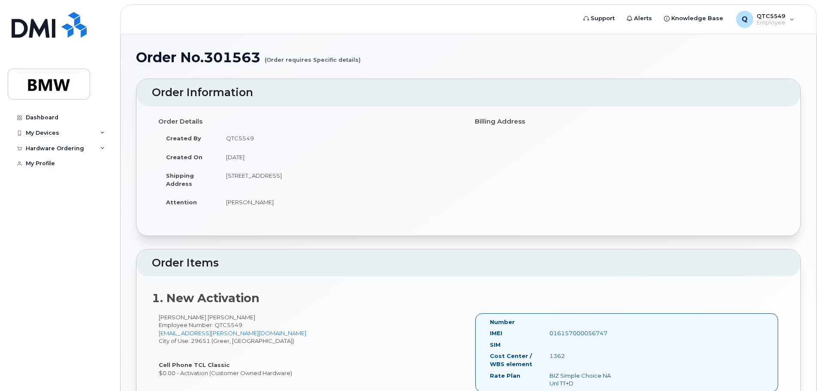
click at [322, 55] on small "(Order requires Specific details)" at bounding box center [313, 56] width 96 height 13
click at [322, 60] on small "(Order requires Specific details)" at bounding box center [313, 56] width 96 height 13
click at [335, 60] on small "(Order requires Specific details)" at bounding box center [313, 56] width 96 height 13
click at [501, 54] on h1 "Order No.301563 (Order requires Specific details)" at bounding box center [468, 57] width 665 height 15
click at [705, 18] on span "Knowledge Base" at bounding box center [697, 18] width 52 height 9
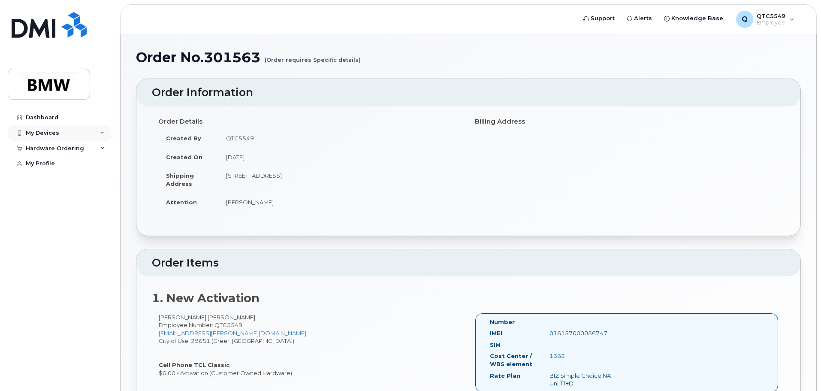
click at [45, 131] on div "My Devices" at bounding box center [42, 133] width 33 height 7
click at [39, 200] on div "Hardware Ordering" at bounding box center [55, 196] width 58 height 7
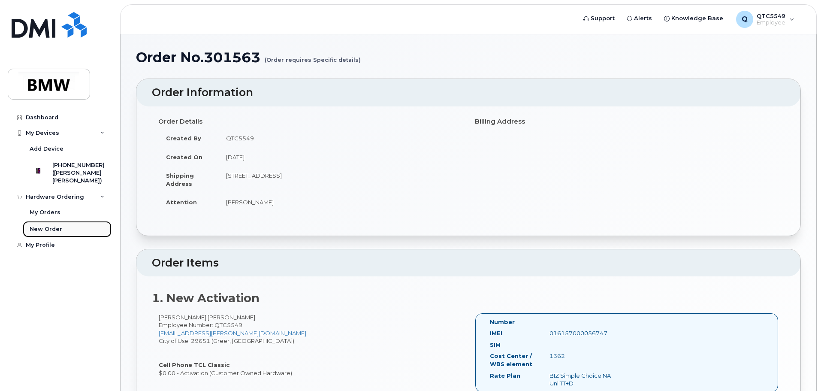
click at [42, 233] on div "New Order" at bounding box center [46, 229] width 33 height 8
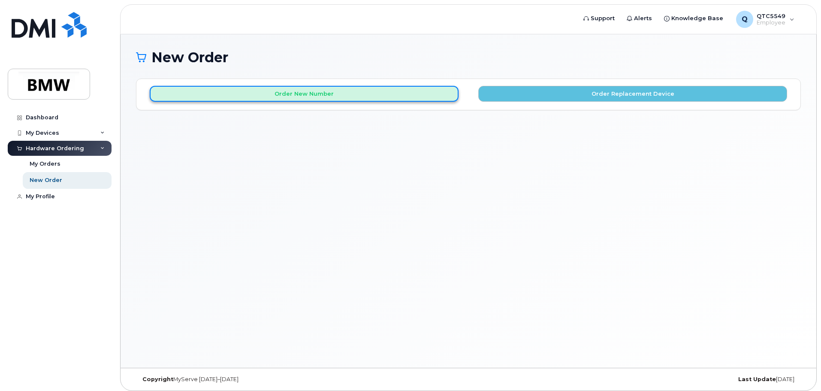
click at [372, 93] on button "Order New Number" at bounding box center [304, 94] width 309 height 16
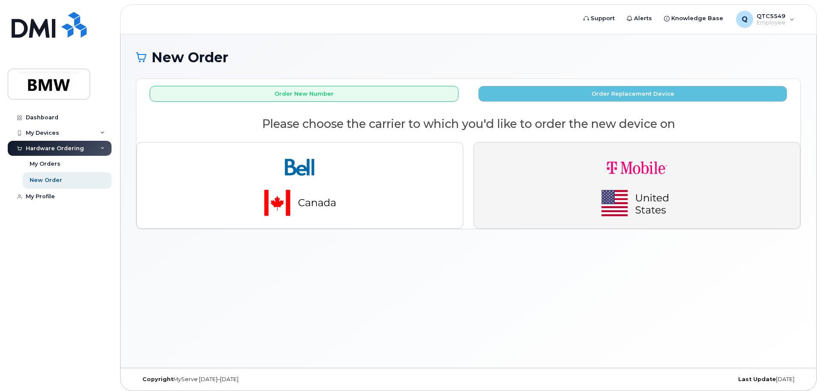
click at [684, 194] on img "button" at bounding box center [637, 185] width 120 height 72
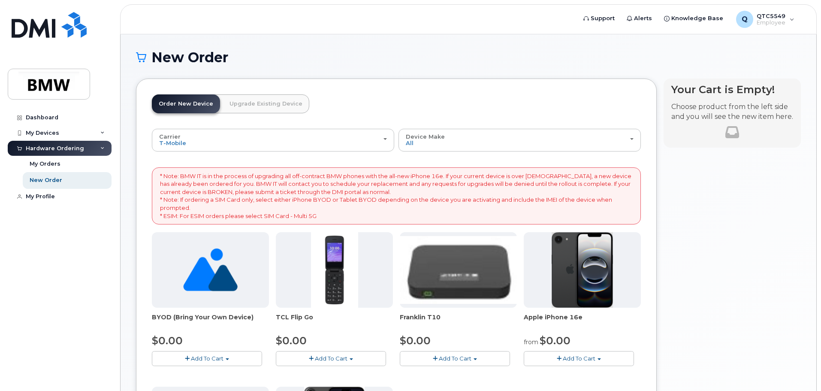
click at [253, 106] on link "Upgrade Existing Device" at bounding box center [266, 103] width 87 height 19
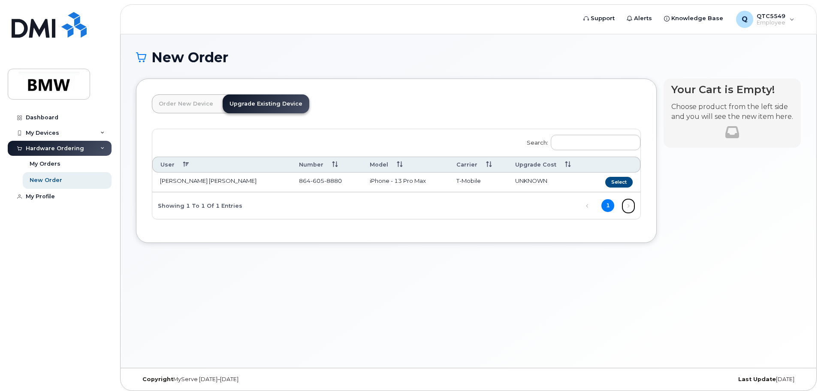
click at [631, 206] on link "Next" at bounding box center [628, 205] width 13 height 13
click at [167, 108] on link "Order New Device" at bounding box center [186, 103] width 68 height 19
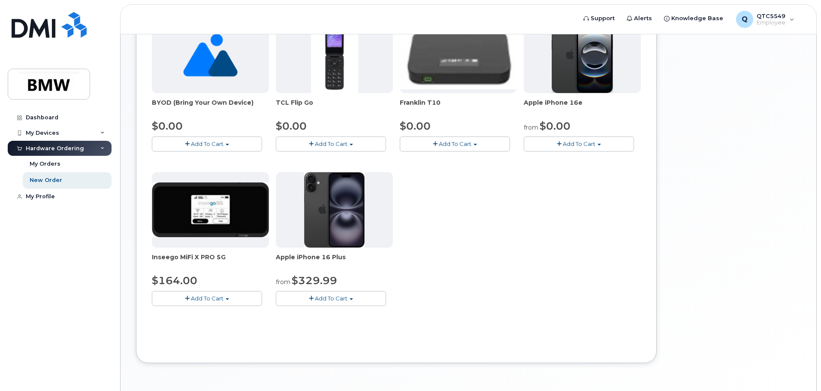
scroll to position [172, 0]
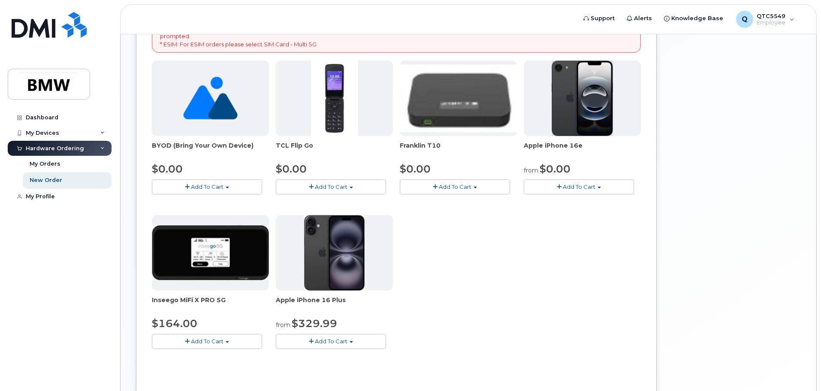
click at [573, 188] on span "Add To Cart" at bounding box center [579, 186] width 33 height 7
click at [583, 203] on link "$0.00 - 30 Month Activation (128GB)" at bounding box center [588, 202] width 124 height 11
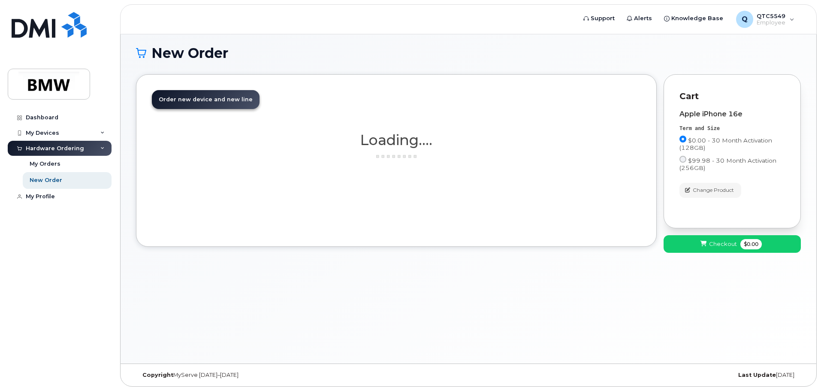
scroll to position [4, 0]
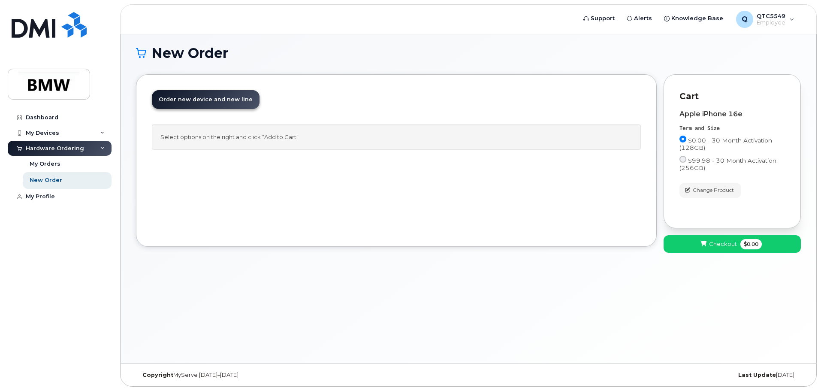
click at [323, 144] on div "Select options on the right and click “Add to Cart”" at bounding box center [396, 136] width 489 height 25
click at [228, 136] on div "Select options on the right and click “Add to Cart”" at bounding box center [396, 136] width 489 height 25
click at [710, 242] on span "Checkout" at bounding box center [723, 244] width 28 height 8
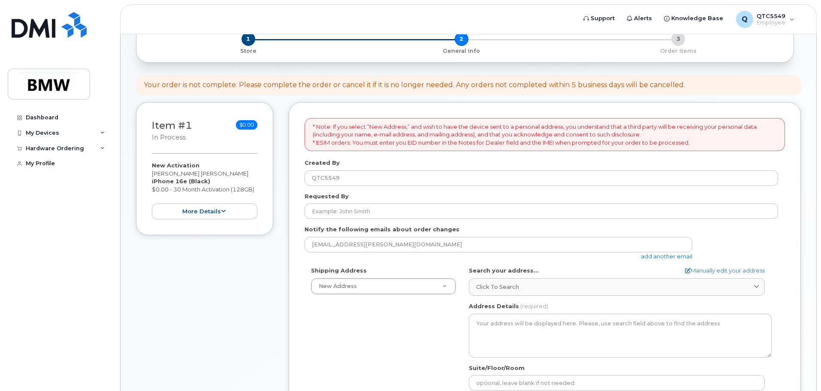
scroll to position [51, 0]
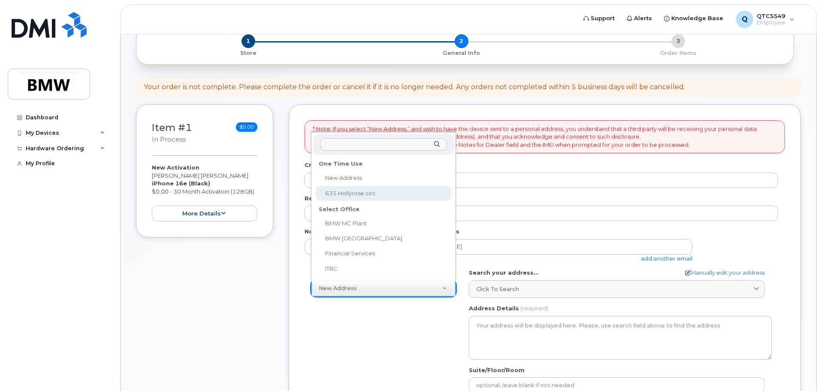
select select "635 Hollyrose circ"
type input "[PERSON_NAME]"
type input "8646058880"
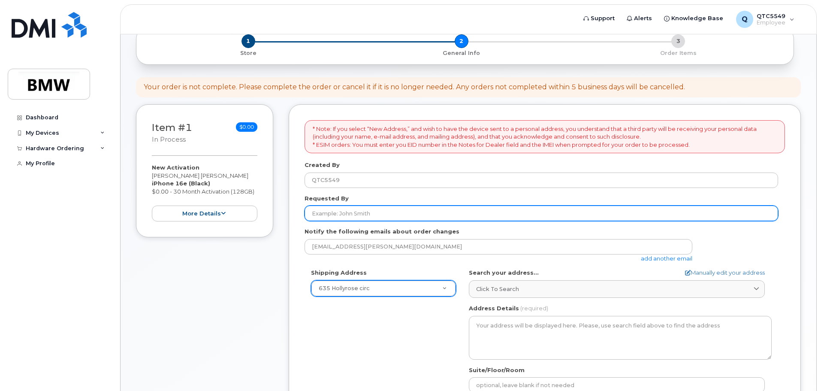
click at [457, 211] on input "Requested By" at bounding box center [542, 212] width 474 height 15
type input "[PERSON_NAME]"
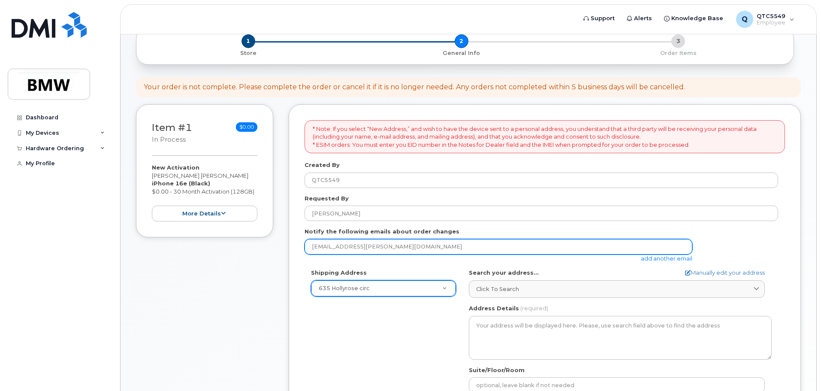
click at [382, 244] on input "satish-kumar.jonnalagadda@bmwmc.com" at bounding box center [499, 246] width 388 height 15
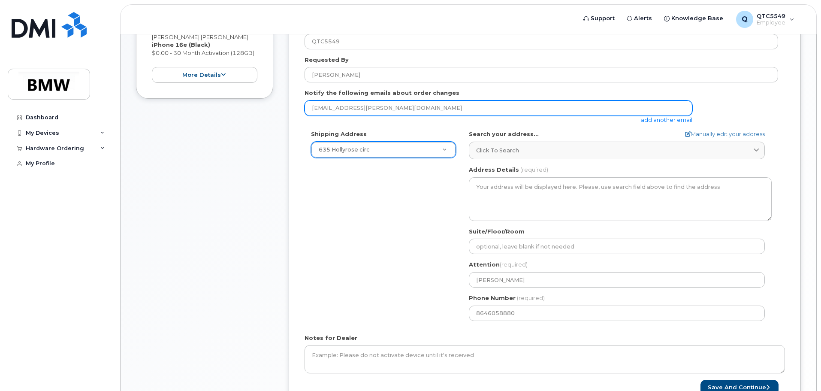
scroll to position [266, 0]
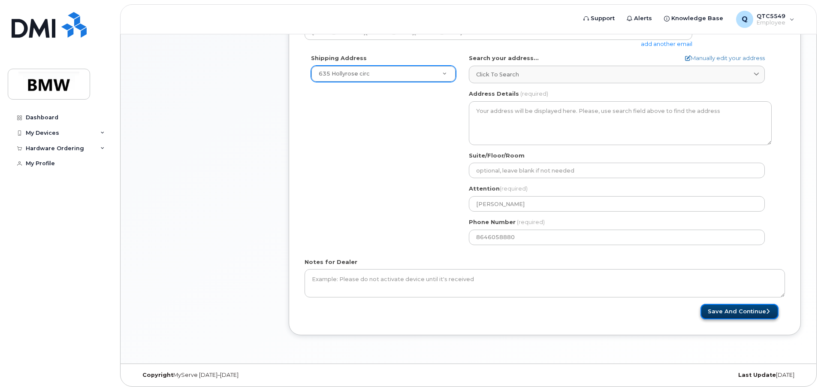
click at [738, 317] on button "Save and Continue" at bounding box center [739, 312] width 78 height 16
click at [731, 308] on button "Save and Continue" at bounding box center [739, 312] width 78 height 16
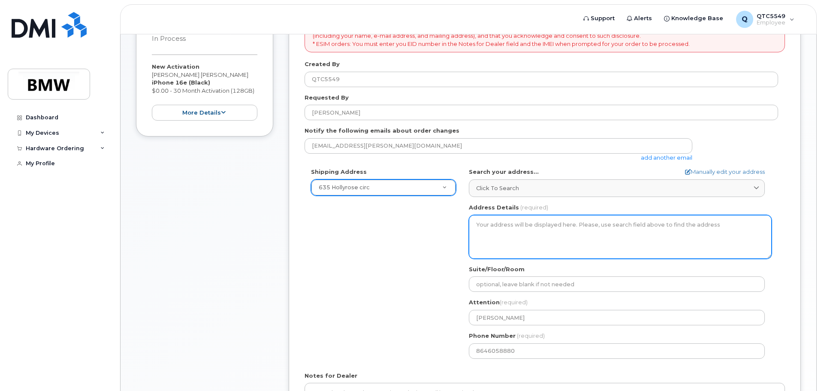
scroll to position [137, 0]
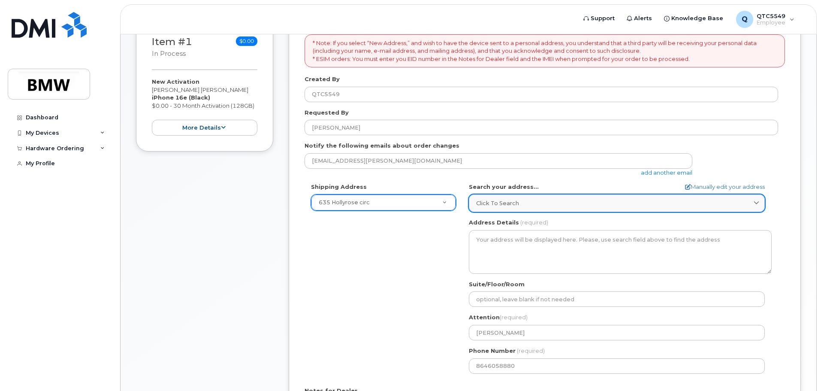
click at [543, 201] on div "Click to search" at bounding box center [616, 203] width 281 height 8
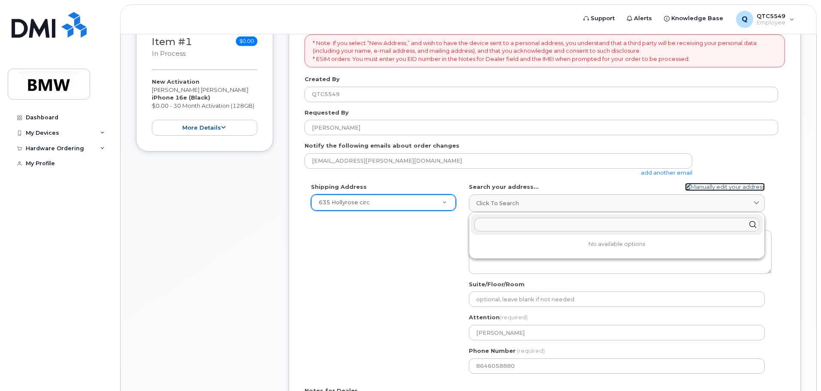
click at [704, 187] on link "Manually edit your address" at bounding box center [725, 187] width 80 height 8
select select
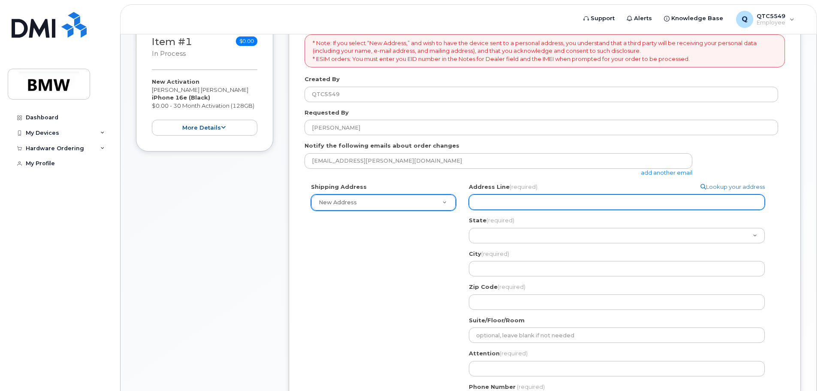
click at [531, 201] on input "Address Line (required)" at bounding box center [617, 201] width 296 height 15
type input "635 Hollyrose circ"
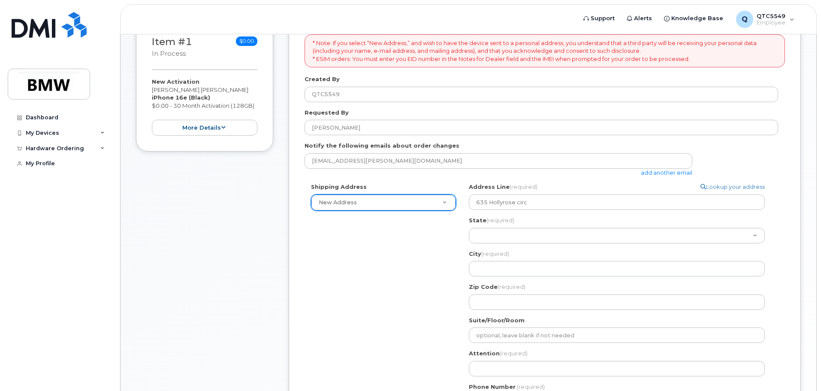
select select "635 Hollyrose circ"
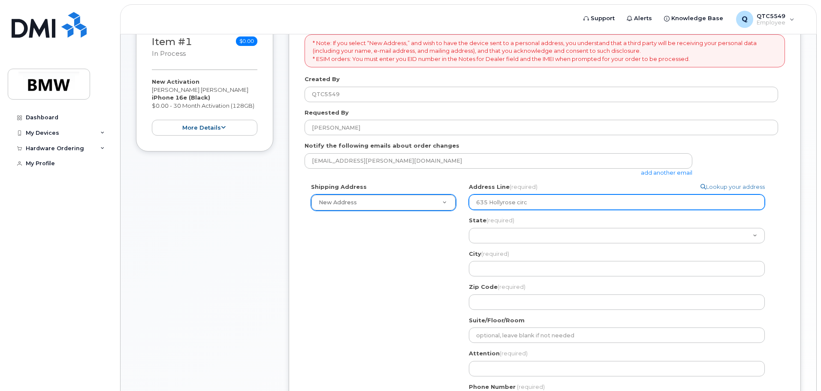
select select "635 Hollyrose circ"
select select "SC"
type input "greenville"
type input "29605"
type input "[PERSON_NAME]"
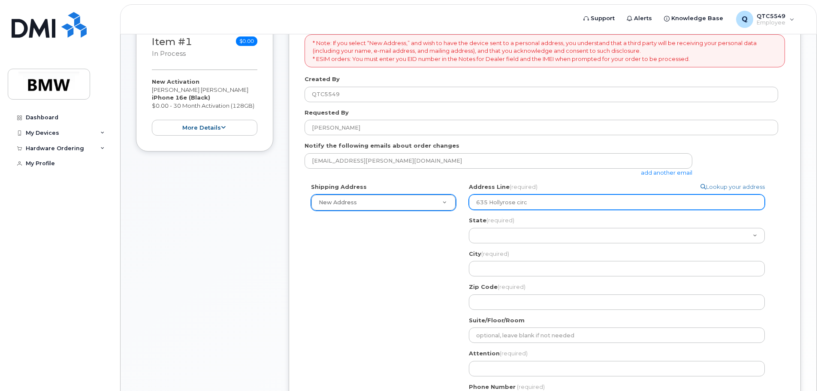
type input "8646058880"
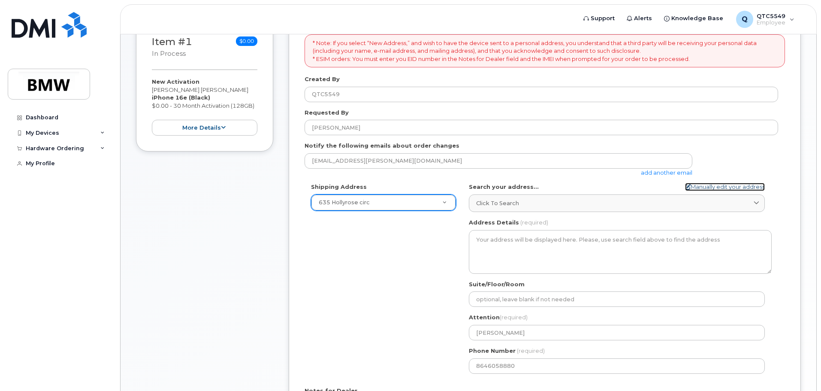
click at [709, 188] on link "Manually edit your address" at bounding box center [725, 187] width 80 height 8
select select "New Address"
select select
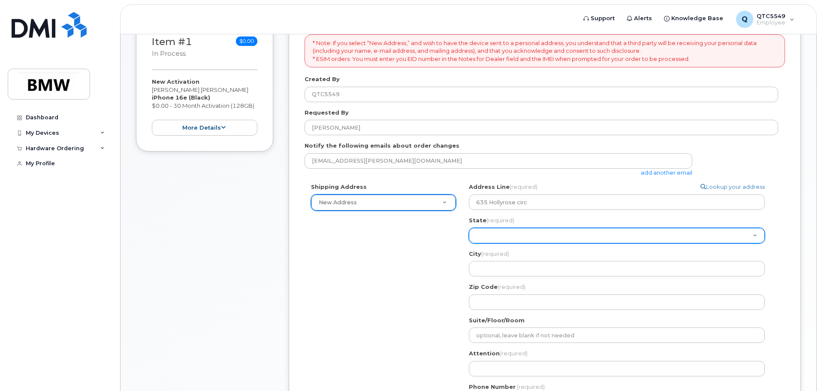
click at [547, 237] on select "Alabama Alaska American Samoa Arizona Arkansas California Colorado Connecticut …" at bounding box center [617, 235] width 296 height 15
select select "SC"
click at [469, 228] on select "Alabama Alaska American Samoa Arizona Arkansas California Colorado Connecticut …" at bounding box center [617, 235] width 296 height 15
select select
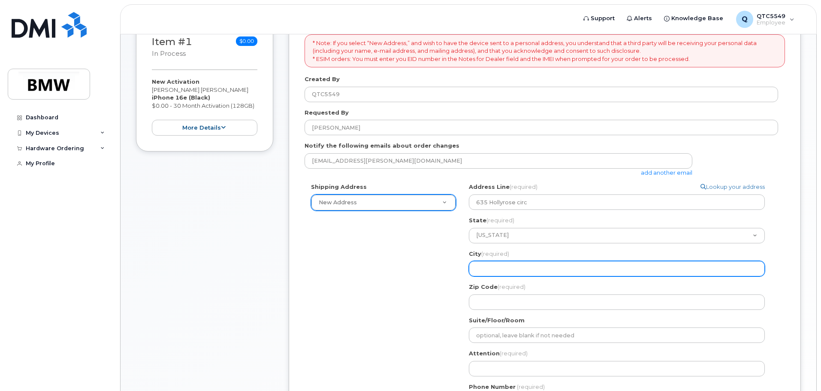
click at [667, 273] on input "City (required)" at bounding box center [617, 268] width 296 height 15
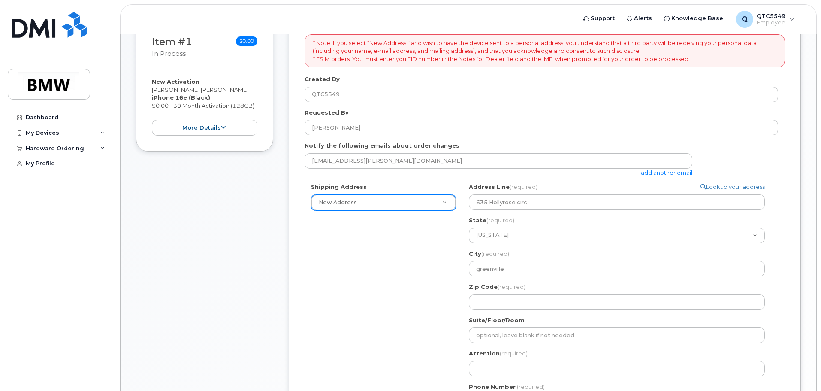
select select "635 Hollyrose circ"
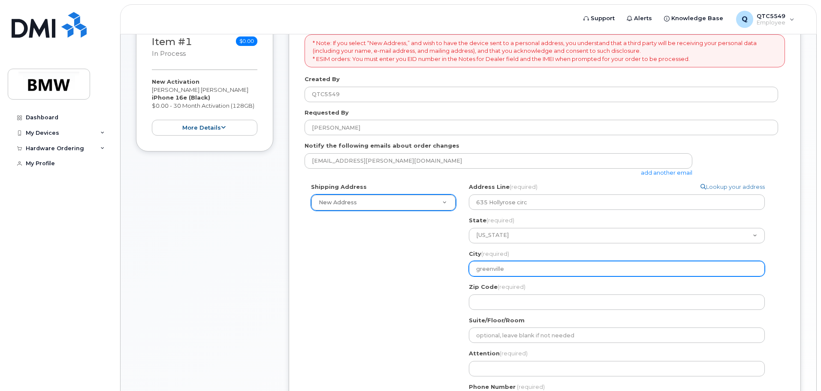
select select "635 Hollyrose circ"
type input "[PERSON_NAME]"
type input "8646058880"
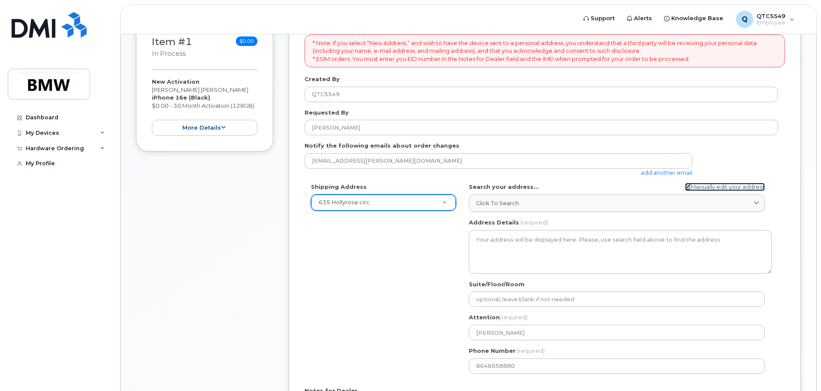
click at [753, 188] on link "Manually edit your address" at bounding box center [725, 187] width 80 height 8
select select "New Address"
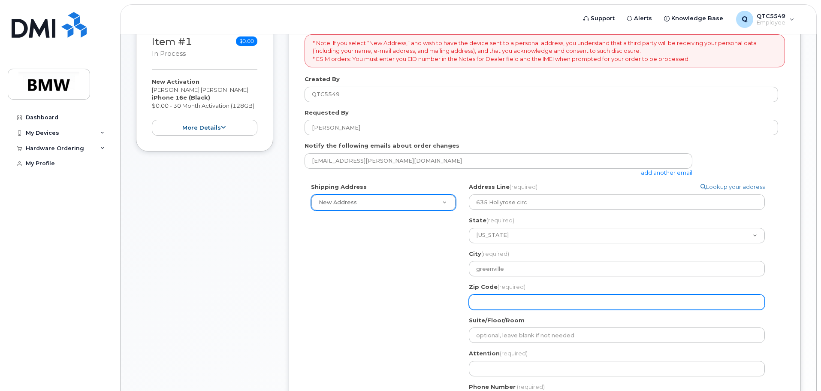
drag, startPoint x: 546, startPoint y: 301, endPoint x: 571, endPoint y: 284, distance: 30.0
click at [546, 301] on input "Zip Code (required)" at bounding box center [617, 301] width 296 height 15
type input "29605"
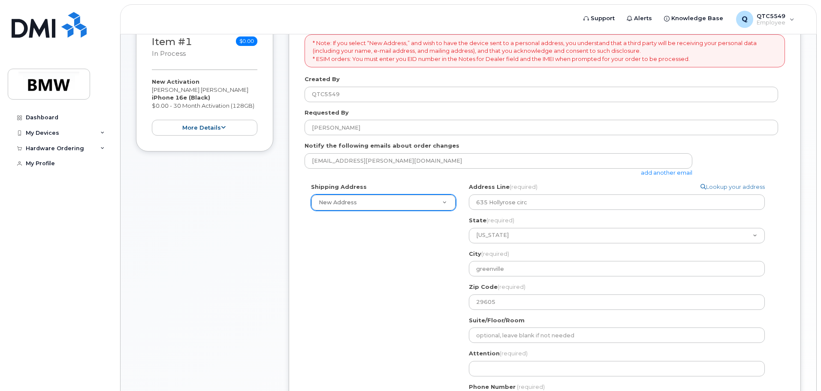
select select "635 Hollyrose circ"
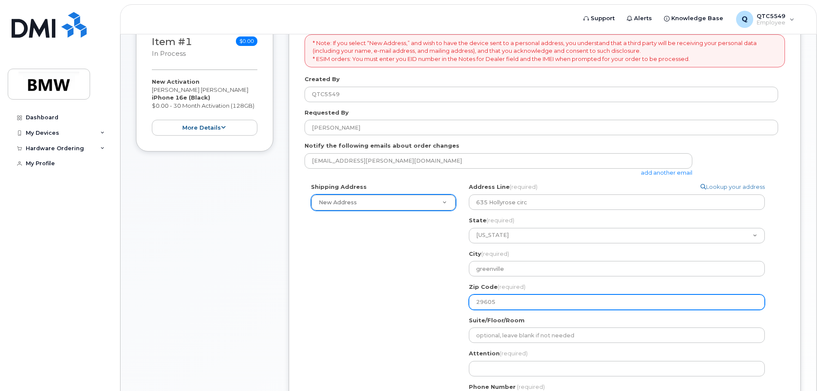
select select "635 Hollyrose circ"
type input "[PERSON_NAME]"
type input "8646058880"
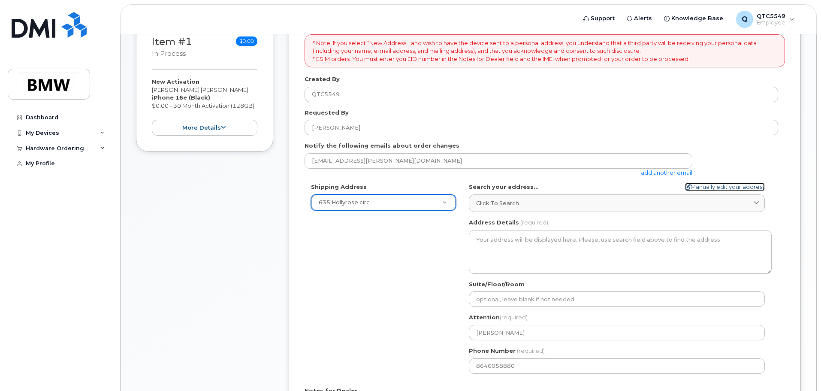
click at [744, 186] on link "Manually edit your address" at bounding box center [725, 187] width 80 height 8
select select "New Address"
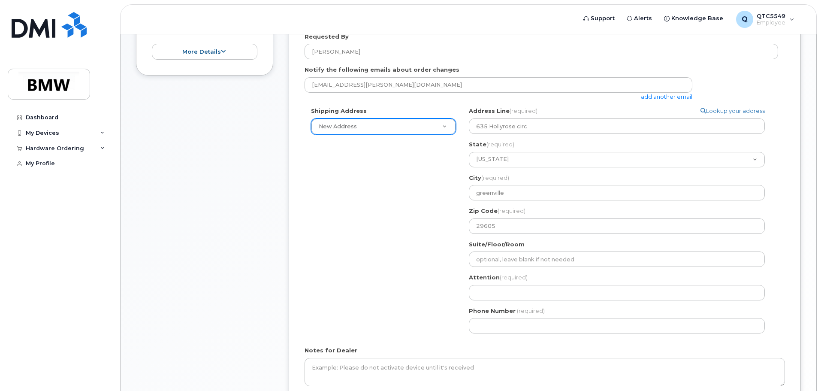
scroll to position [266, 0]
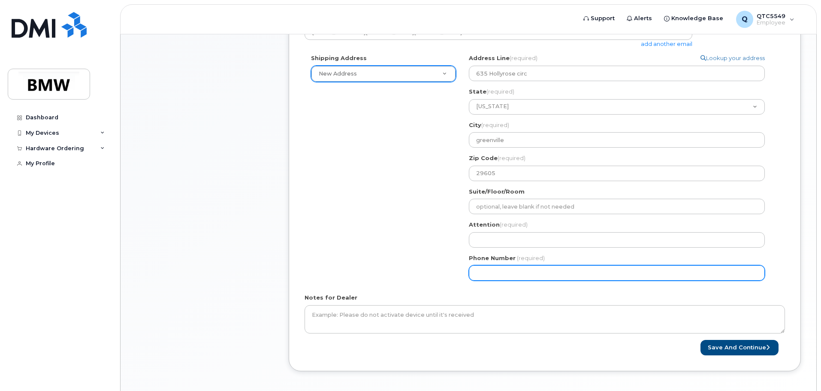
click at [529, 275] on input "Phone Number" at bounding box center [617, 272] width 296 height 15
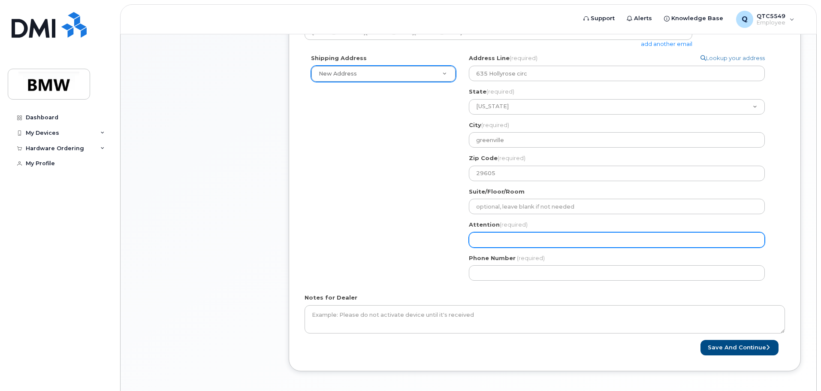
click at [514, 236] on input "Attention (required)" at bounding box center [617, 239] width 296 height 15
type input "[PERSON_NAME]"
select select
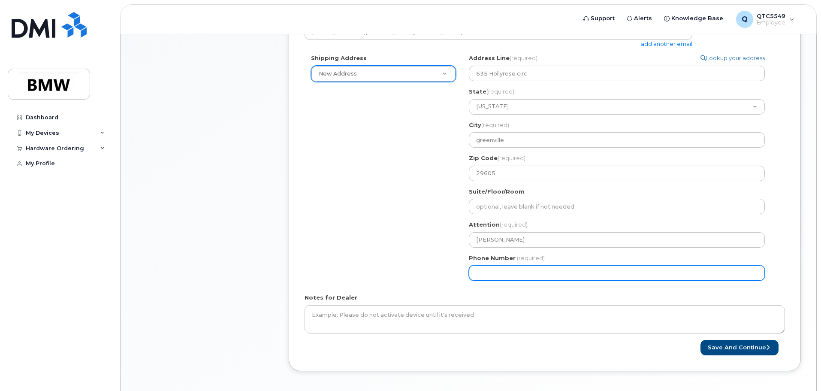
click at [521, 275] on input "Phone Number" at bounding box center [617, 272] width 296 height 15
click at [510, 274] on input "Phone Number" at bounding box center [617, 272] width 296 height 15
type input "864605888"
select select
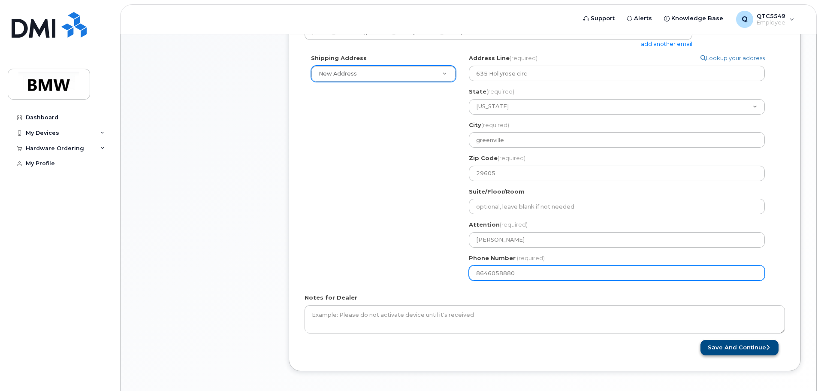
type input "8646058880"
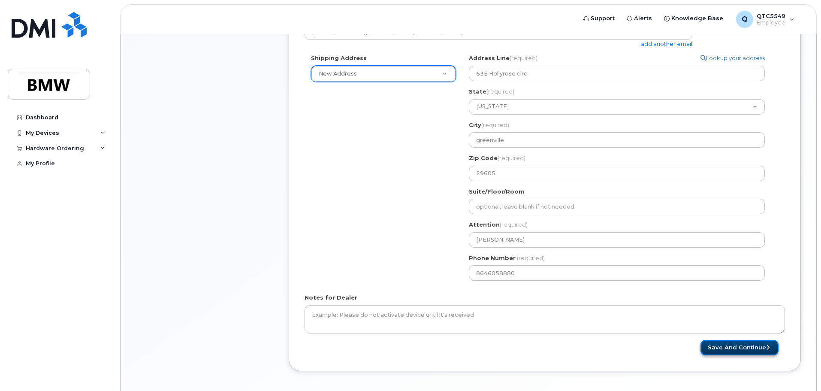
click at [731, 347] on button "Save and Continue" at bounding box center [739, 348] width 78 height 16
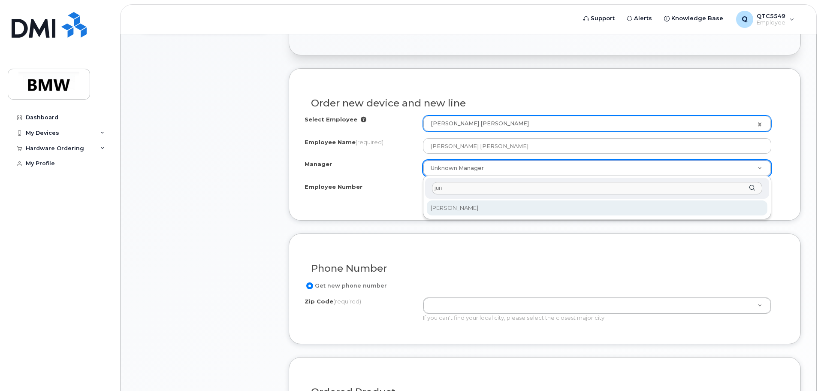
type input "jun"
select select "1895508"
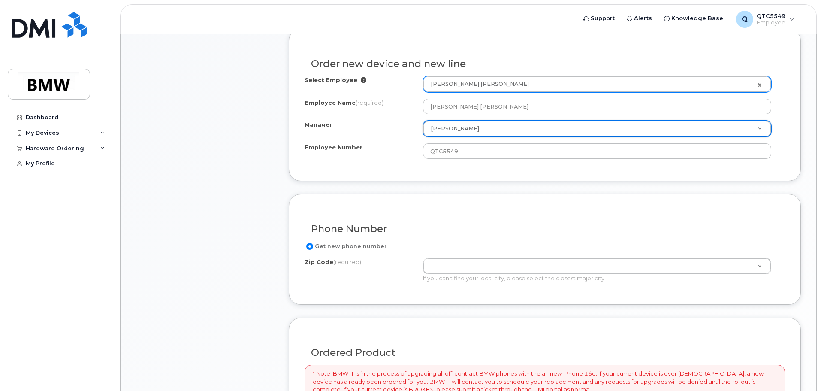
scroll to position [300, 0]
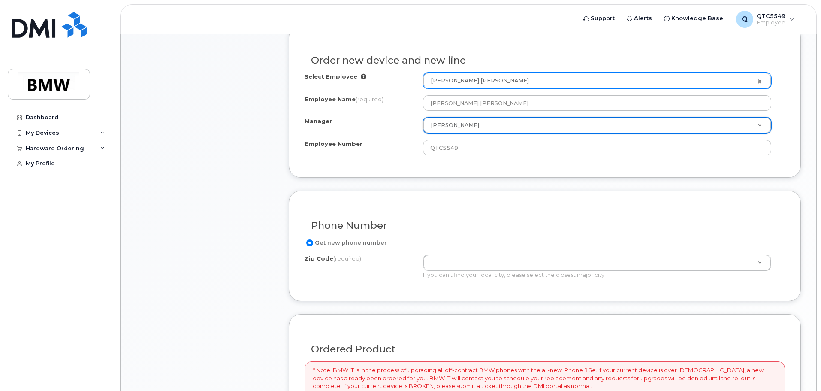
click at [308, 241] on input "Get new phone number" at bounding box center [309, 242] width 7 height 7
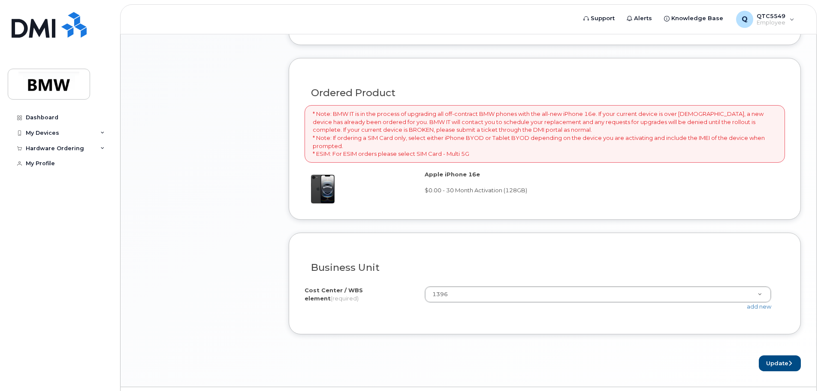
scroll to position [579, 0]
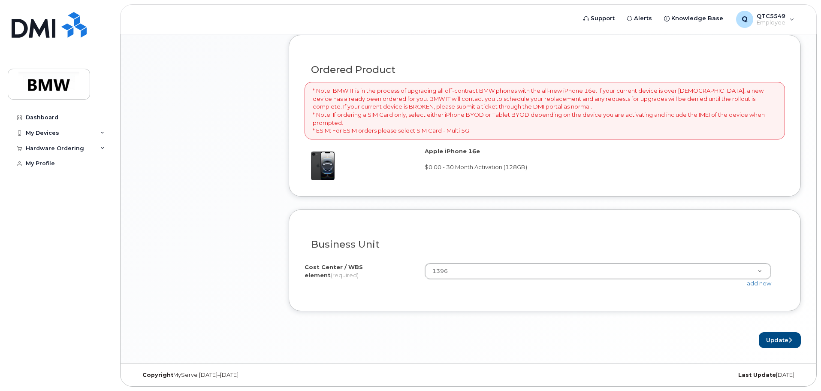
click at [447, 161] on div "Apple iPhone 16e $0.00 - 30 Month Activation (128GB)" at bounding box center [601, 159] width 353 height 24
click at [463, 145] on div "Ordered Product * Note: BMW IT is in the process of upgrading all off-contract …" at bounding box center [545, 116] width 512 height 162
click at [468, 142] on div "Ordered Product * Note: BMW IT is in the process of upgrading all off-contract …" at bounding box center [545, 116] width 512 height 162
click at [493, 127] on p "* Note: BMW IT is in the process of upgrading all off-contract BMW phones with …" at bounding box center [545, 111] width 464 height 48
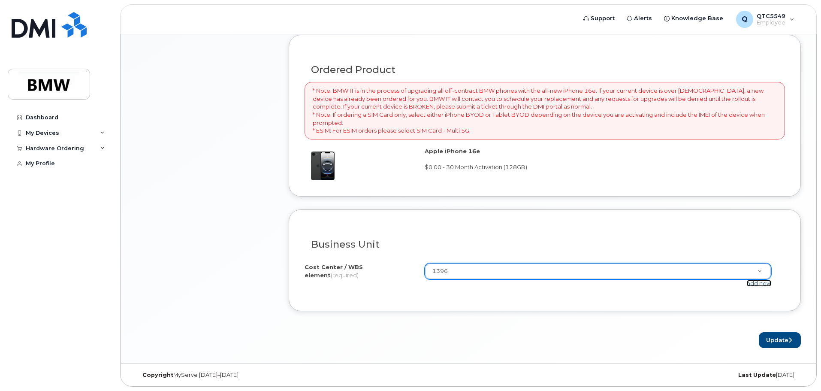
click at [763, 285] on link "add new" at bounding box center [759, 283] width 24 height 7
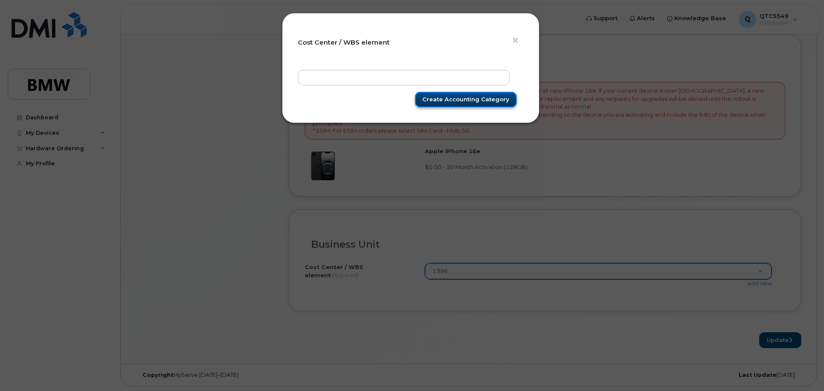
click at [490, 104] on input "Create Accounting category" at bounding box center [466, 100] width 102 height 16
click at [491, 90] on div "Create Accounting category" at bounding box center [411, 89] width 226 height 38
click at [516, 36] on span "×" at bounding box center [515, 41] width 8 height 16
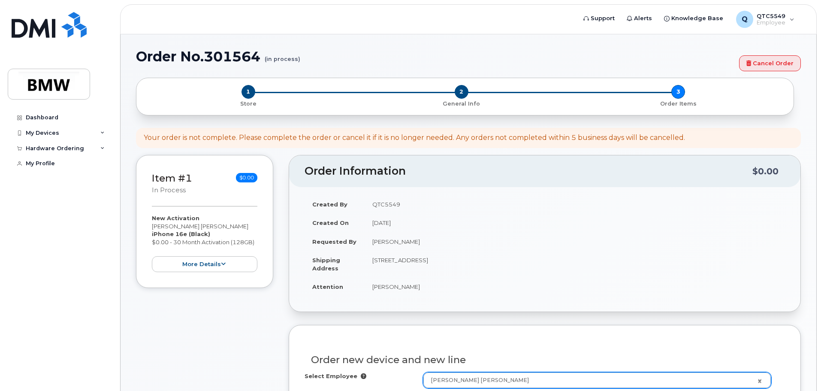
scroll to position [0, 0]
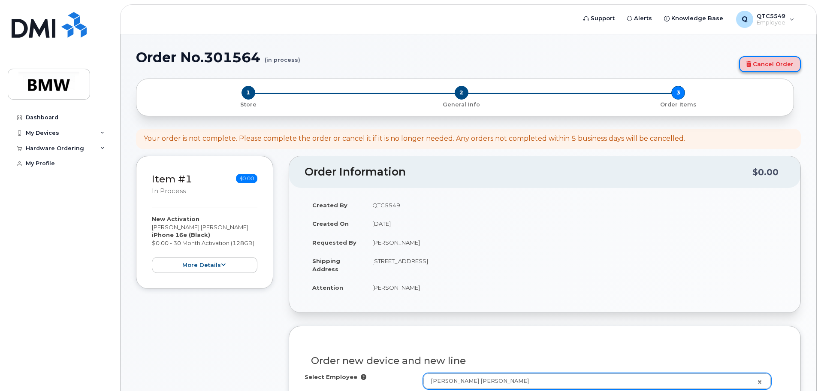
click at [747, 61] on link "Cancel Order" at bounding box center [770, 64] width 62 height 16
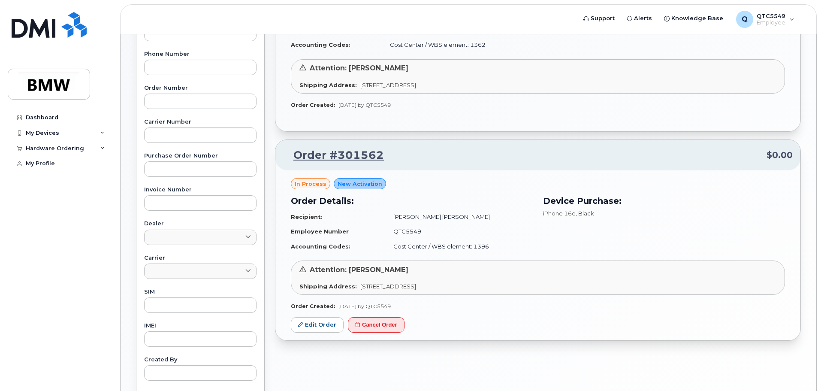
scroll to position [214, 0]
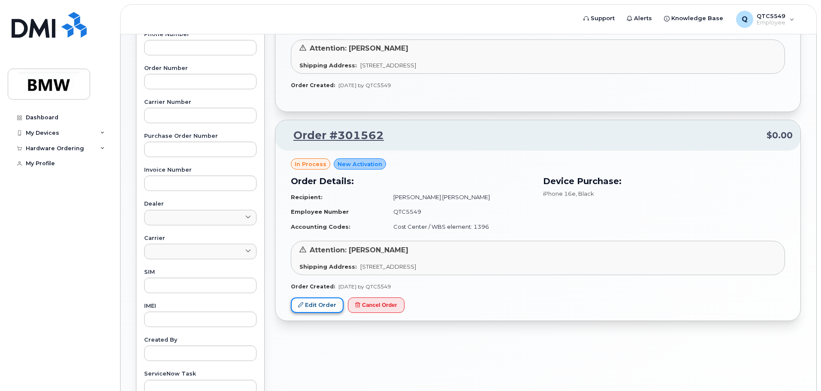
click at [316, 307] on link "Edit Order" at bounding box center [317, 305] width 53 height 16
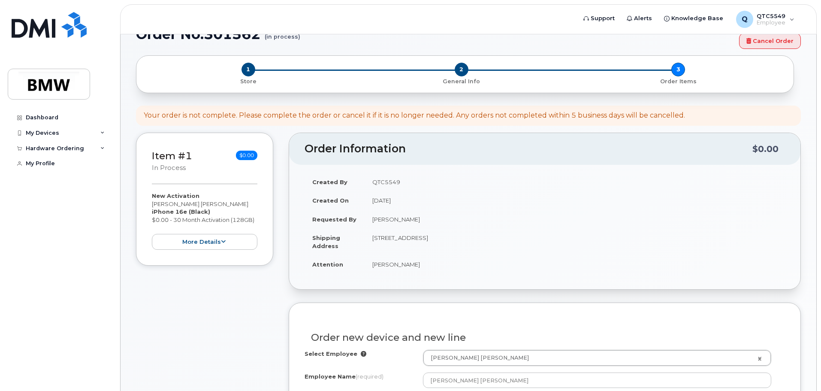
scroll to position [22, 0]
click at [46, 136] on div "My Devices" at bounding box center [42, 133] width 33 height 7
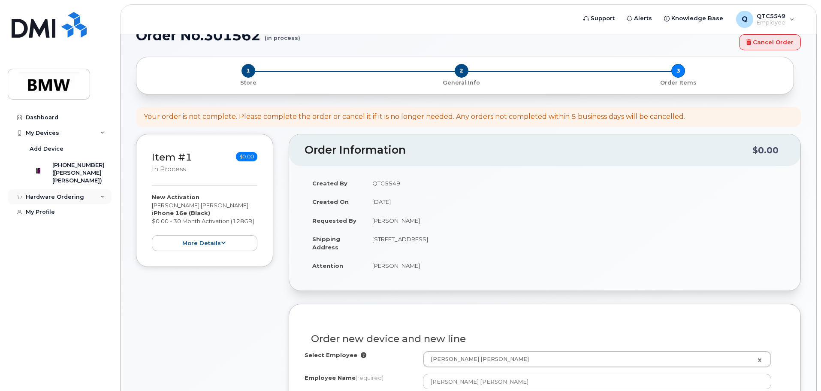
click at [28, 200] on div "Hardware Ordering" at bounding box center [55, 196] width 58 height 7
click at [56, 216] on div "My Orders" at bounding box center [45, 212] width 31 height 8
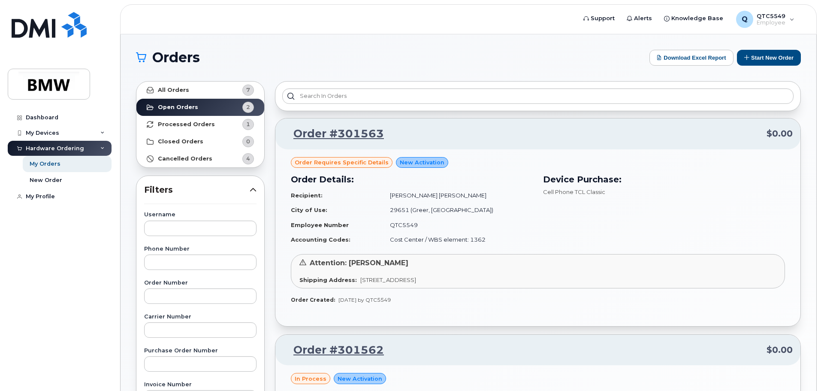
click at [344, 163] on span "Order requires Specific details" at bounding box center [342, 162] width 94 height 8
click at [388, 164] on div "Order requires Specific details New Activation Order Details: Recipient: [PERSO…" at bounding box center [538, 204] width 494 height 95
click at [332, 136] on link "Order #301563" at bounding box center [333, 133] width 101 height 15
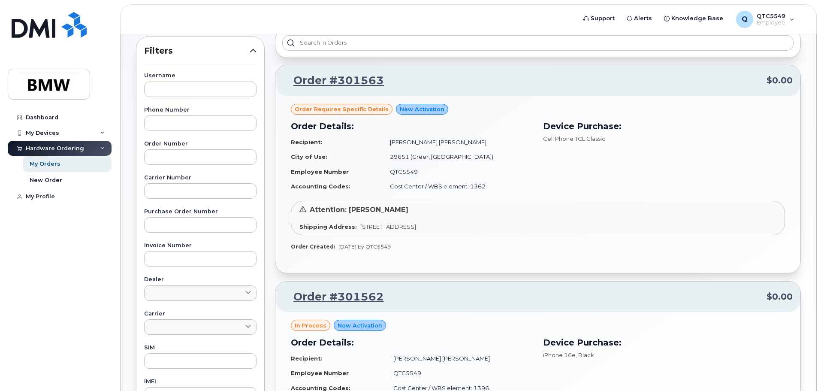
scroll to position [172, 0]
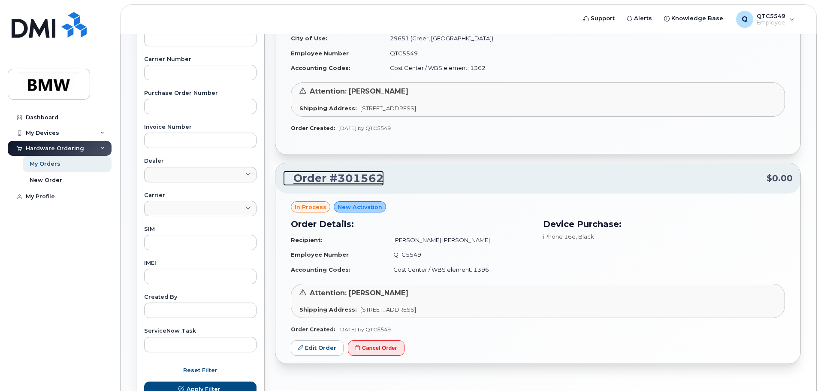
click at [362, 177] on link "Order #301562" at bounding box center [333, 178] width 101 height 15
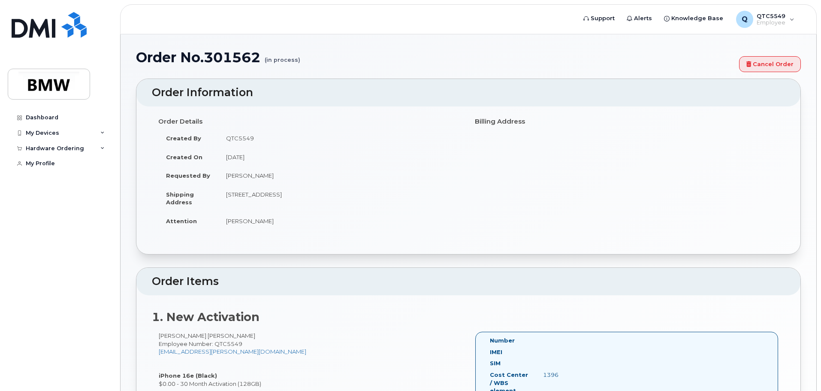
scroll to position [214, 0]
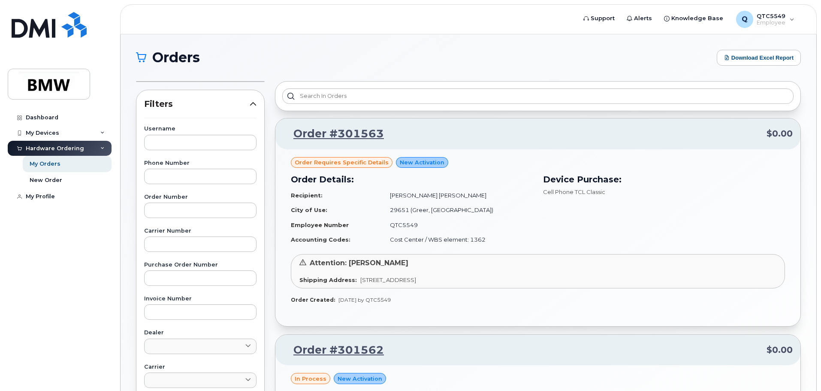
click at [350, 124] on div "Order #301563 $0.00" at bounding box center [537, 133] width 525 height 31
click at [350, 130] on link "Order #301563" at bounding box center [333, 133] width 101 height 15
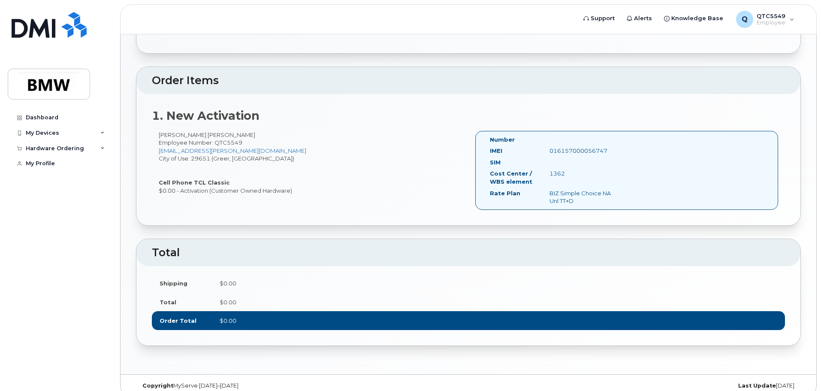
scroll to position [193, 0]
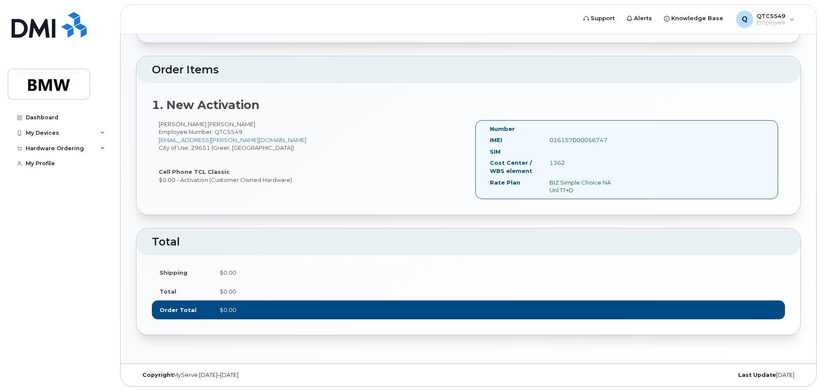
click at [379, 283] on td "$0.00" at bounding box center [498, 291] width 573 height 19
click at [637, 215] on div "Order Information Order Details Created By QTC5549 Created On [DATE] Shipping A…" at bounding box center [468, 110] width 665 height 450
click at [712, 84] on div "1. New Activation [PERSON_NAME] [PERSON_NAME] Employee Number: QTC5549 [EMAIL_A…" at bounding box center [468, 148] width 664 height 131
drag, startPoint x: 608, startPoint y: 140, endPoint x: 549, endPoint y: 139, distance: 58.8
click at [549, 139] on div "016157000056747" at bounding box center [584, 140] width 83 height 8
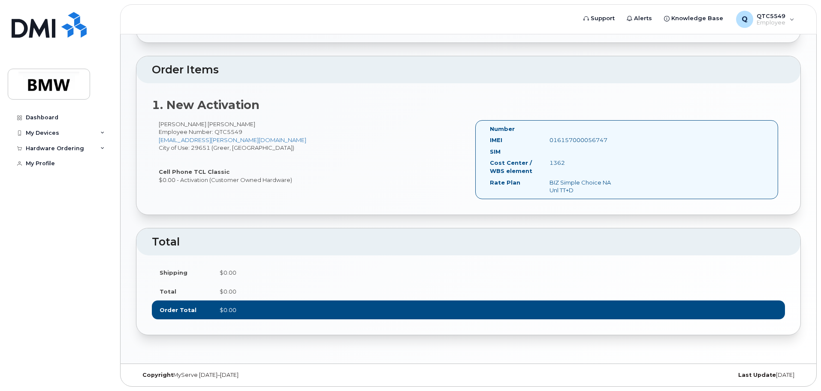
copy div "016157000056747"
click at [390, 6] on header "Support Alerts Knowledge Base Q QTC5549 Employee English Français Sign out" at bounding box center [468, 19] width 697 height 30
click at [53, 130] on div "My Devices" at bounding box center [42, 133] width 33 height 7
drag, startPoint x: 180, startPoint y: 178, endPoint x: 208, endPoint y: 179, distance: 28.3
click at [208, 179] on div "Satish kumar Jonnalagadda Employee Number: QTC5549 satish-kumar.jonnalagadda@bm…" at bounding box center [310, 152] width 317 height 64
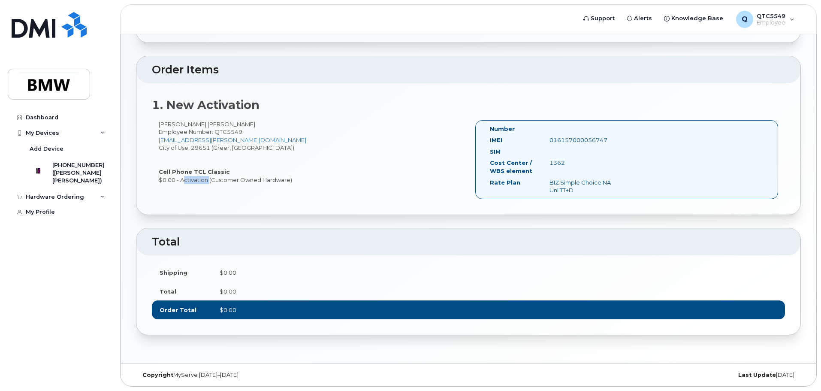
copy div "Activation"
